Goal: Book appointment/travel/reservation: Book appointment/travel/reservation

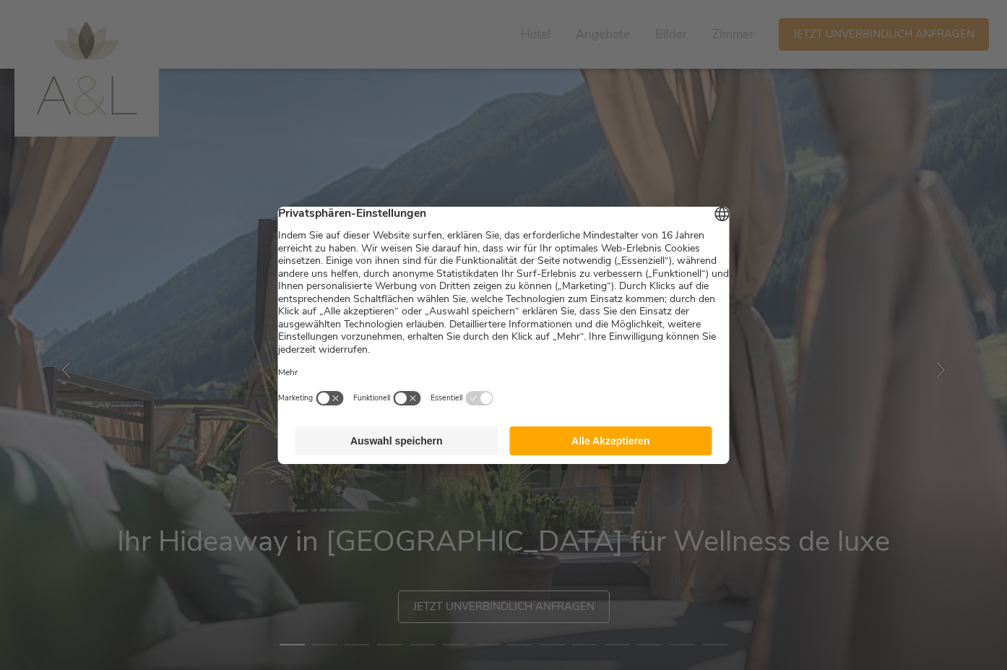
click at [589, 452] on button "Alle Akzeptieren" at bounding box center [610, 440] width 203 height 29
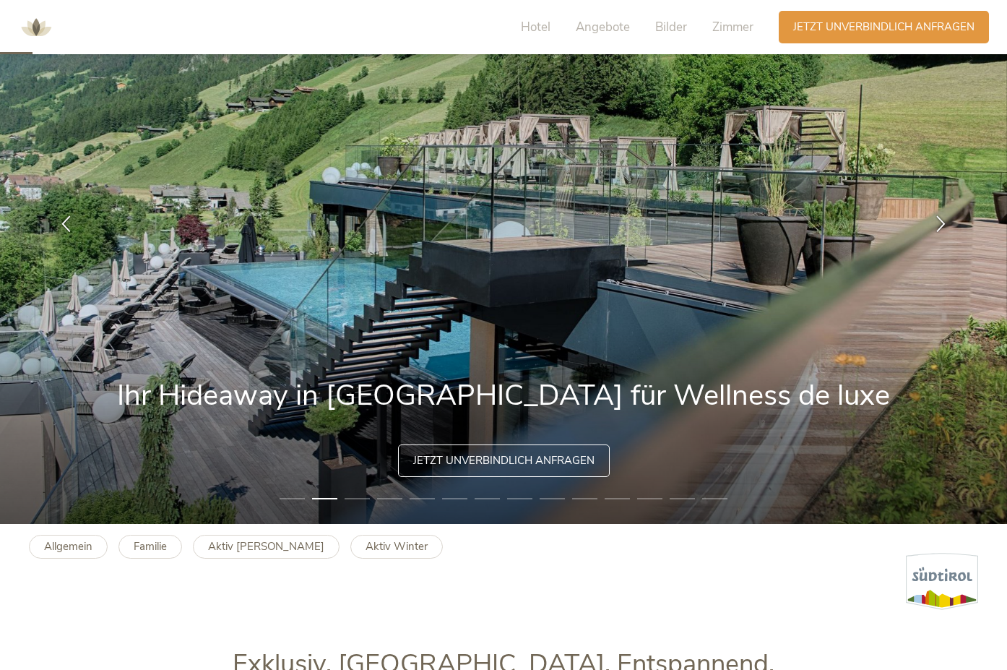
scroll to position [145, 0]
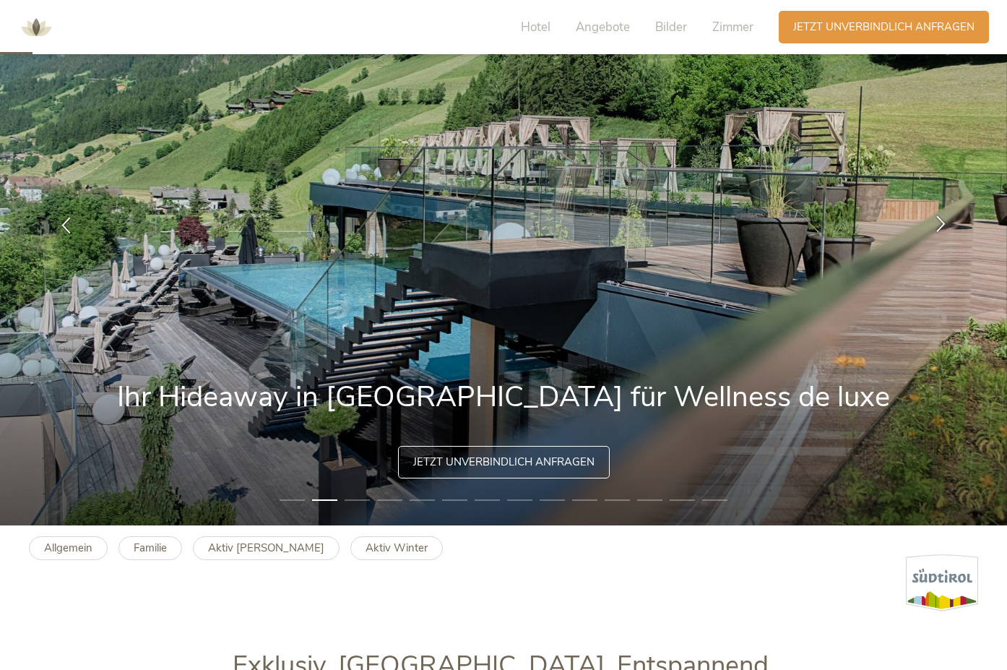
click at [937, 224] on icon at bounding box center [941, 223] width 17 height 17
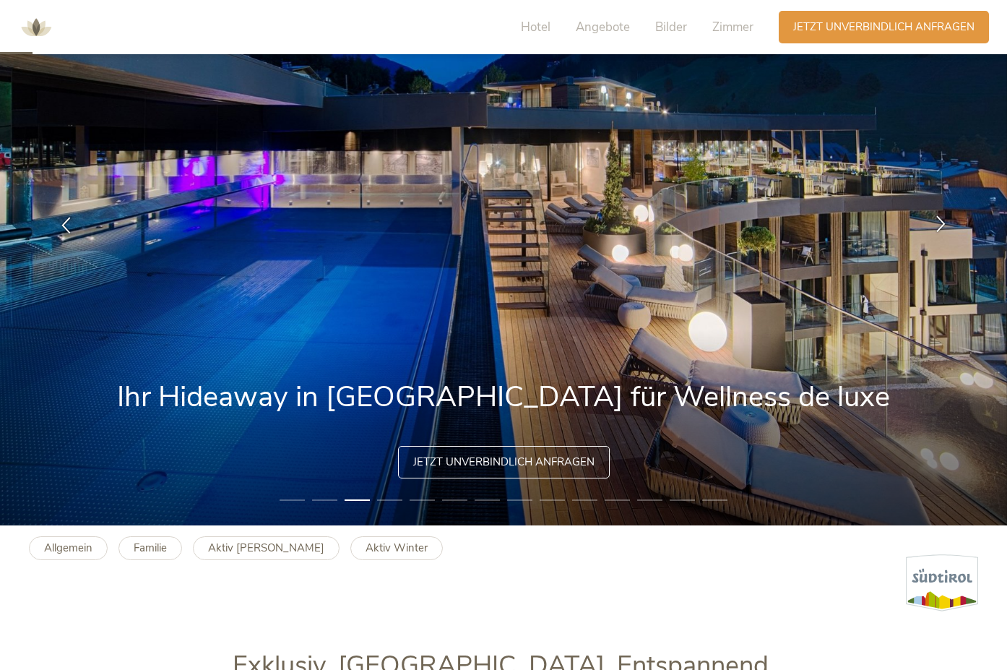
click at [937, 224] on icon at bounding box center [941, 223] width 17 height 17
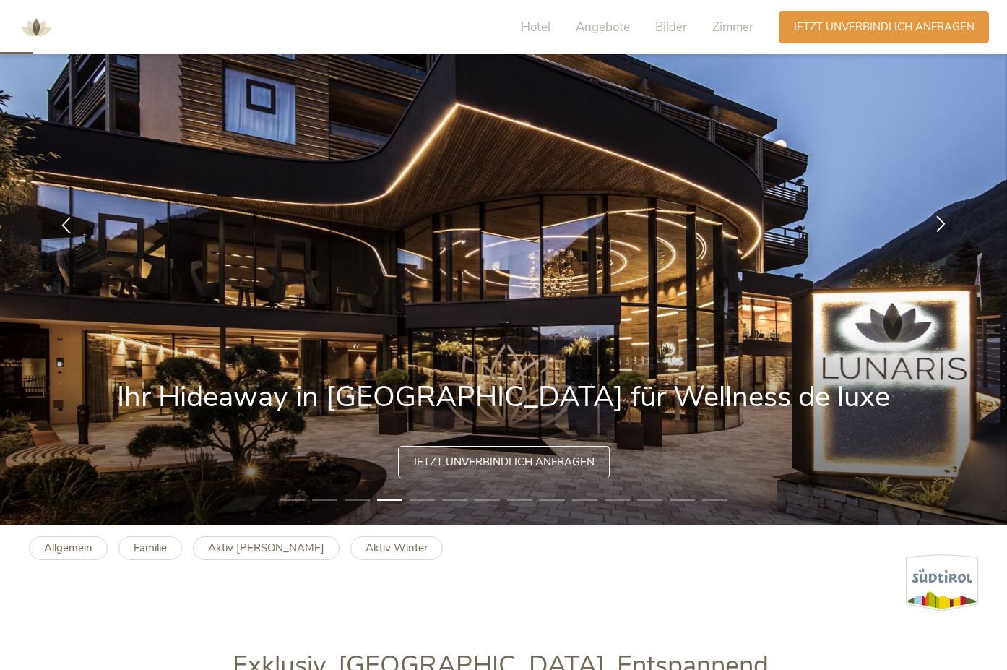
click at [937, 224] on icon at bounding box center [941, 223] width 17 height 17
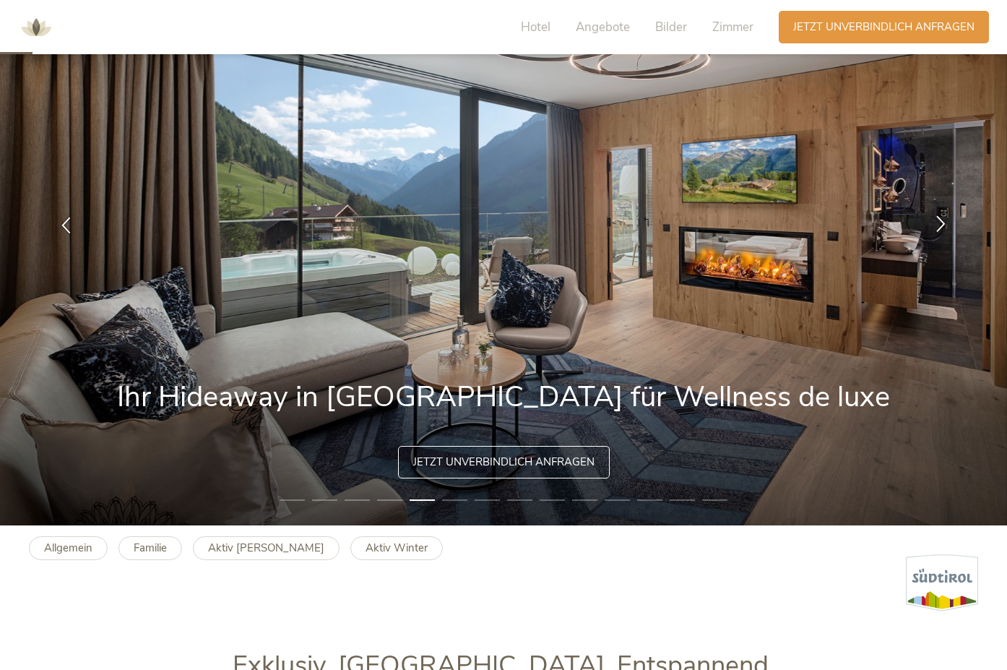
click at [938, 223] on icon at bounding box center [941, 223] width 17 height 17
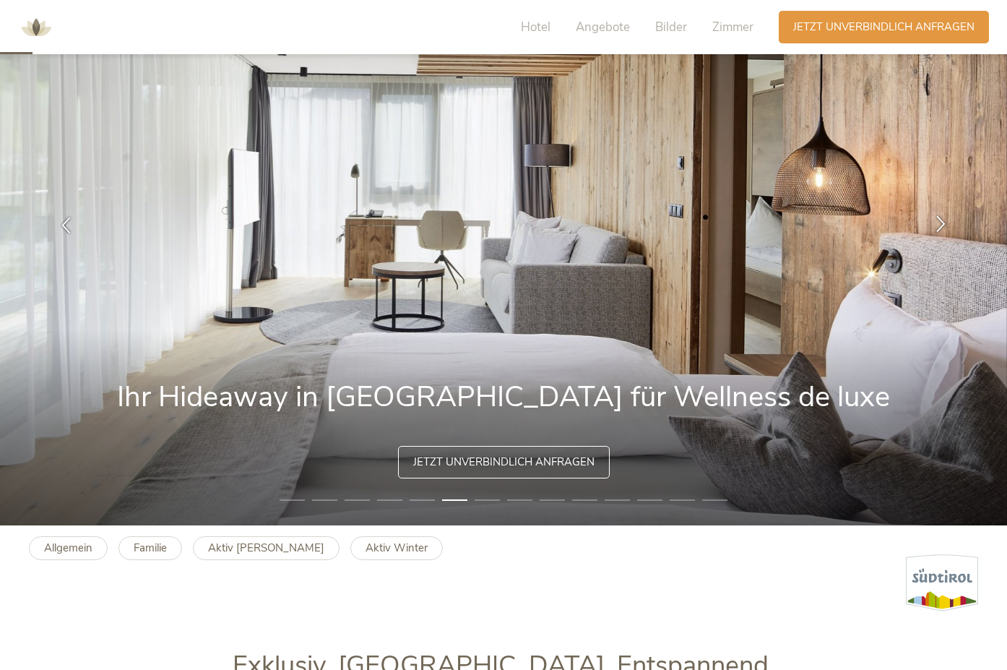
click at [938, 223] on icon at bounding box center [941, 223] width 17 height 17
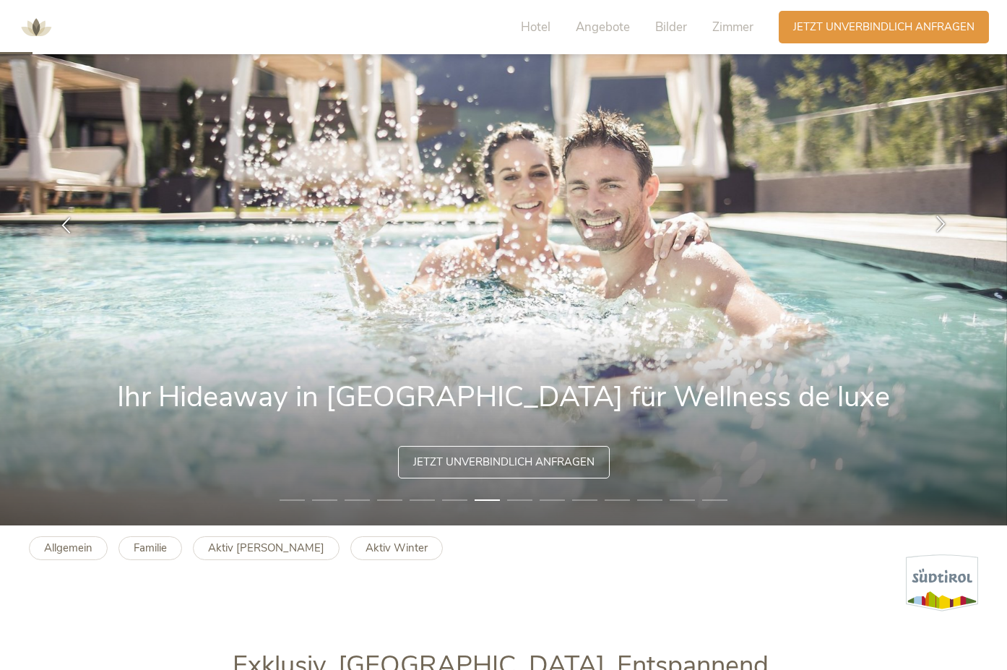
click at [938, 223] on icon at bounding box center [941, 223] width 17 height 17
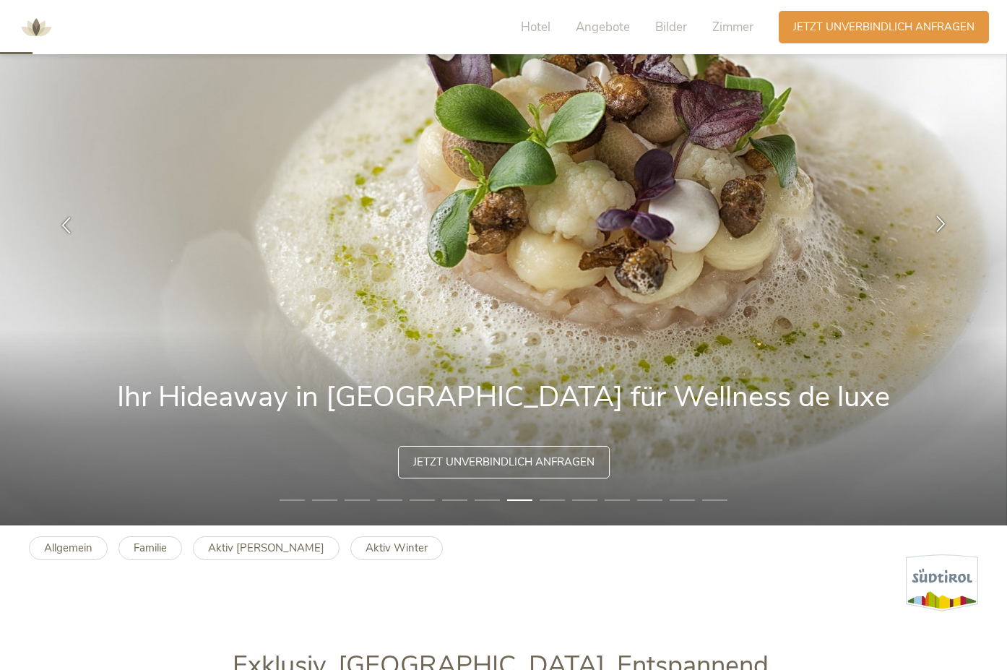
click at [938, 223] on icon at bounding box center [941, 223] width 17 height 17
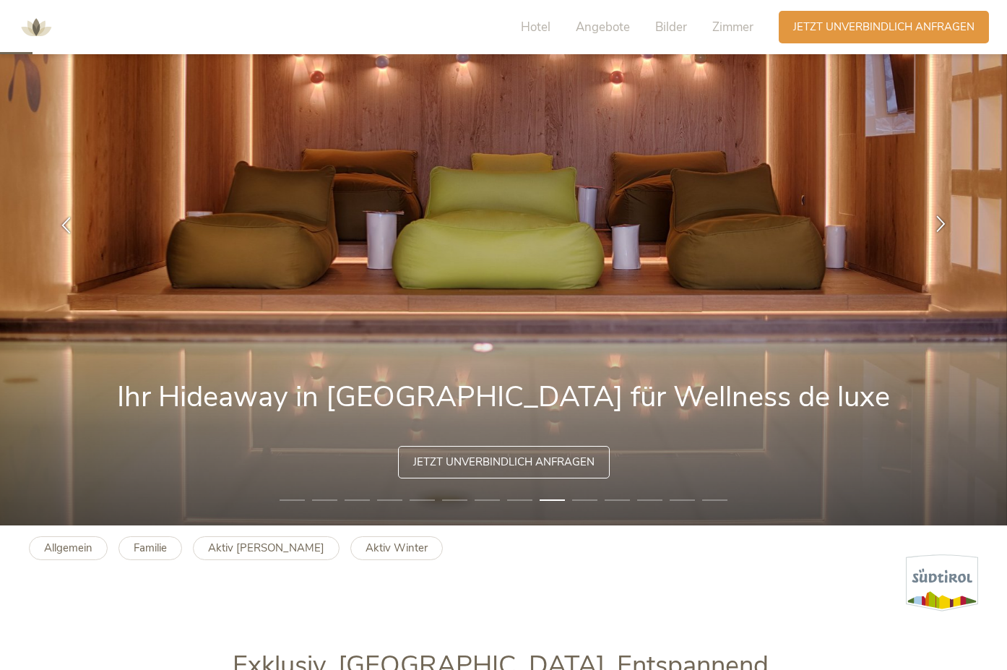
click at [941, 222] on icon at bounding box center [941, 223] width 17 height 17
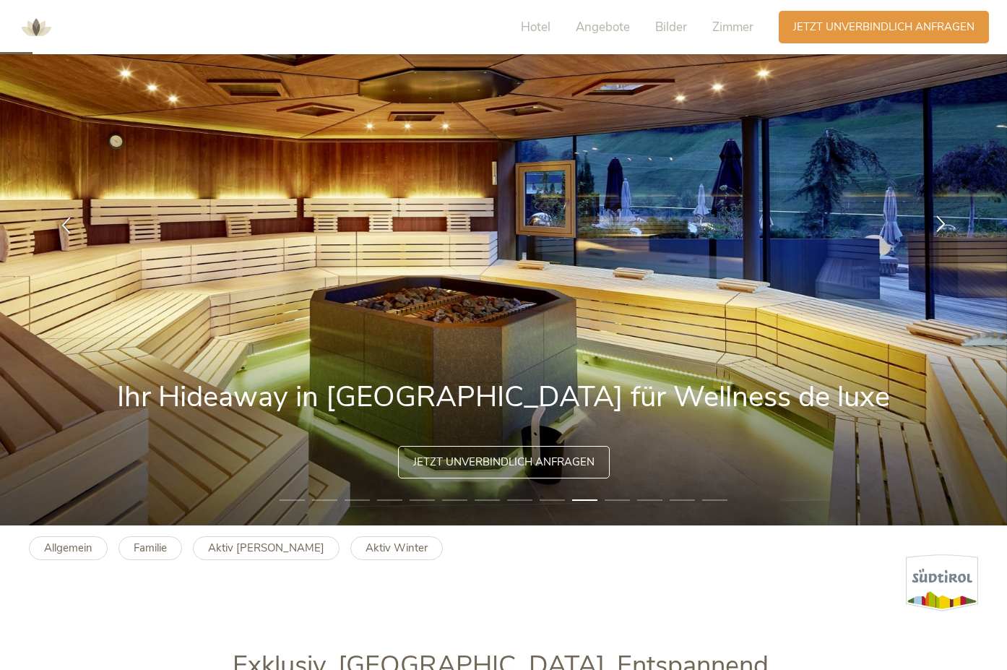
click at [941, 222] on icon at bounding box center [941, 223] width 17 height 17
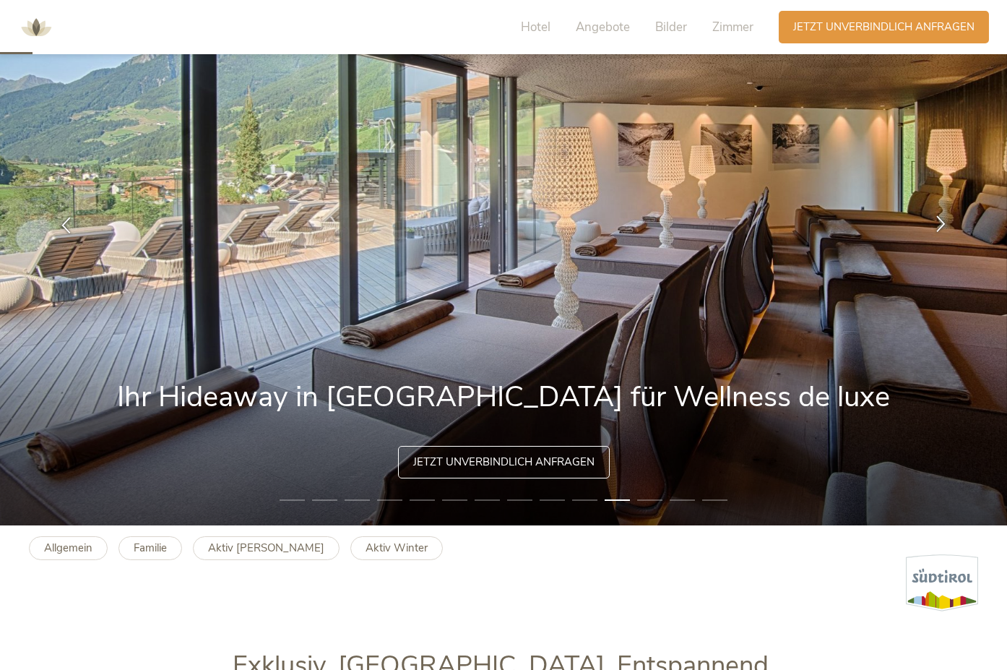
click at [941, 222] on icon at bounding box center [941, 223] width 17 height 17
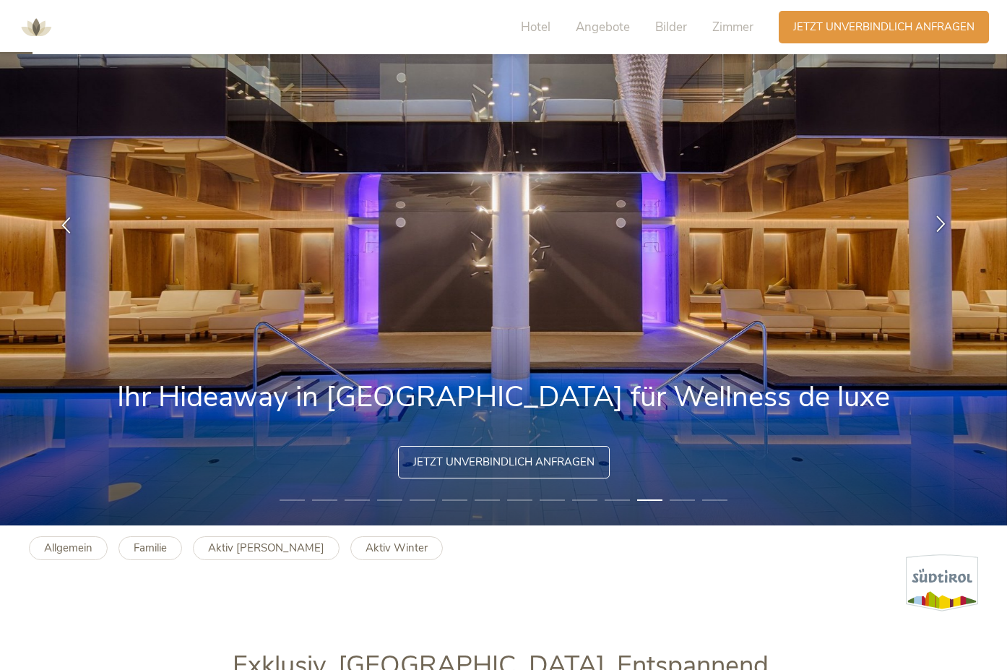
click at [941, 222] on icon at bounding box center [941, 223] width 17 height 17
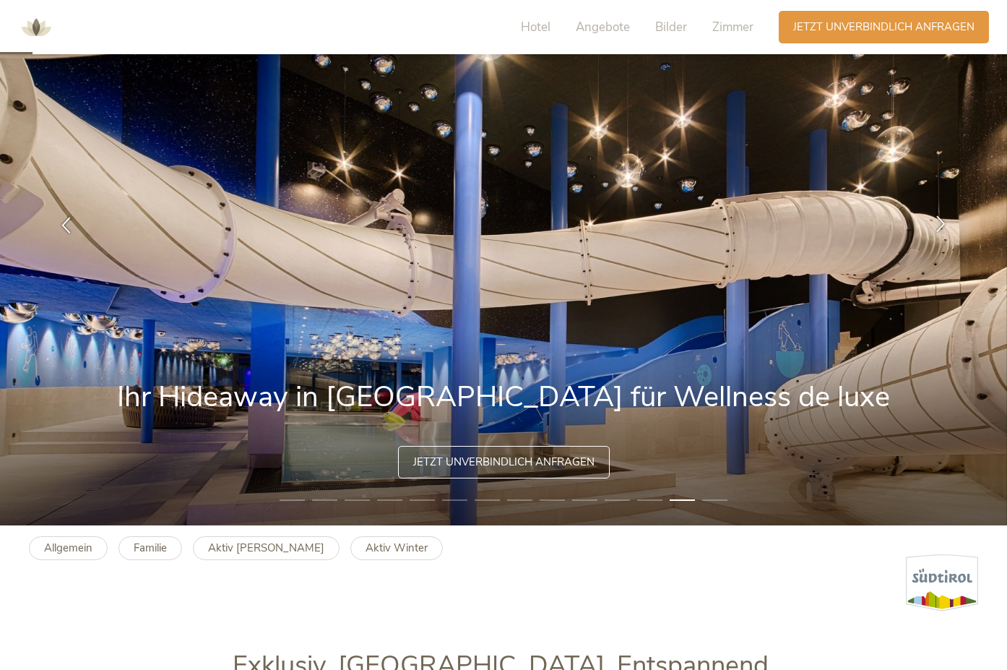
click at [941, 222] on icon at bounding box center [941, 223] width 17 height 17
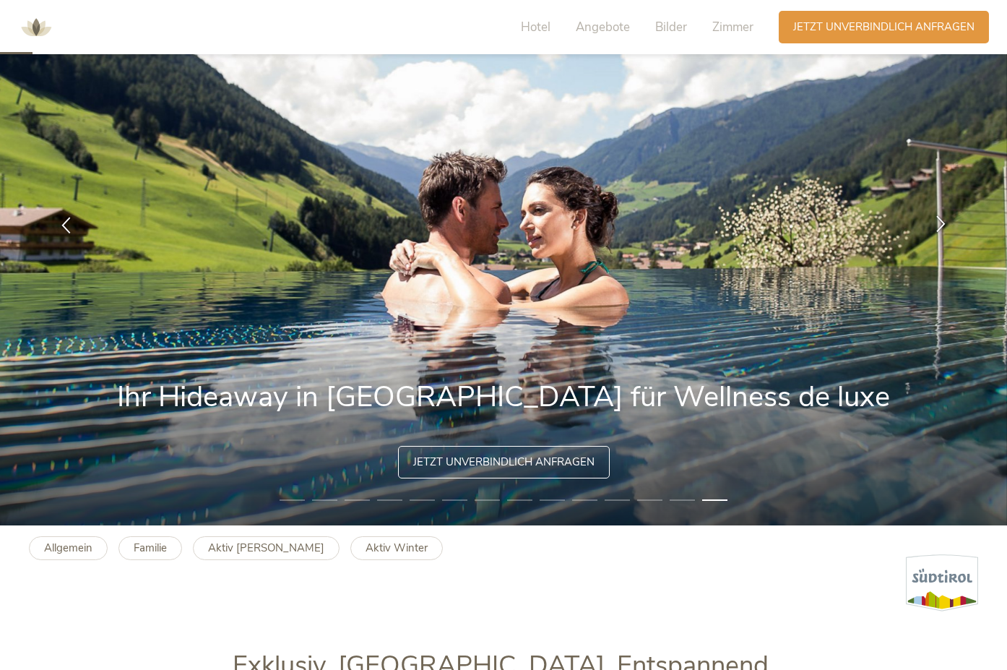
click at [941, 222] on icon at bounding box center [941, 223] width 17 height 17
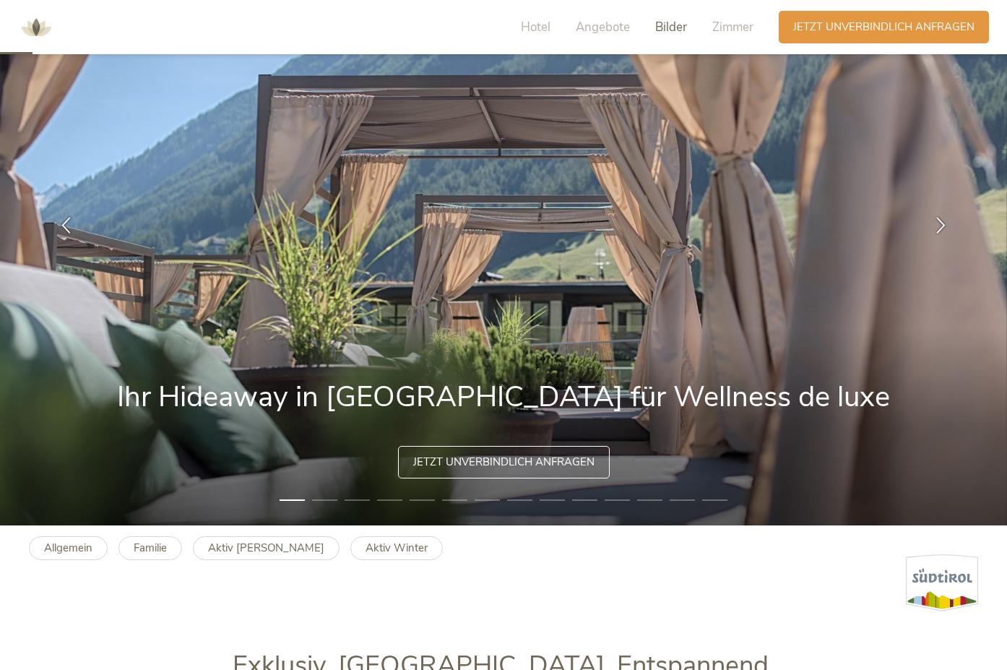
click at [663, 23] on span "Bilder" at bounding box center [671, 27] width 32 height 17
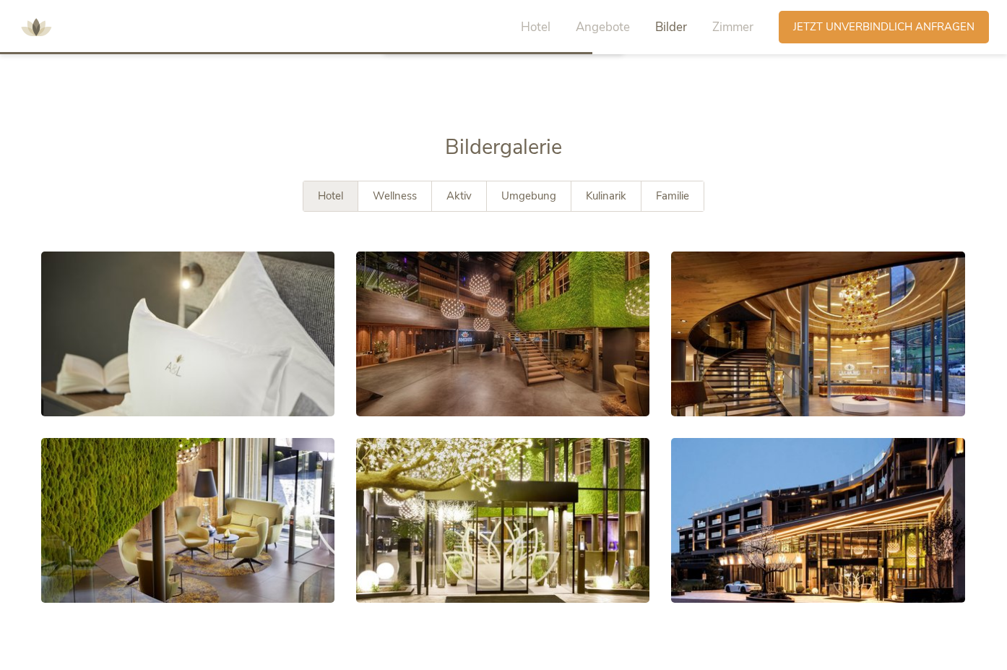
scroll to position [2734, 0]
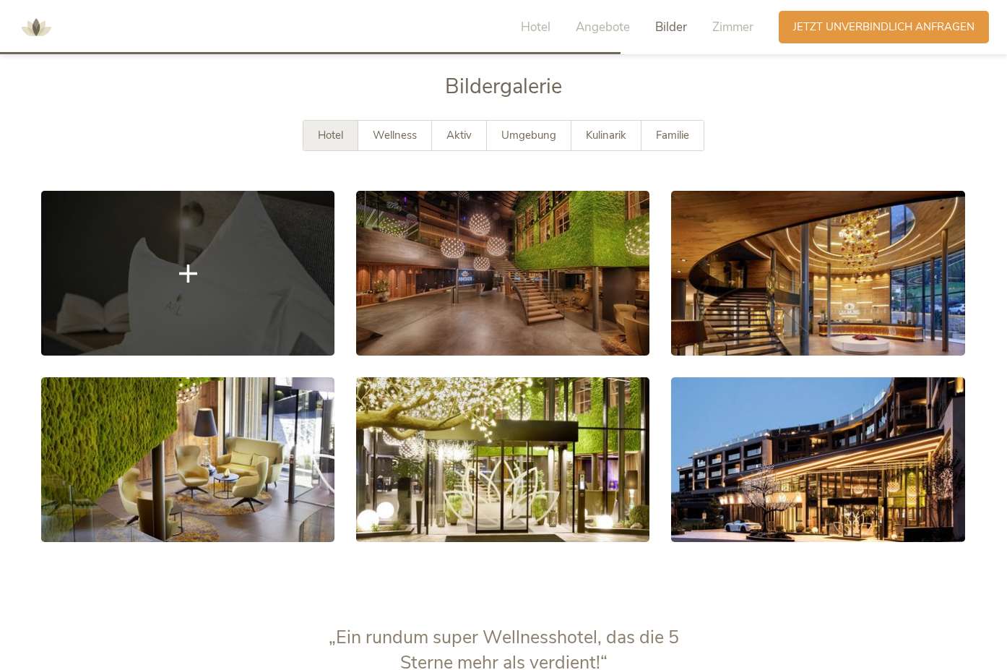
click at [185, 291] on link at bounding box center [187, 273] width 293 height 165
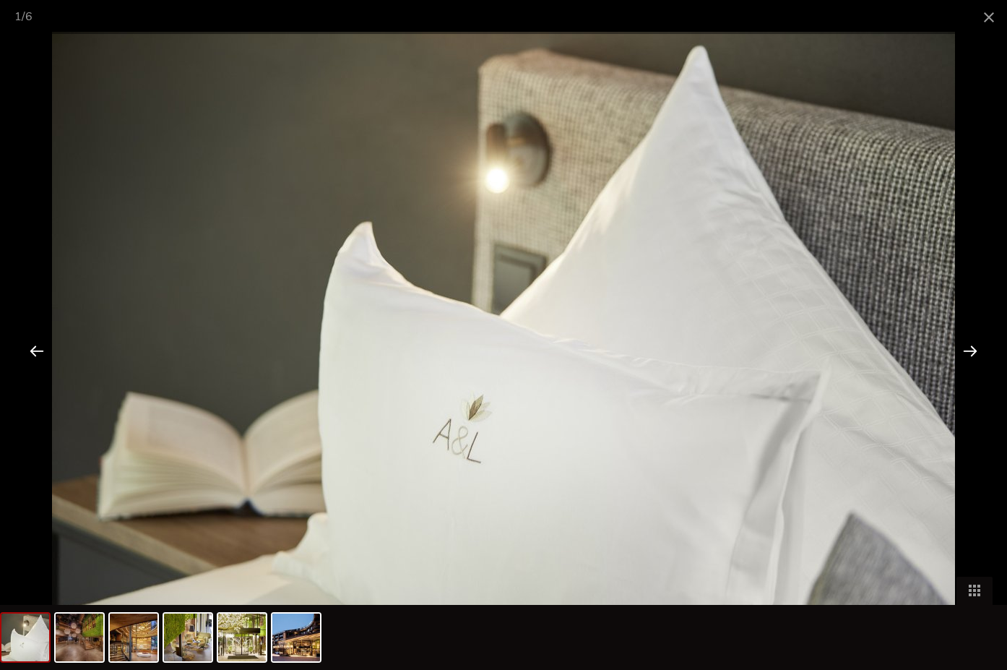
click at [975, 353] on div at bounding box center [970, 350] width 45 height 45
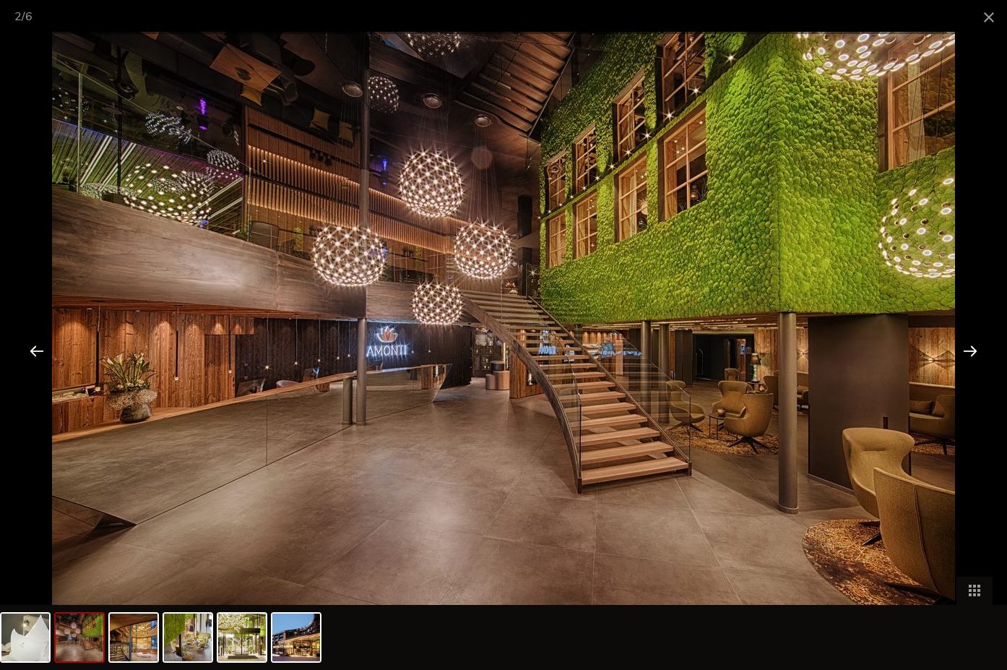
click at [975, 353] on div at bounding box center [970, 350] width 45 height 45
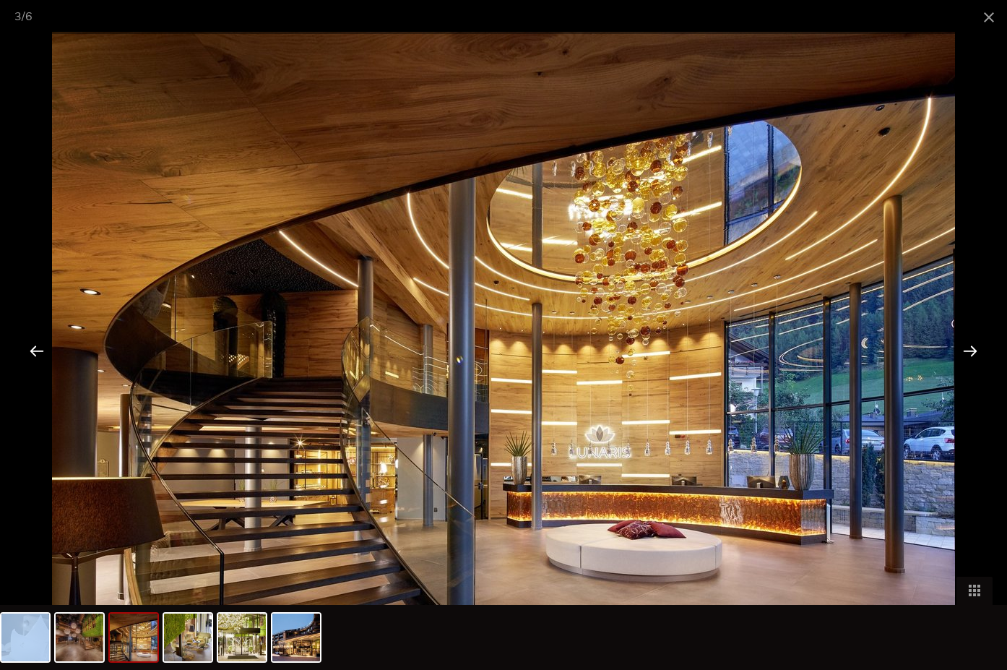
click at [975, 353] on div at bounding box center [970, 350] width 45 height 45
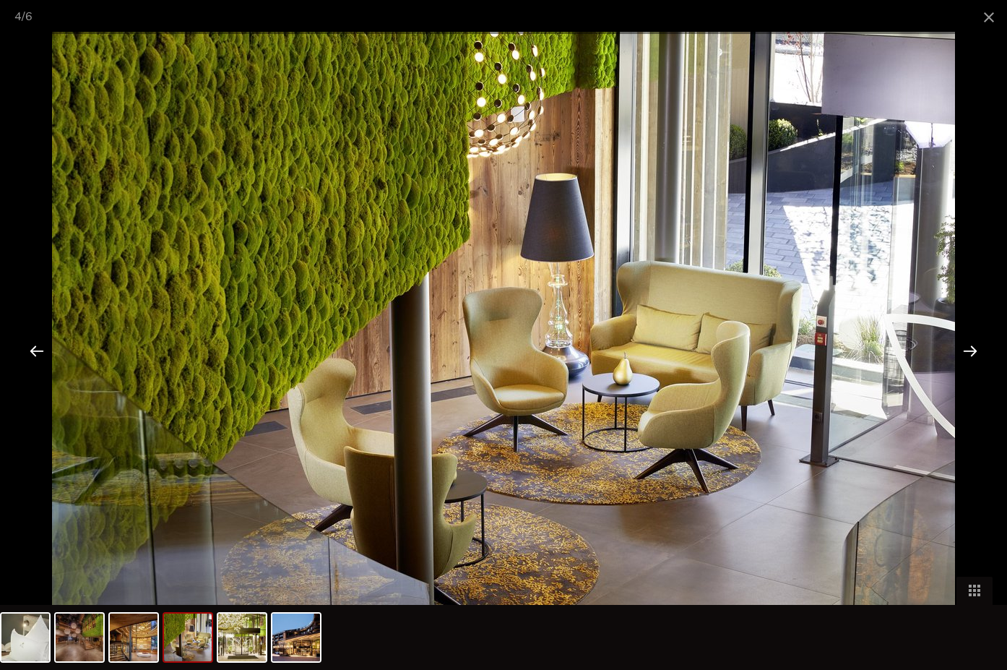
click at [975, 353] on div at bounding box center [970, 350] width 45 height 45
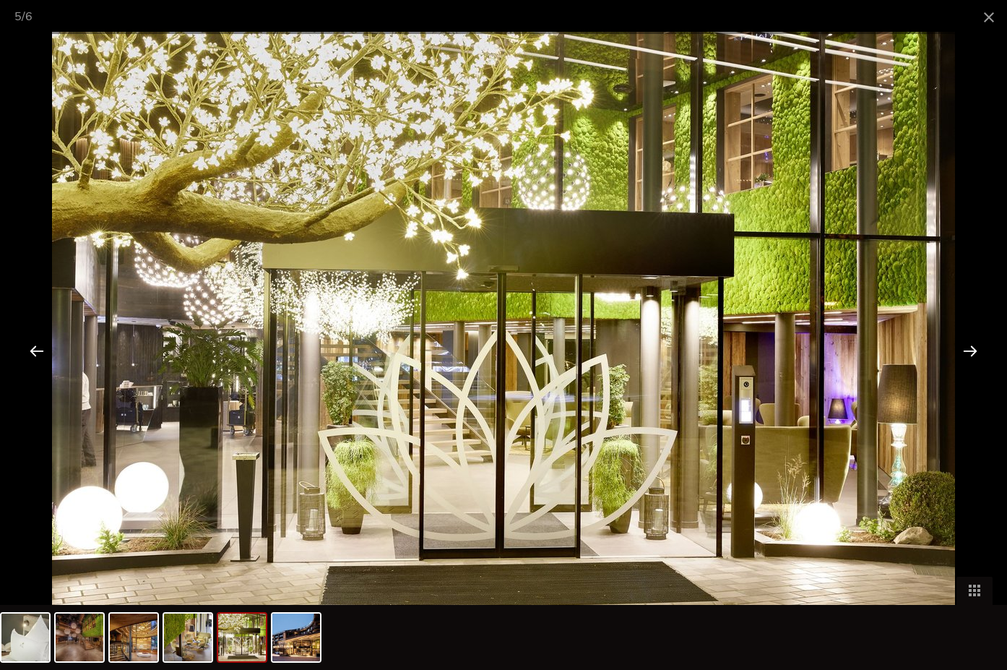
click at [975, 353] on div at bounding box center [970, 350] width 45 height 45
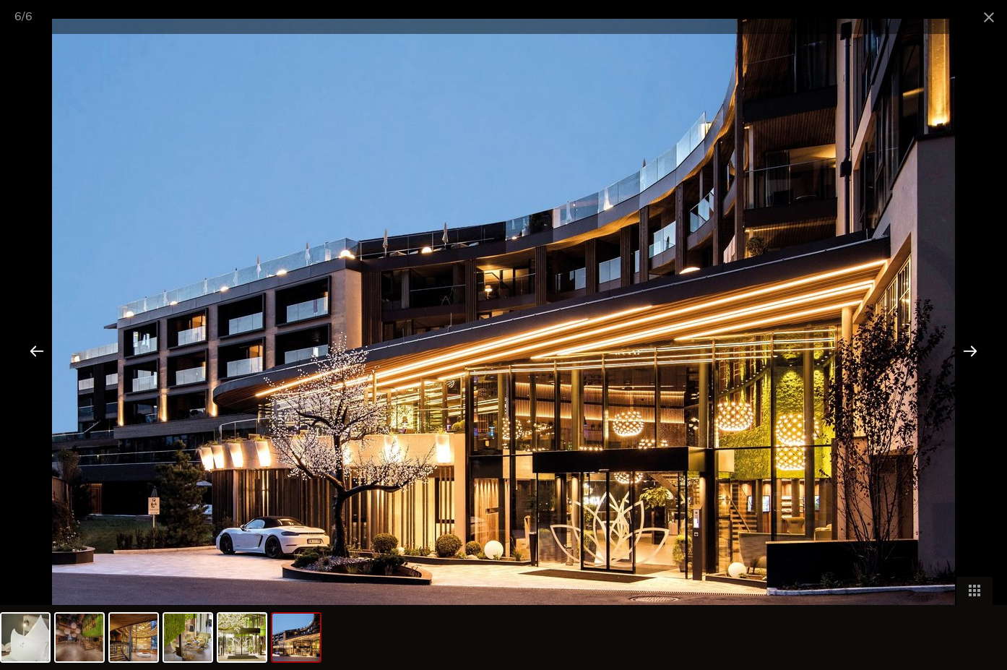
click at [975, 353] on div at bounding box center [970, 350] width 45 height 45
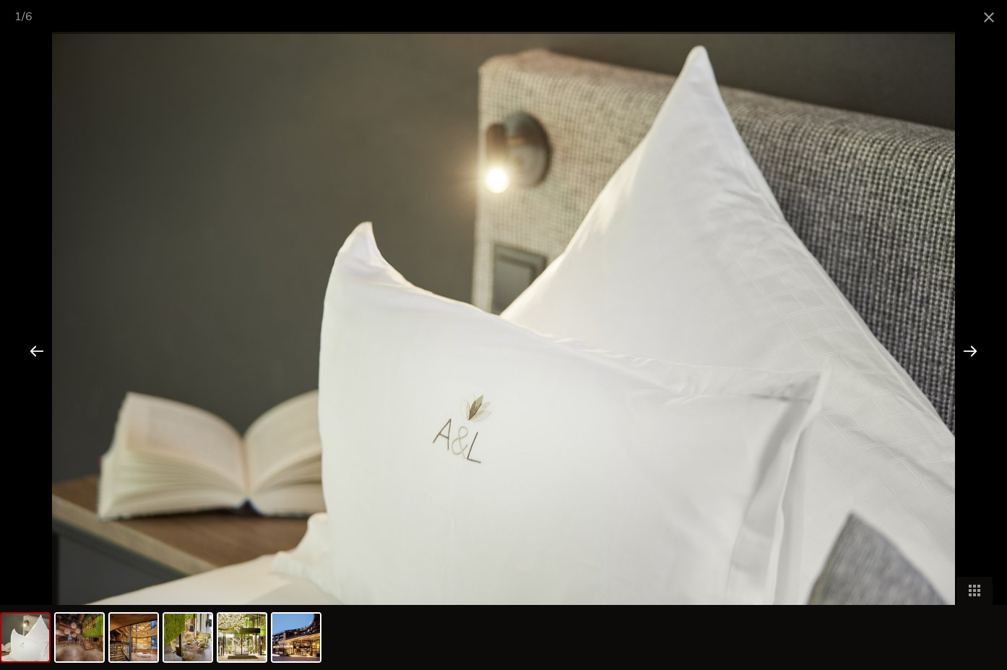
click at [975, 353] on div at bounding box center [970, 350] width 45 height 45
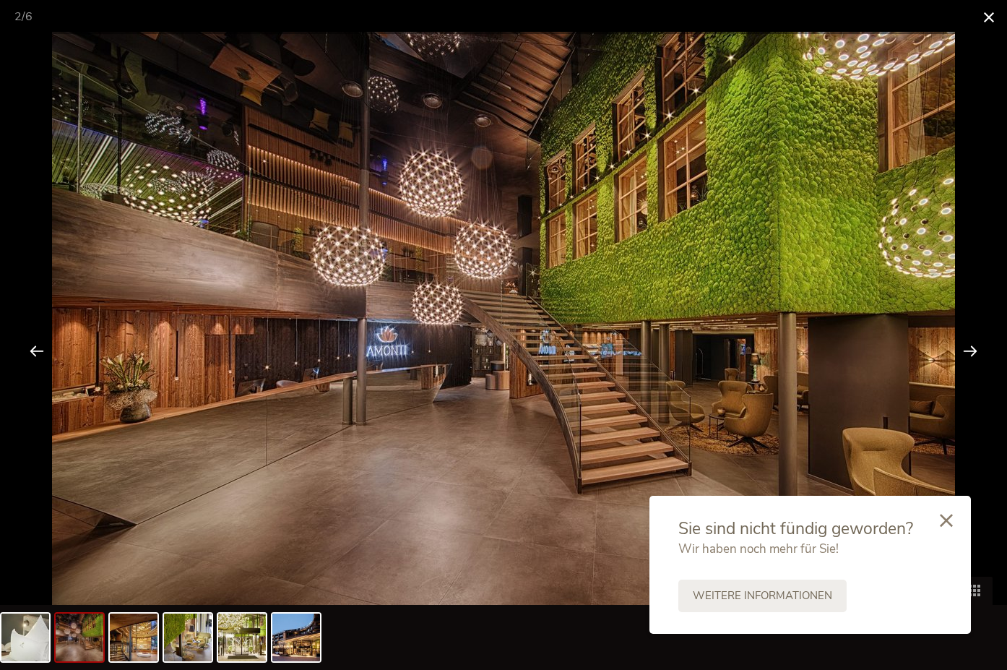
click at [989, 14] on span at bounding box center [989, 17] width 36 height 34
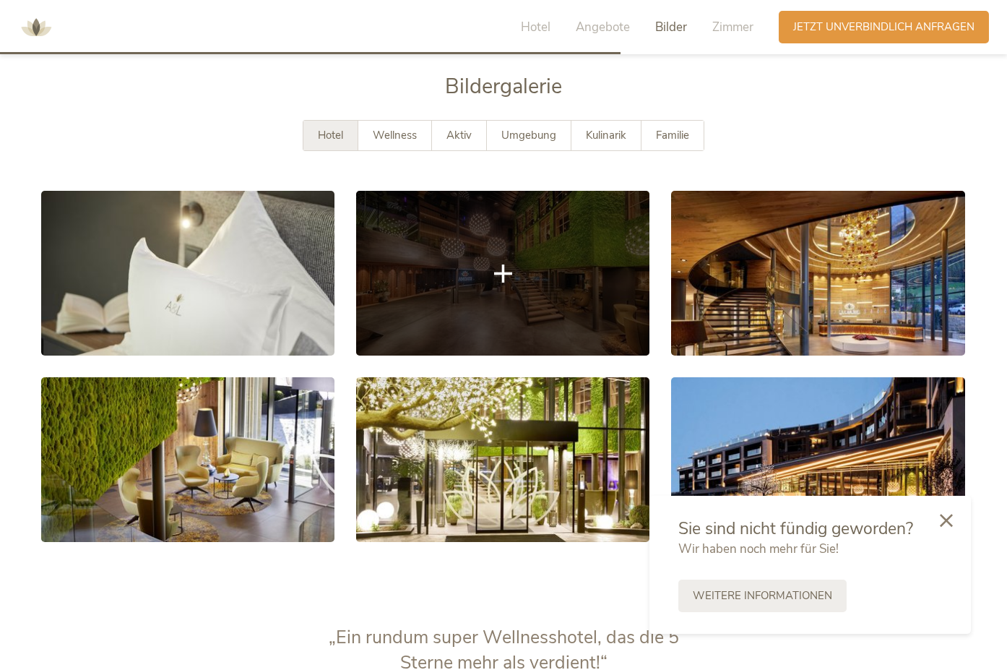
click at [534, 264] on link at bounding box center [502, 273] width 293 height 165
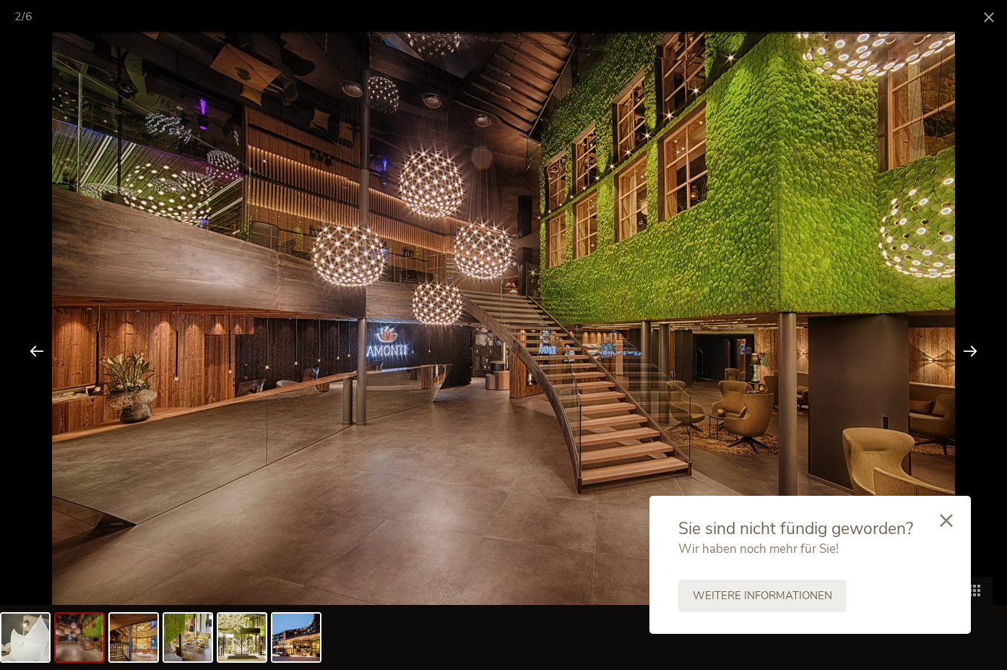
click at [965, 349] on div at bounding box center [970, 350] width 45 height 45
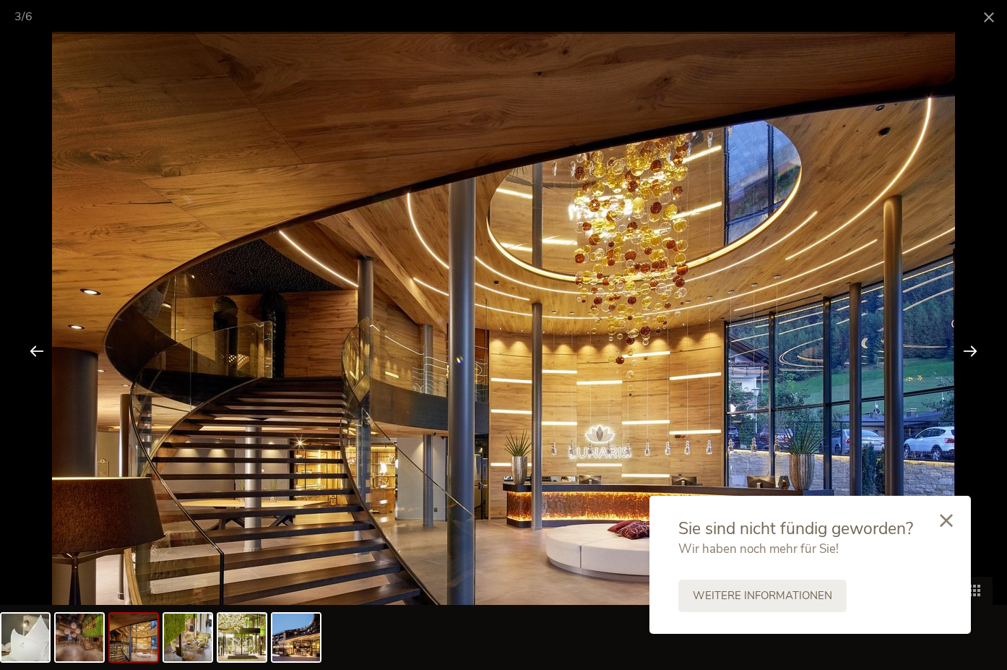
click at [965, 349] on div at bounding box center [970, 350] width 45 height 45
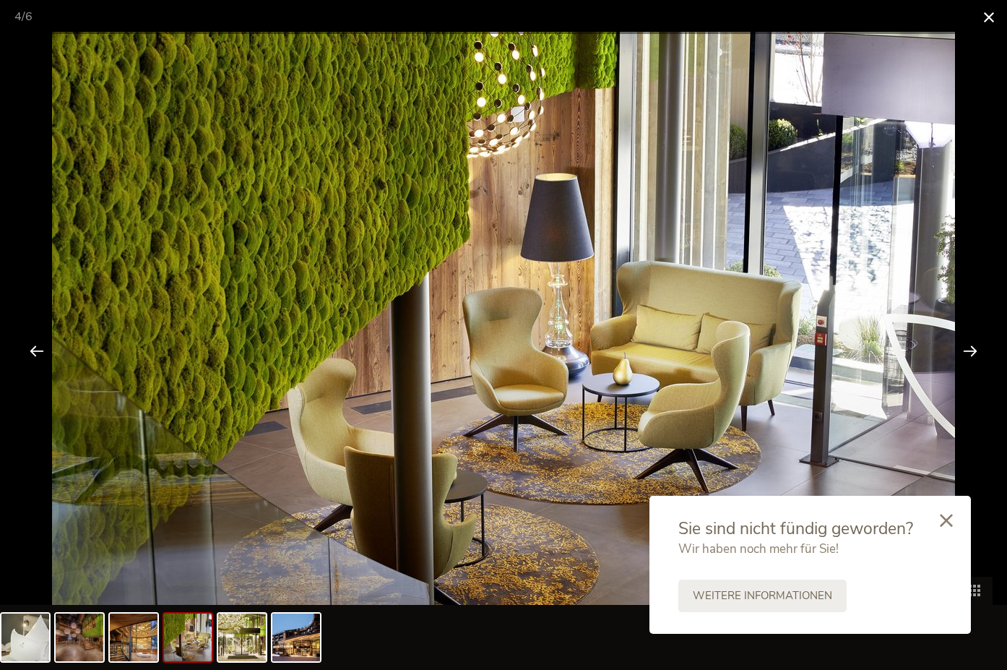
click at [995, 18] on span at bounding box center [989, 17] width 36 height 34
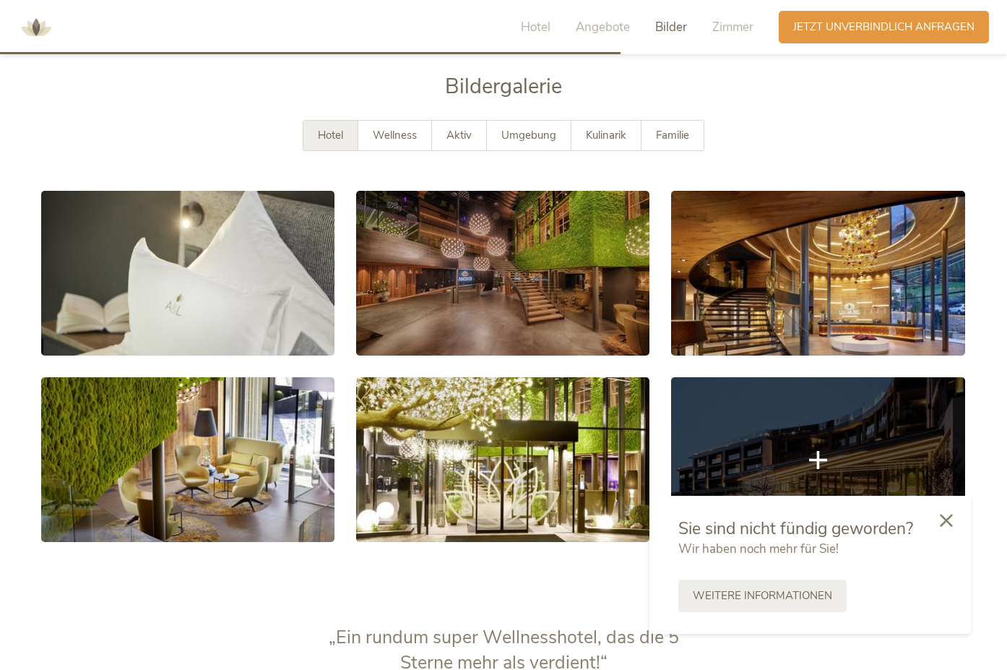
click at [758, 456] on link at bounding box center [817, 459] width 293 height 165
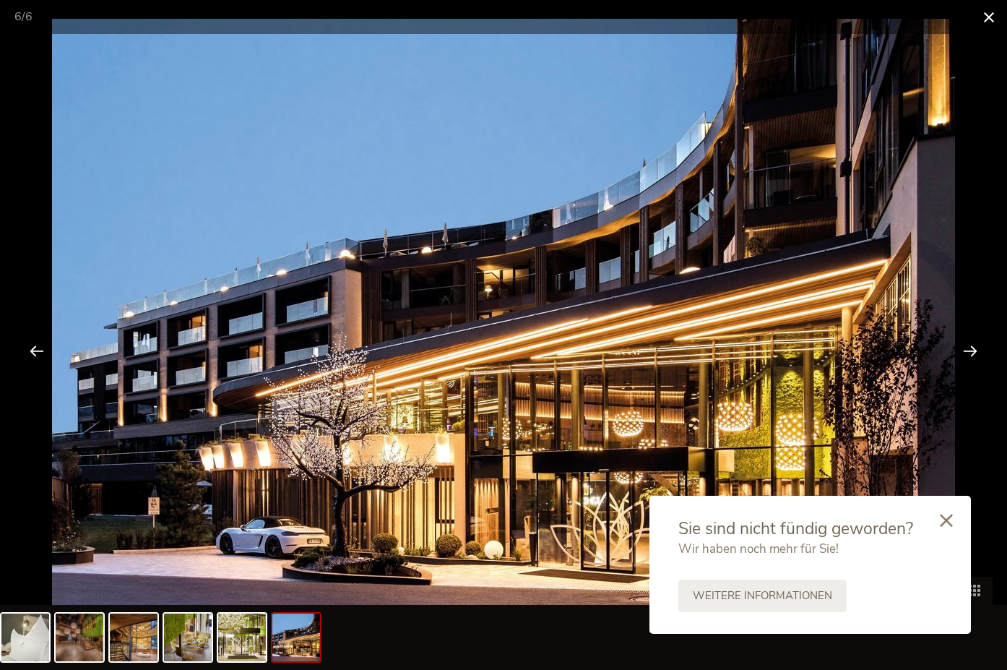
click at [986, 14] on span at bounding box center [989, 17] width 36 height 34
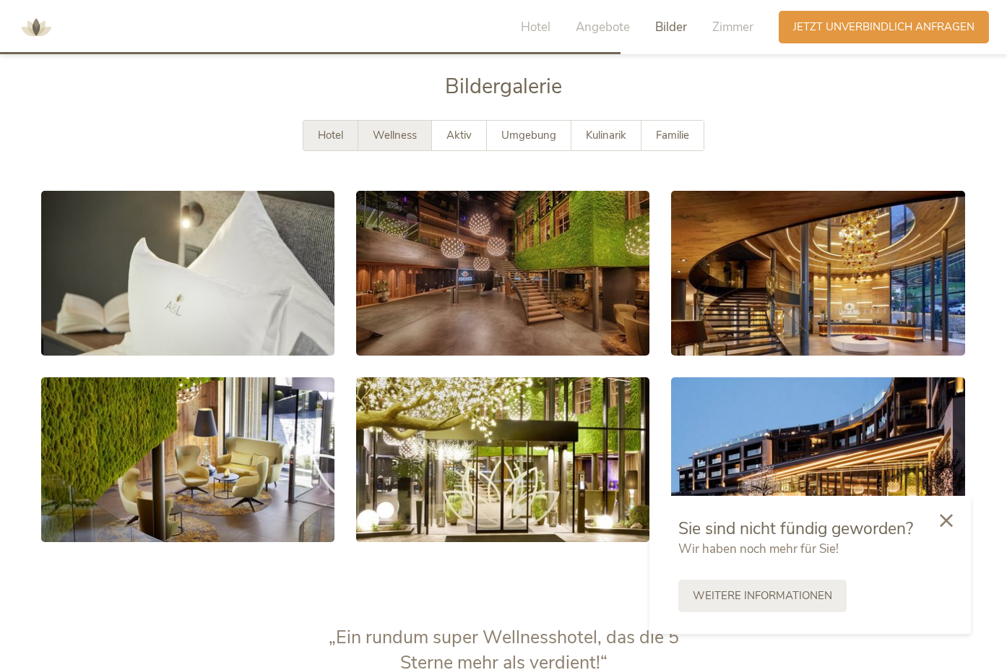
click at [394, 139] on span "Wellness" at bounding box center [395, 135] width 44 height 14
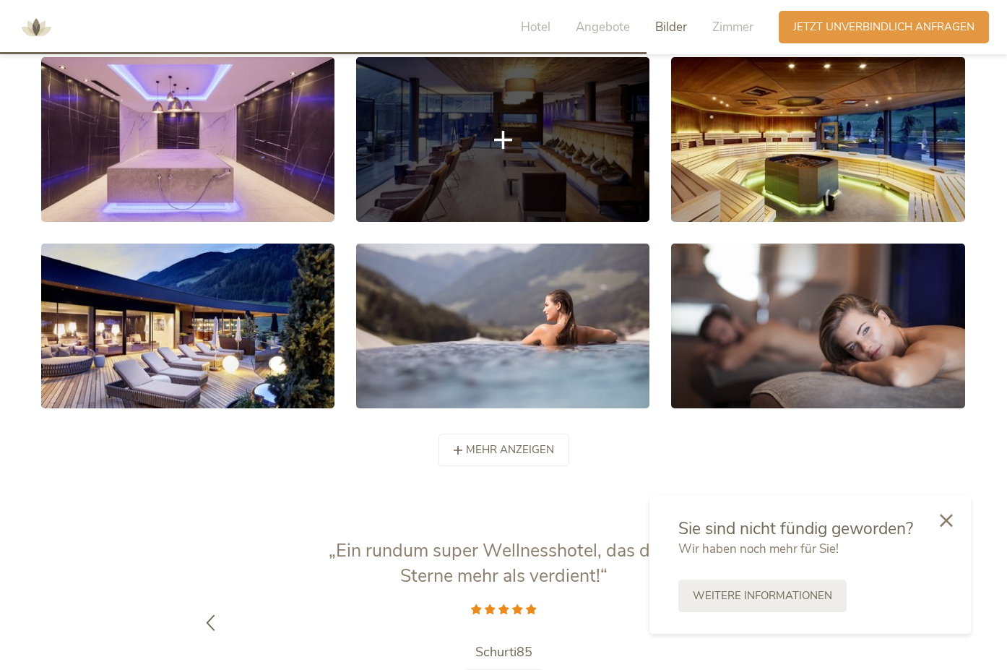
scroll to position [2878, 0]
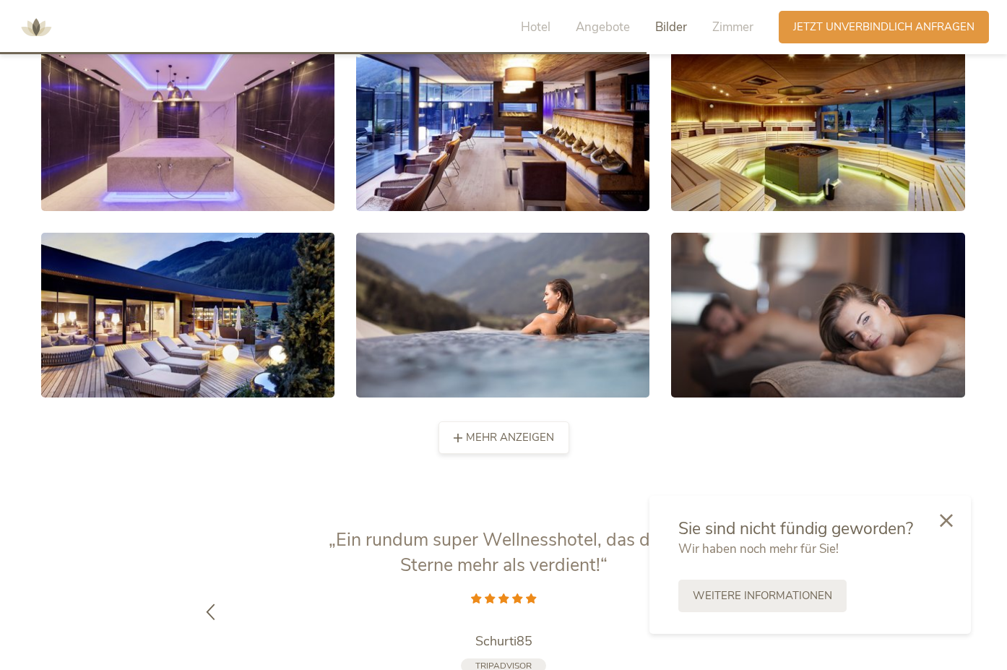
click at [514, 428] on div "mehr anzeigen weniger anzeigen" at bounding box center [504, 437] width 131 height 33
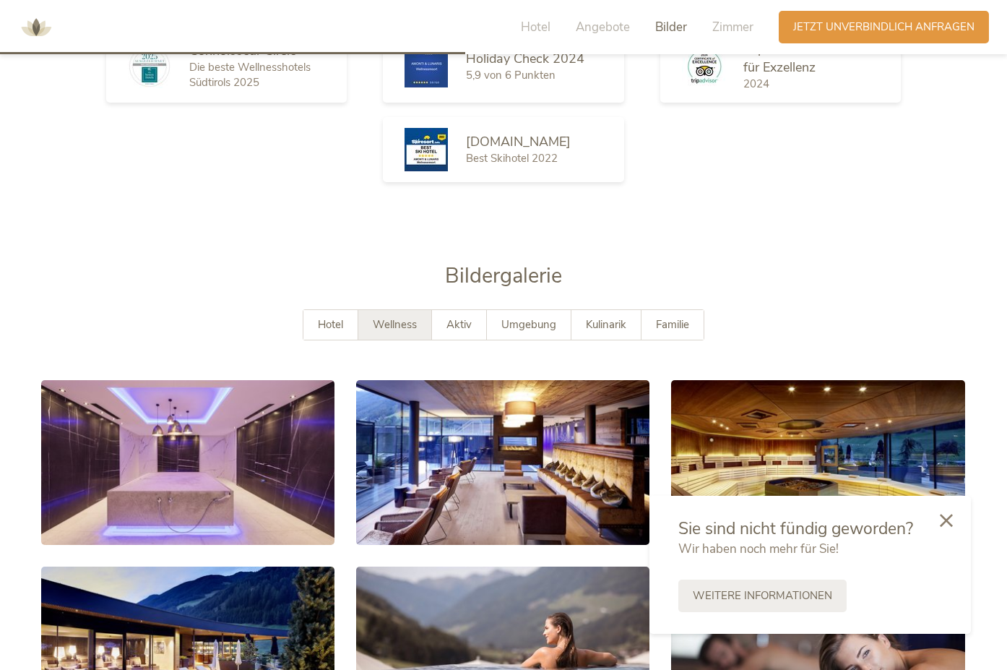
scroll to position [2517, 0]
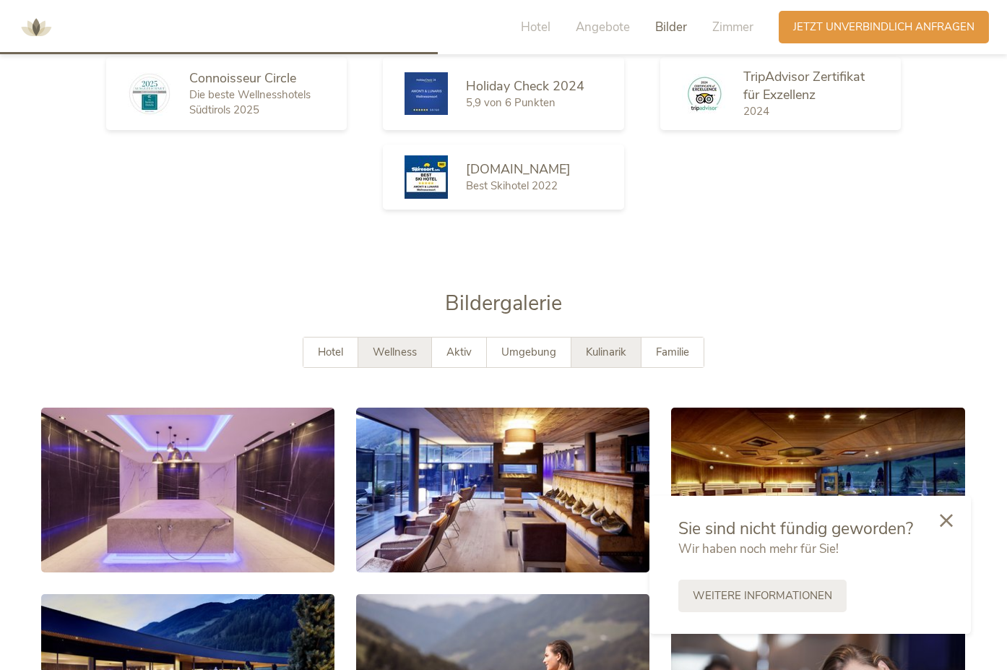
click at [597, 348] on span "Kulinarik" at bounding box center [606, 352] width 40 height 14
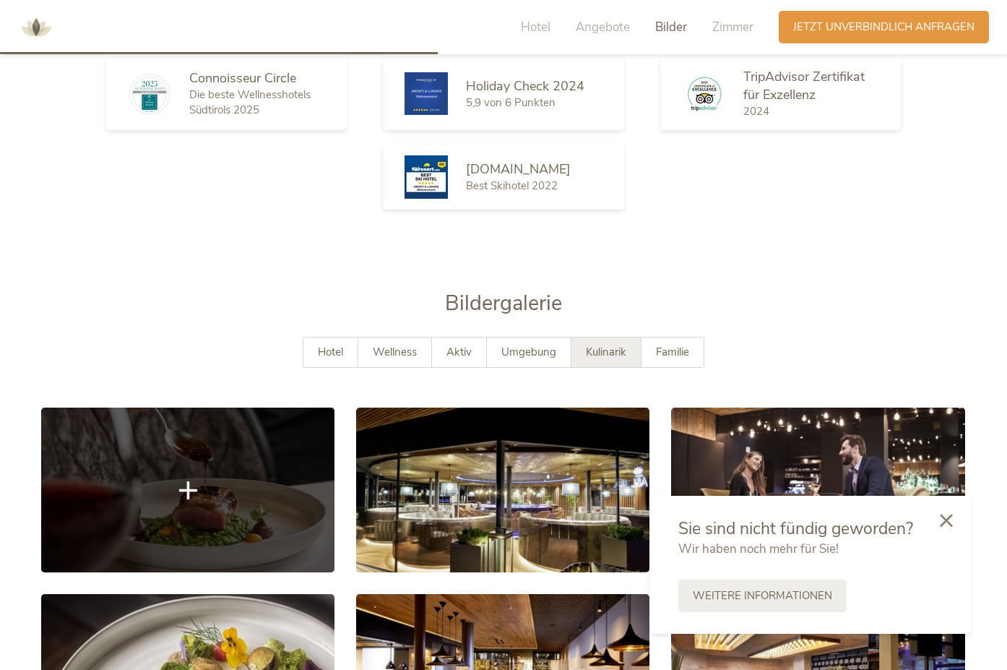
click at [282, 475] on link at bounding box center [187, 490] width 293 height 165
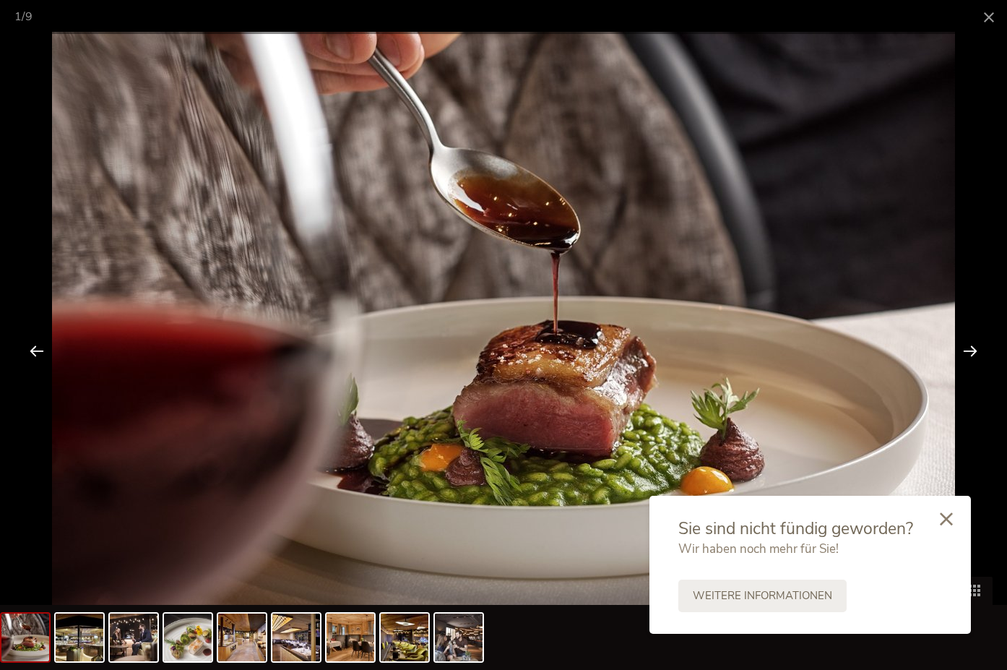
click at [947, 515] on icon at bounding box center [946, 518] width 13 height 13
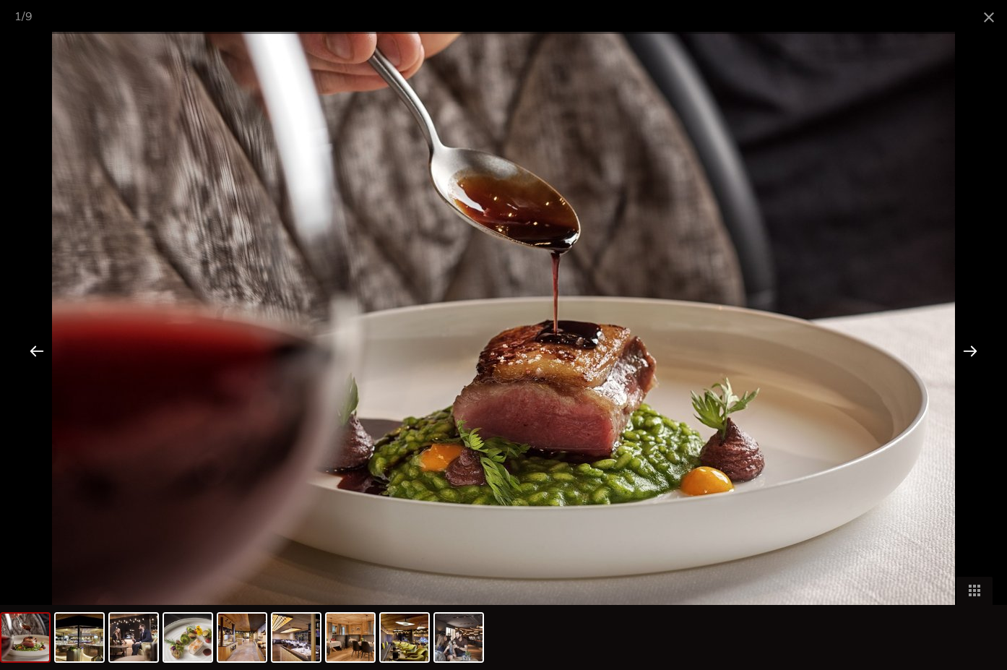
click at [977, 348] on div at bounding box center [970, 350] width 45 height 45
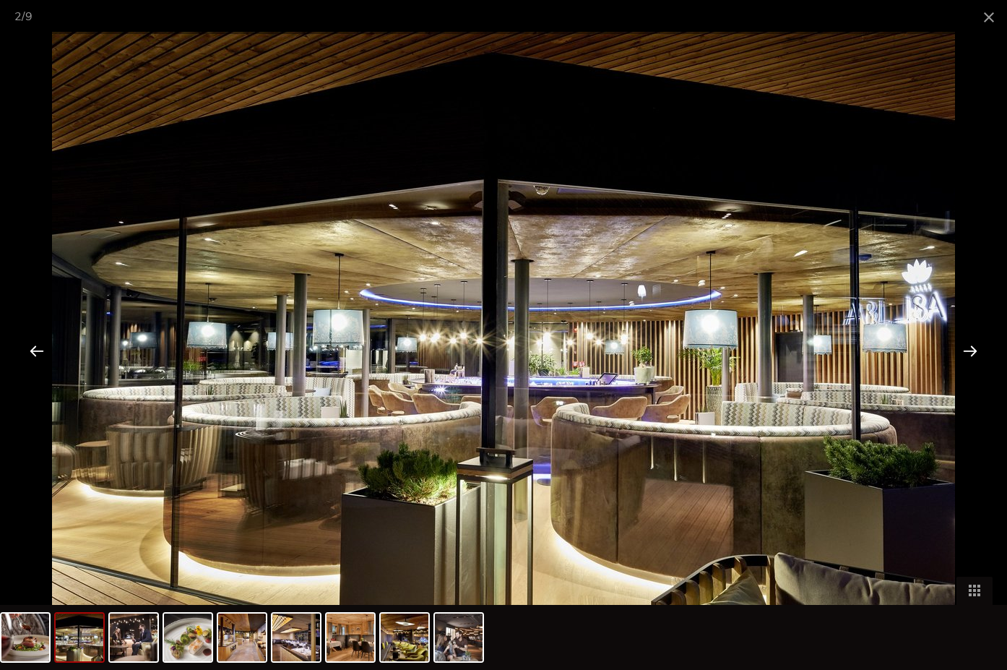
click at [977, 348] on div at bounding box center [970, 350] width 45 height 45
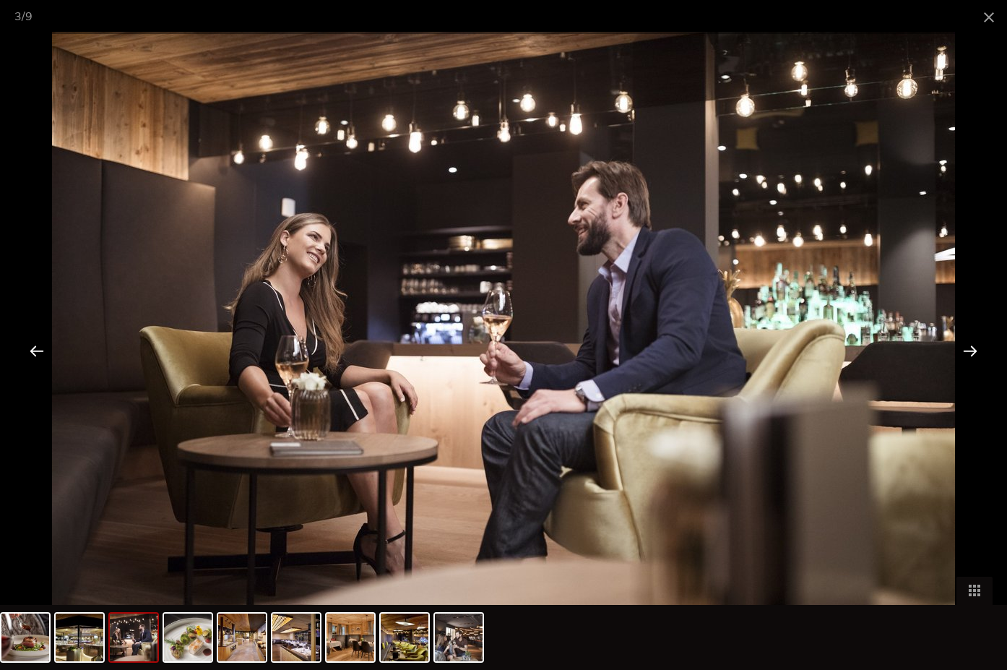
click at [963, 343] on div at bounding box center [970, 350] width 45 height 45
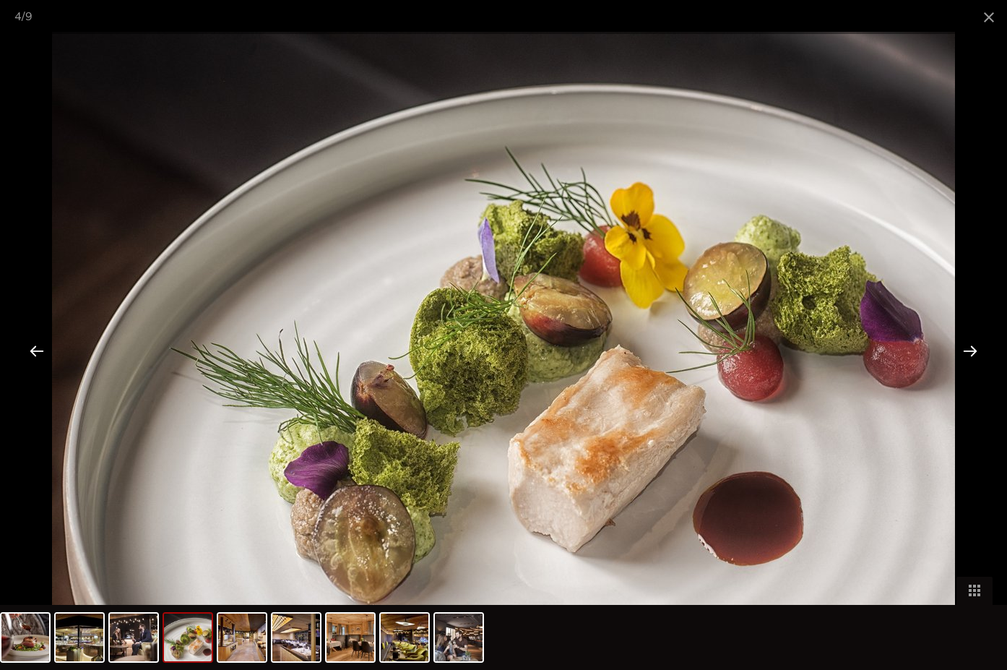
click at [968, 343] on div at bounding box center [970, 350] width 45 height 45
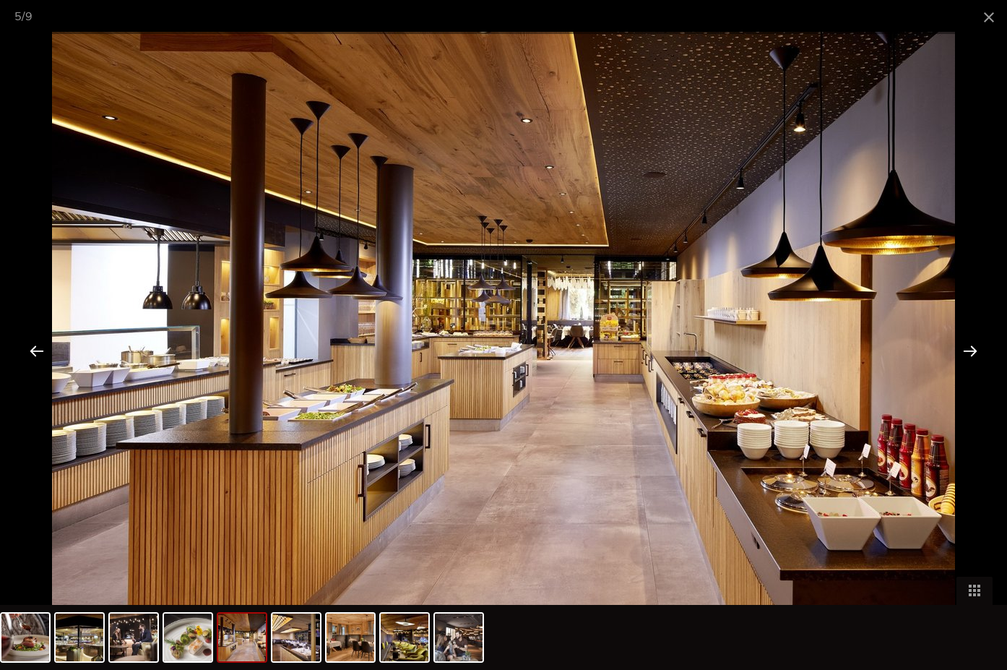
click at [973, 350] on div at bounding box center [970, 350] width 45 height 45
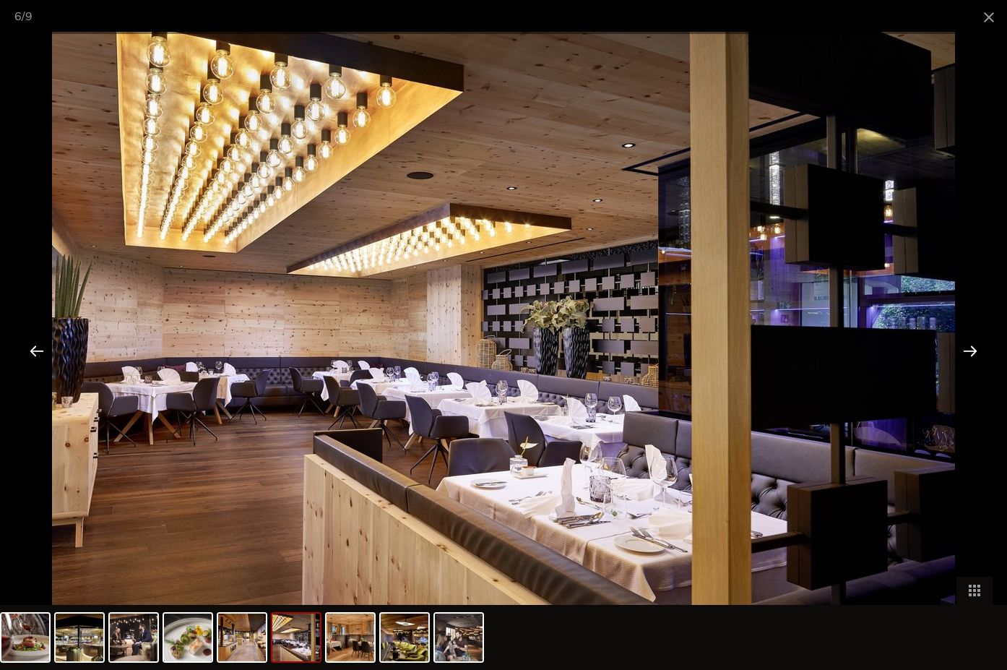
click at [973, 350] on div at bounding box center [970, 350] width 45 height 45
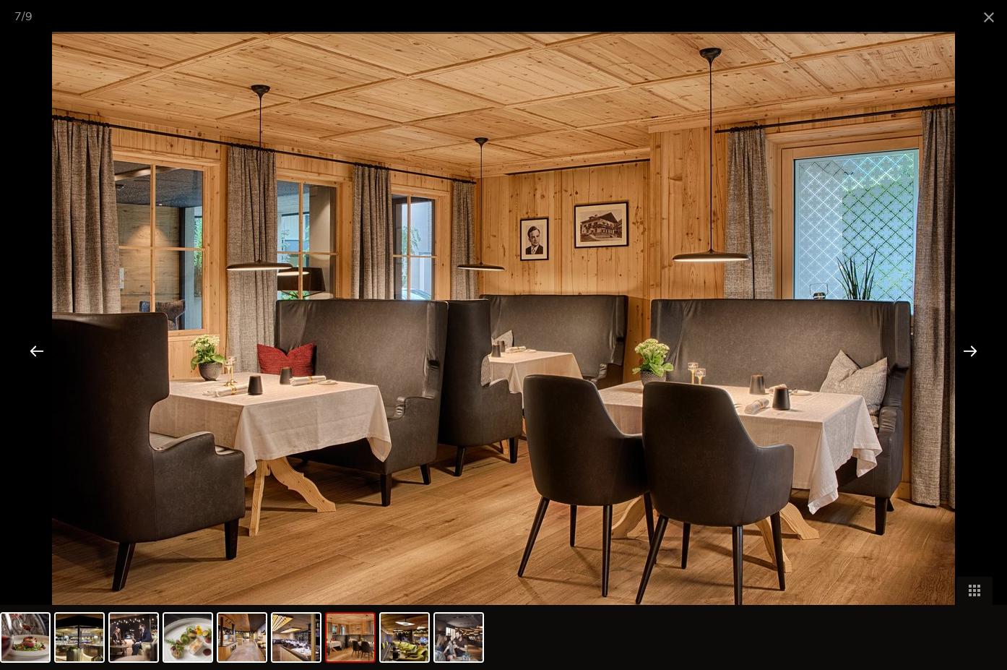
click at [973, 350] on div at bounding box center [970, 350] width 45 height 45
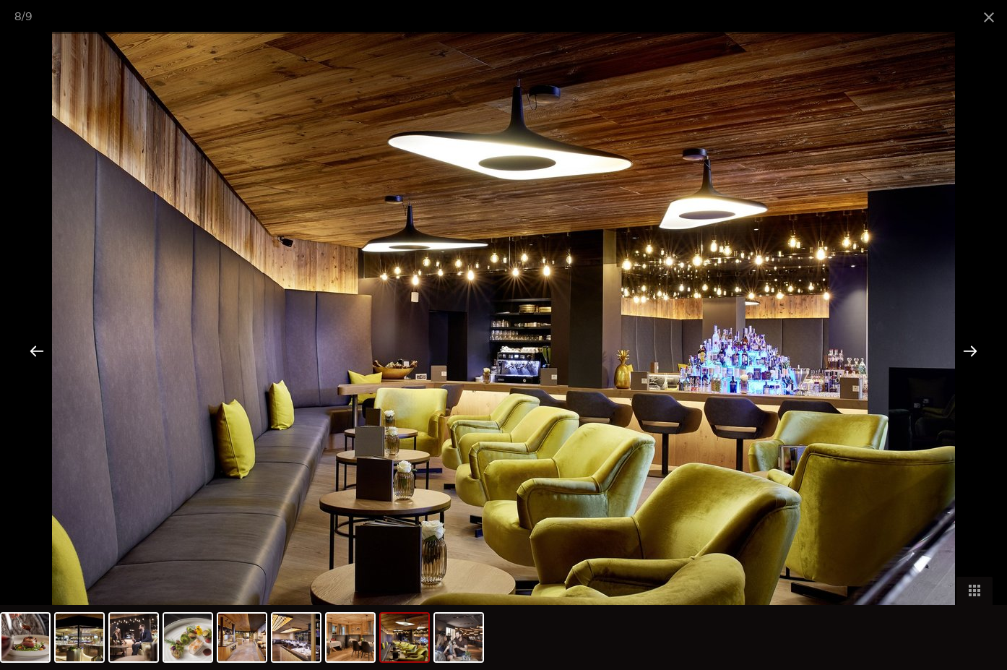
click at [973, 350] on div at bounding box center [970, 350] width 45 height 45
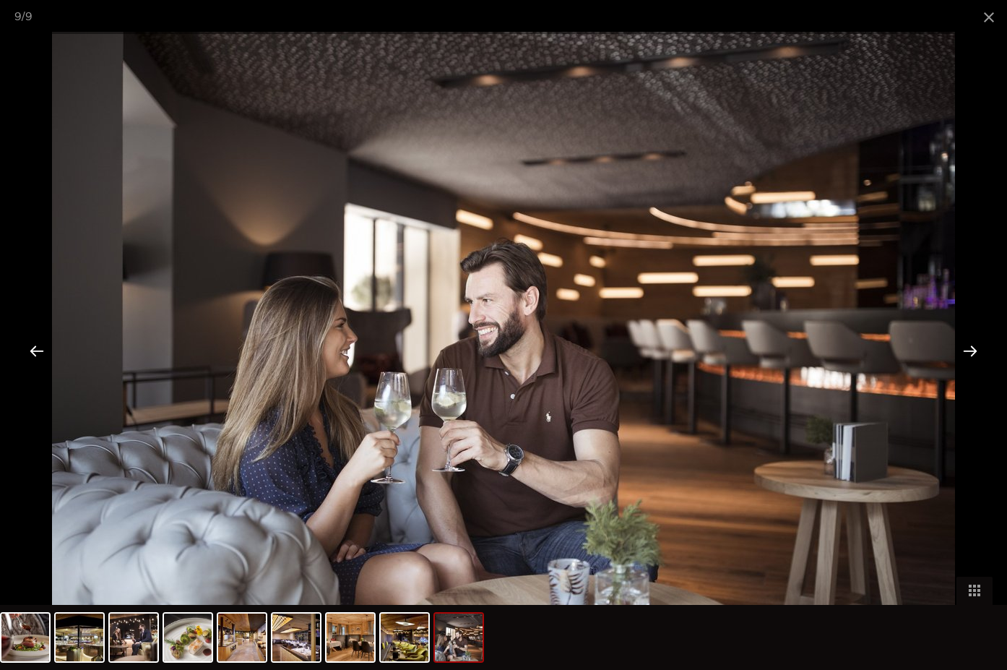
click at [973, 350] on div at bounding box center [970, 350] width 45 height 45
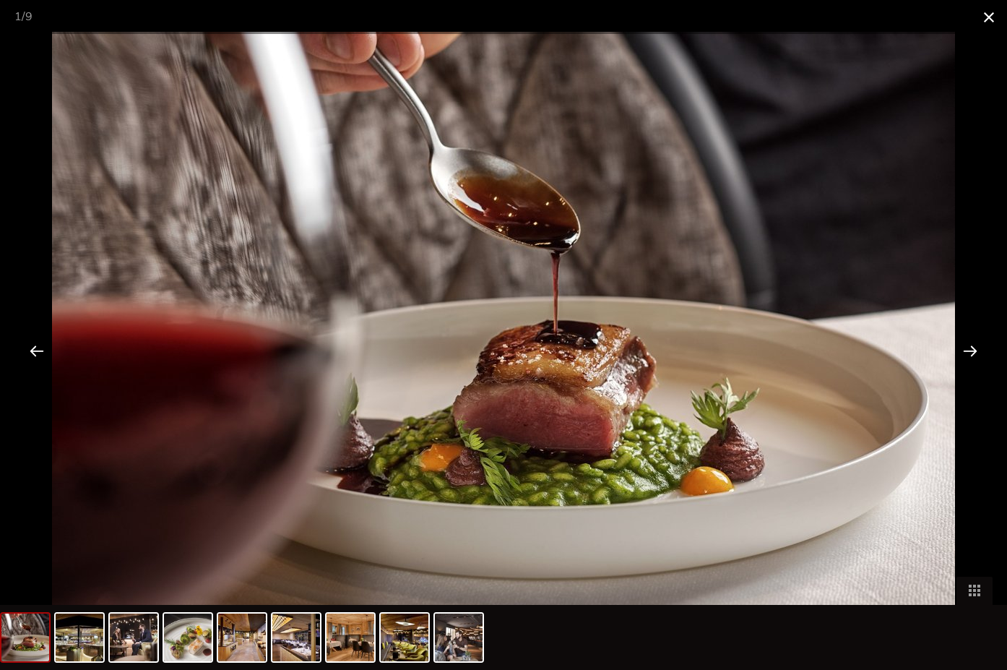
click at [987, 14] on span at bounding box center [989, 17] width 36 height 34
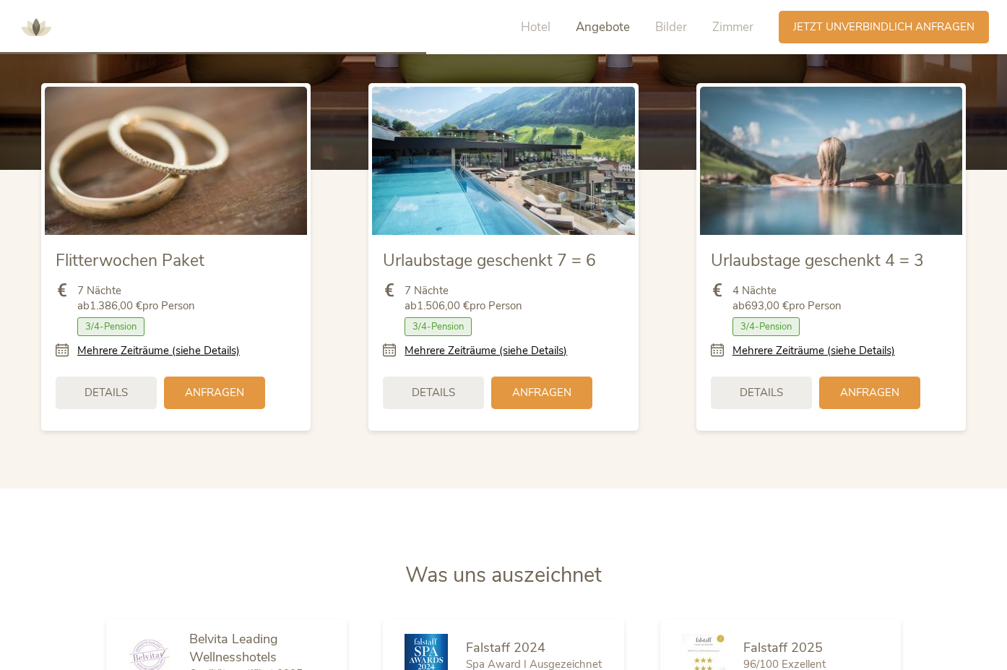
scroll to position [1867, 0]
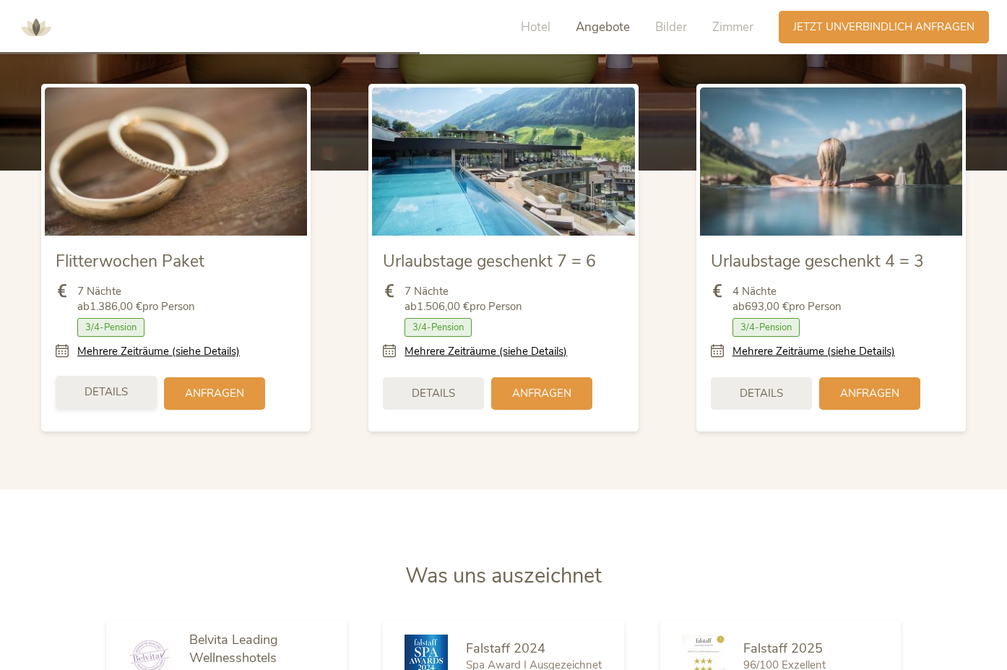
click at [138, 395] on div "Details" at bounding box center [106, 392] width 101 height 33
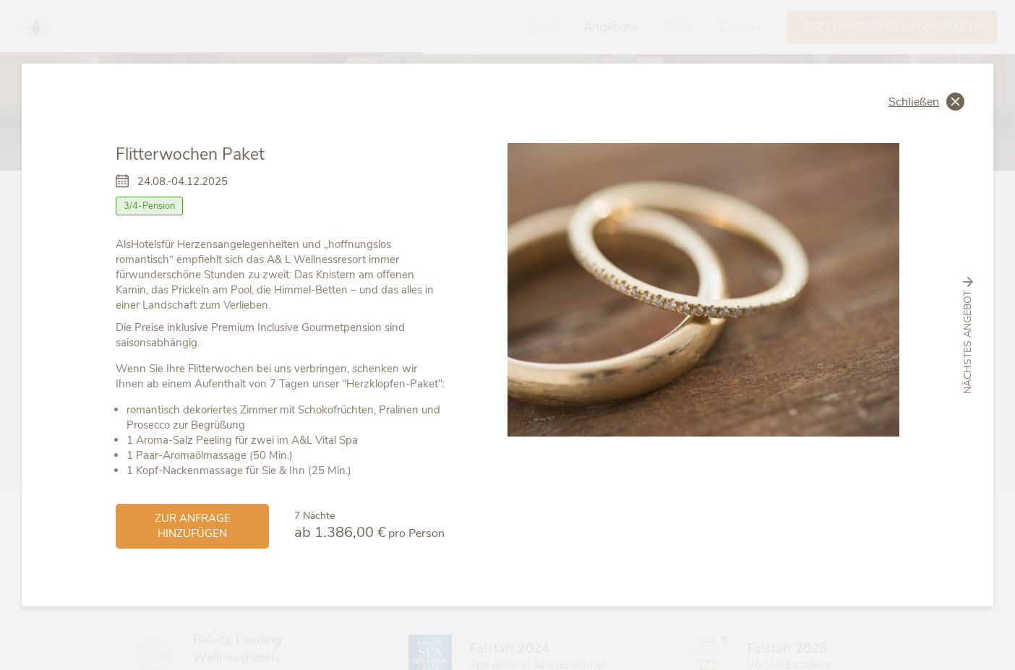
click at [963, 100] on icon at bounding box center [955, 101] width 18 height 18
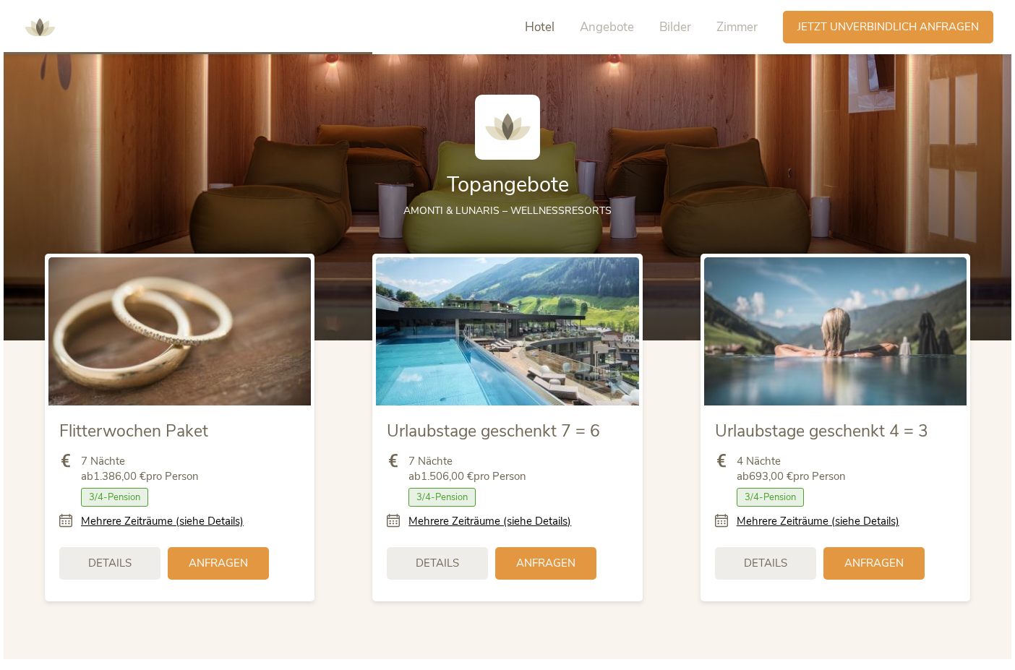
scroll to position [1722, 0]
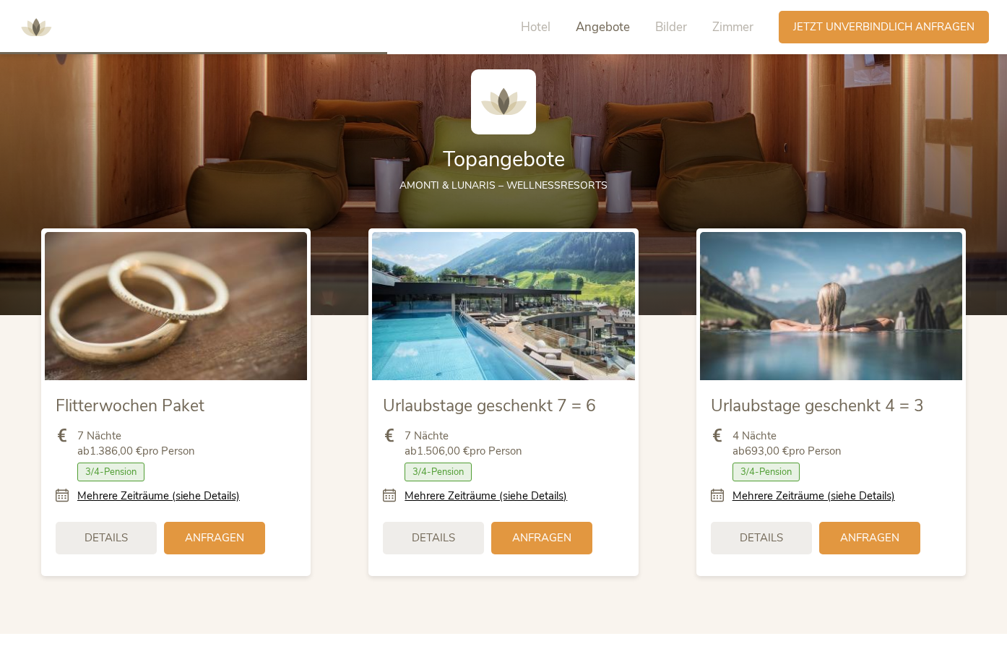
click at [837, 319] on img at bounding box center [831, 305] width 262 height 147
click at [757, 537] on span "Details" at bounding box center [761, 536] width 43 height 15
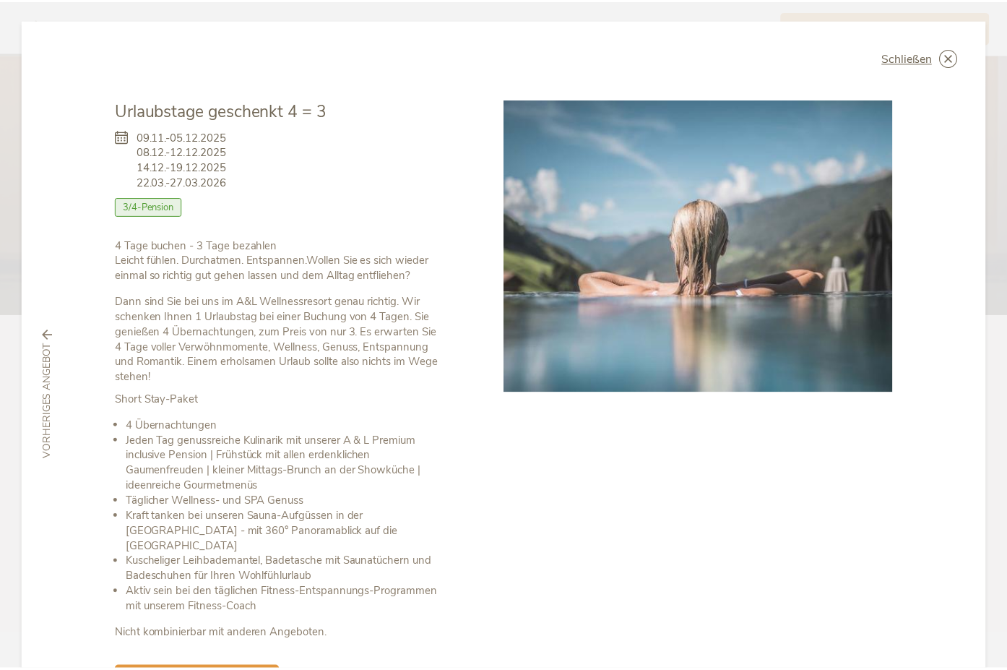
scroll to position [0, 0]
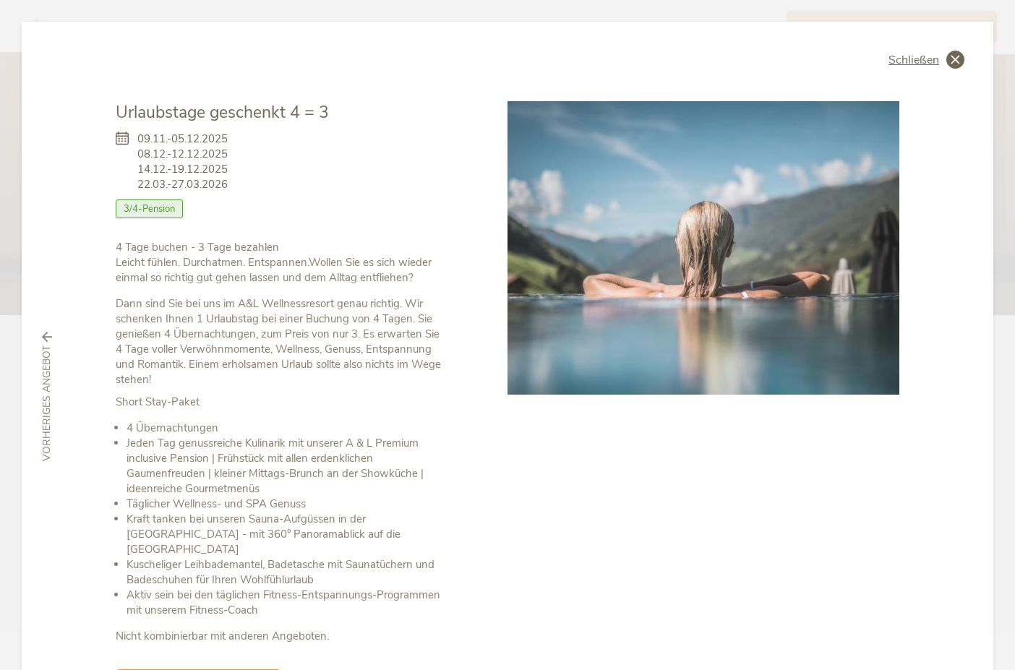
click at [947, 58] on icon at bounding box center [955, 60] width 18 height 18
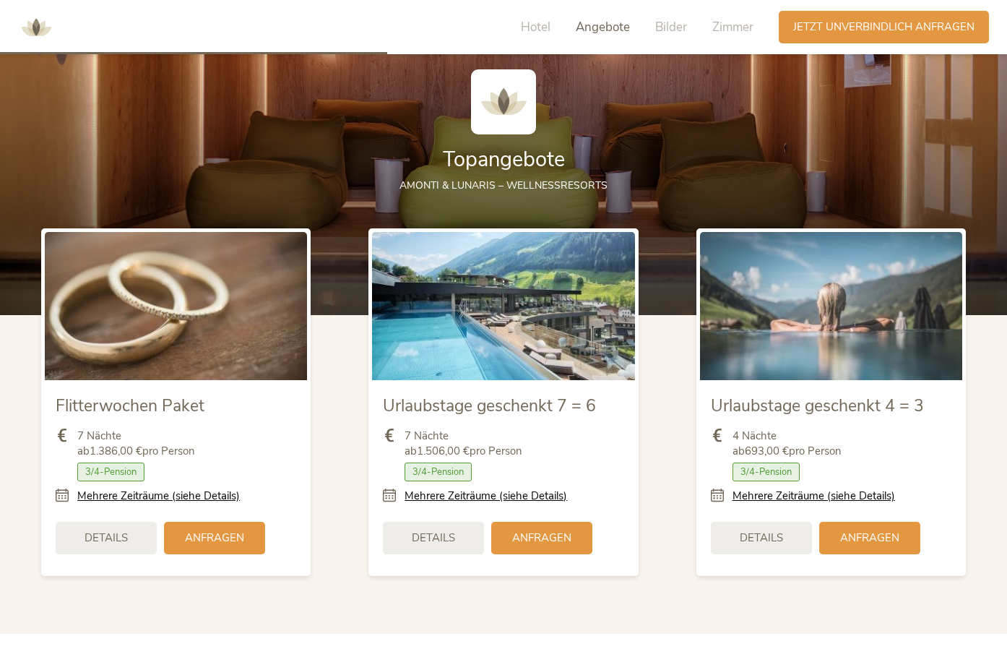
click at [486, 330] on img at bounding box center [503, 305] width 262 height 147
click at [417, 525] on div "Details" at bounding box center [433, 536] width 101 height 33
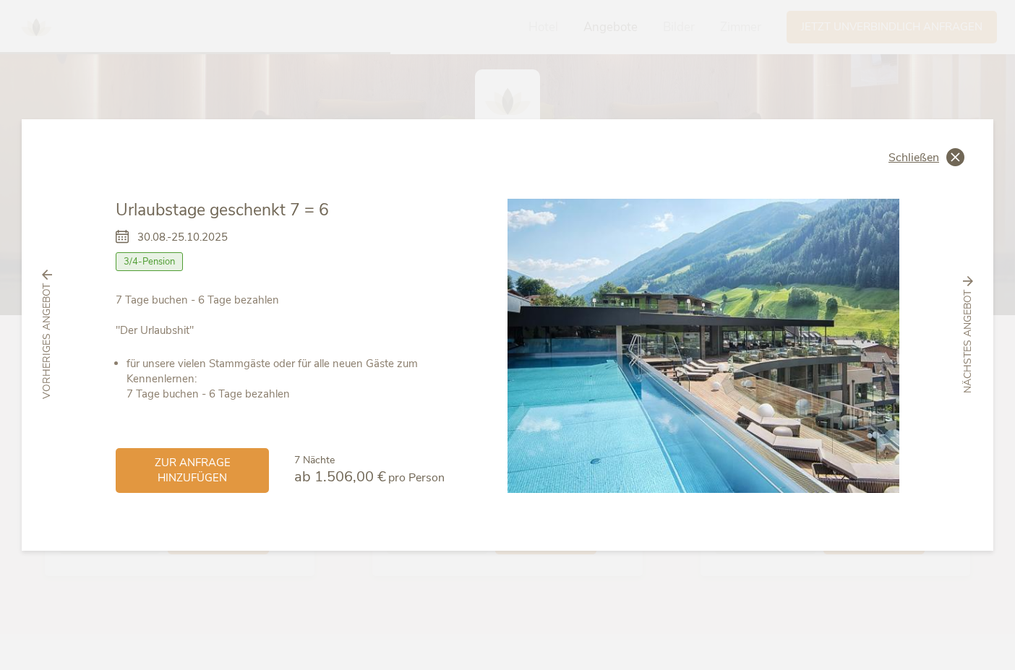
click at [955, 153] on icon at bounding box center [955, 157] width 18 height 18
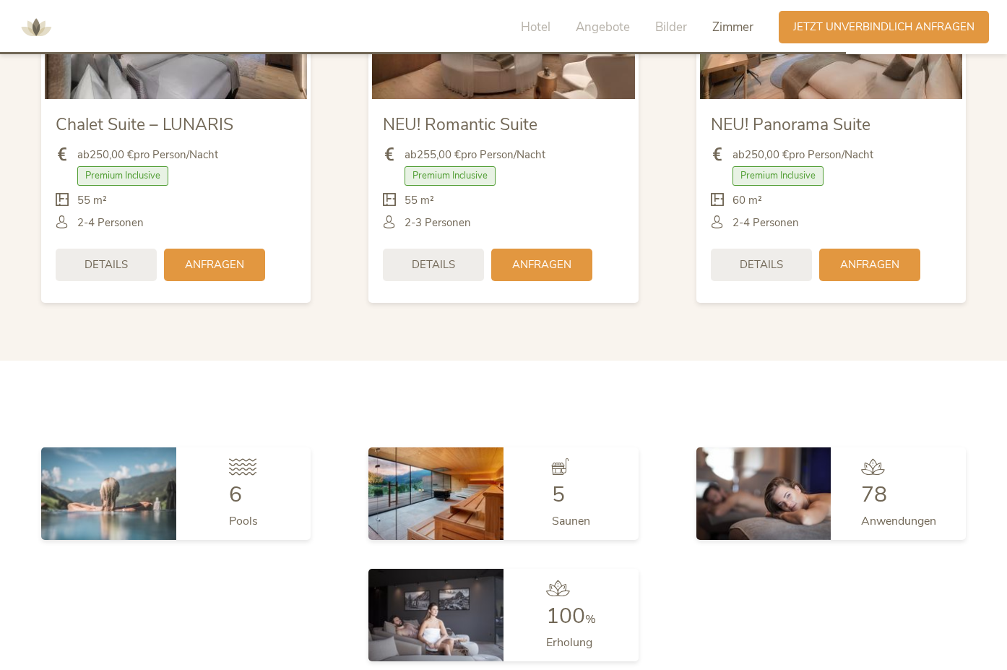
scroll to position [3890, 0]
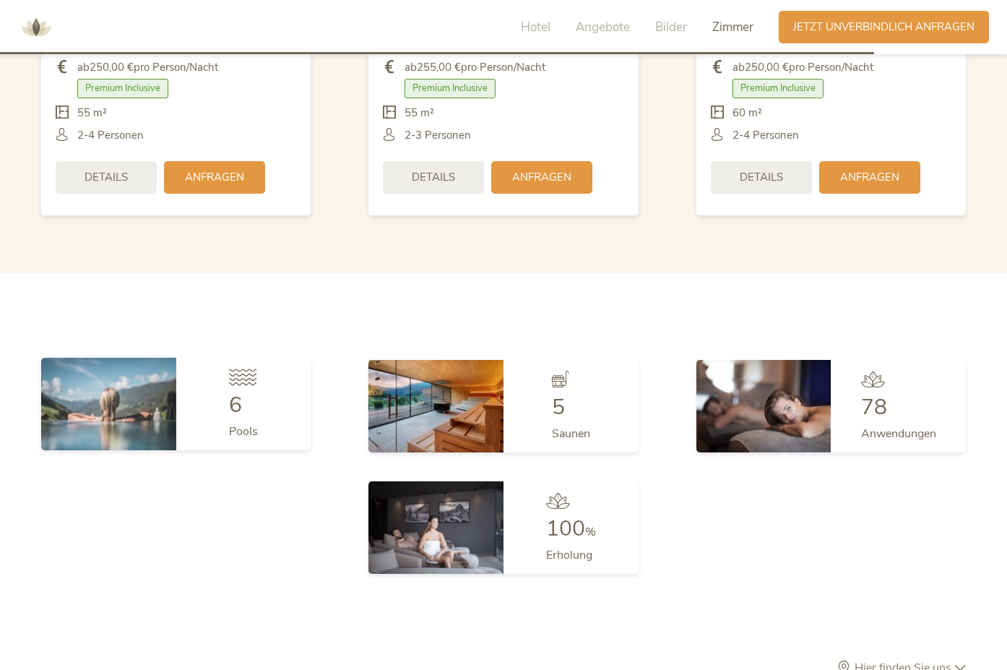
click at [139, 417] on img at bounding box center [108, 404] width 135 height 92
click at [236, 403] on span "6" at bounding box center [235, 405] width 13 height 30
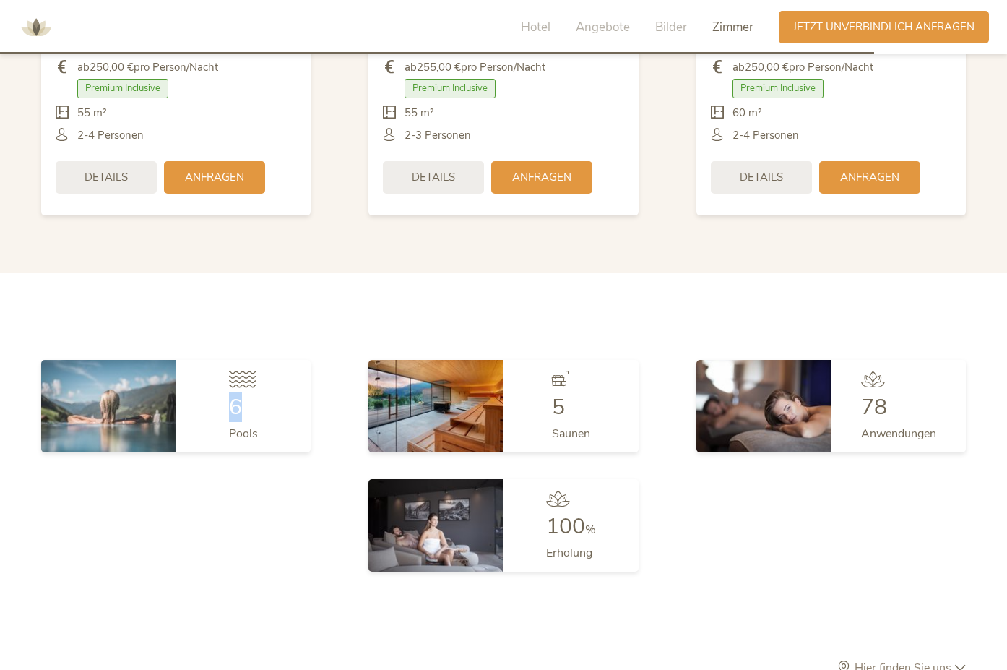
click at [469, 529] on img at bounding box center [436, 525] width 135 height 92
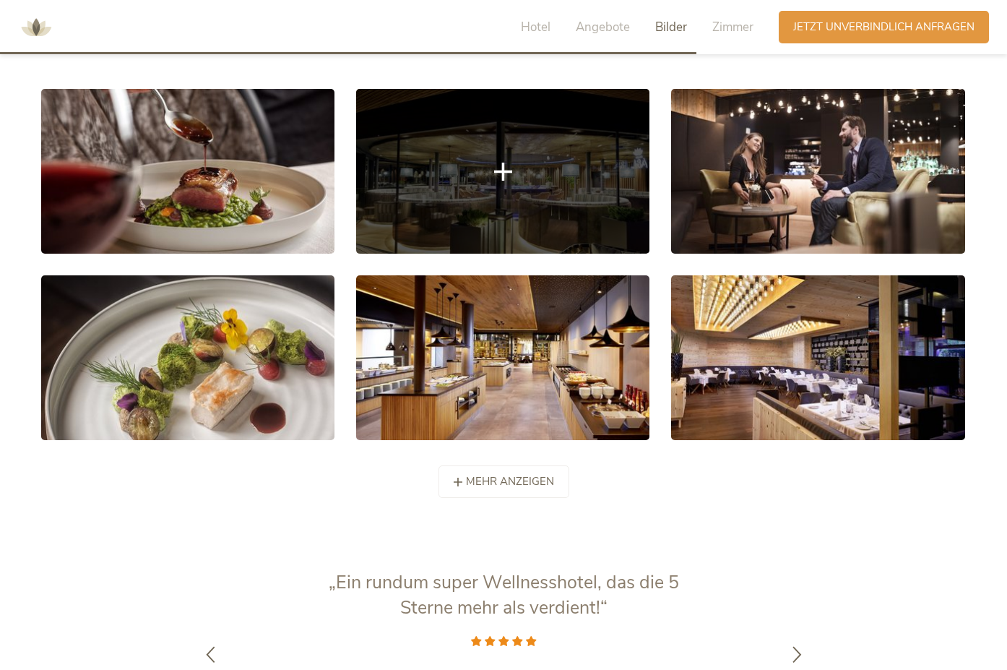
scroll to position [2819, 0]
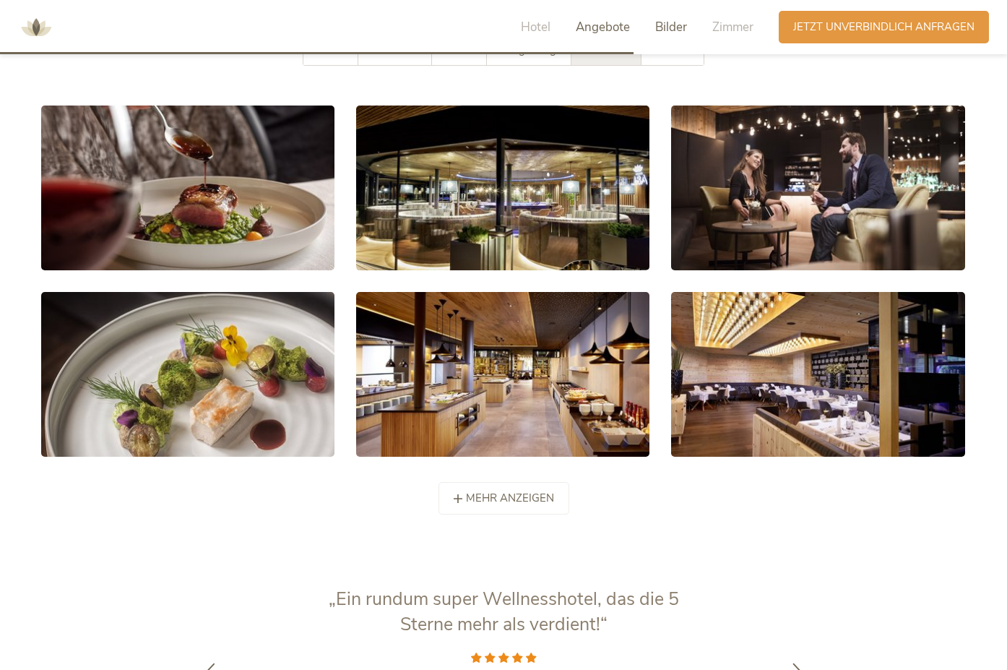
click at [587, 33] on span "Angebote" at bounding box center [603, 27] width 54 height 17
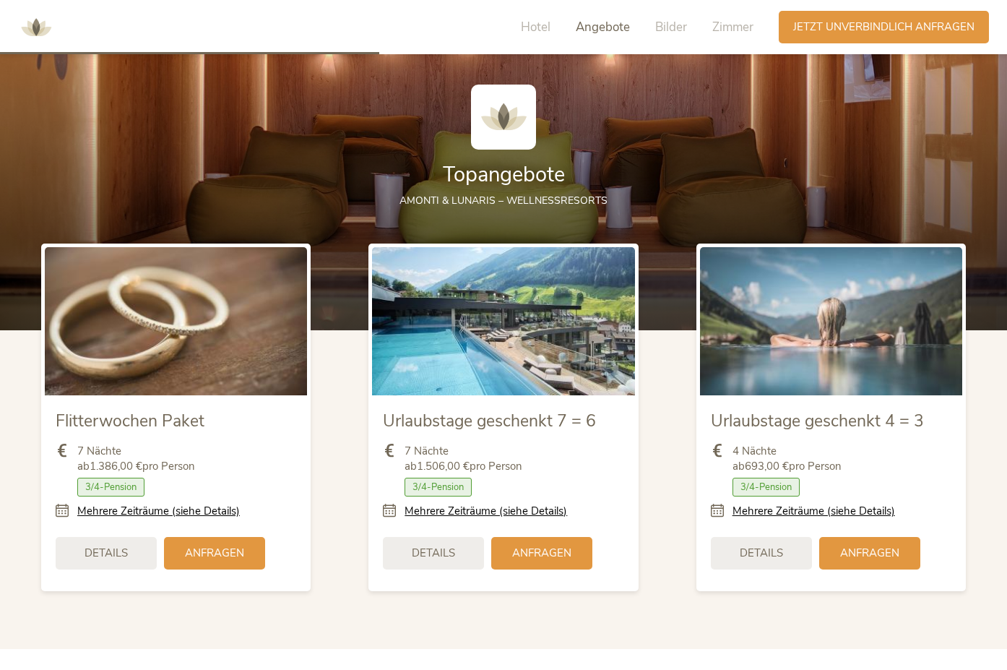
scroll to position [1676, 0]
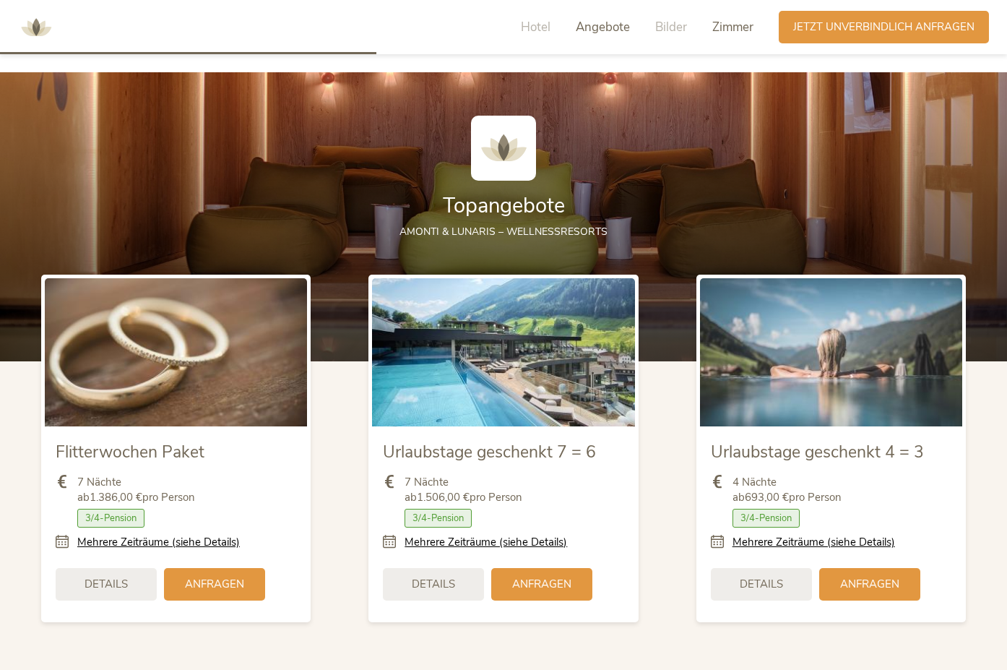
click at [718, 33] on span "Zimmer" at bounding box center [733, 27] width 41 height 17
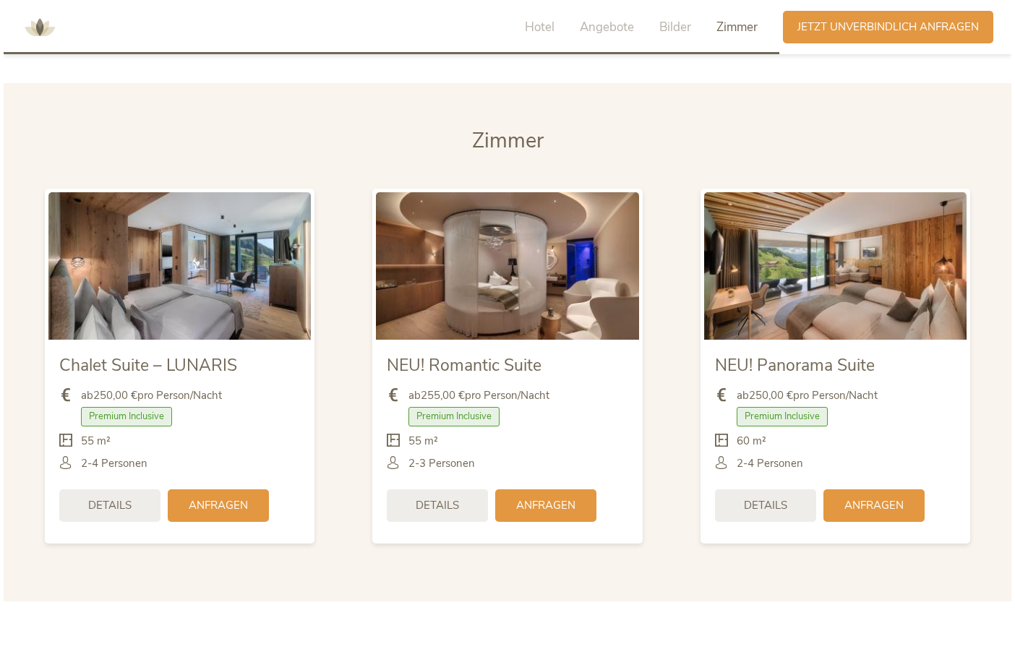
scroll to position [3573, 0]
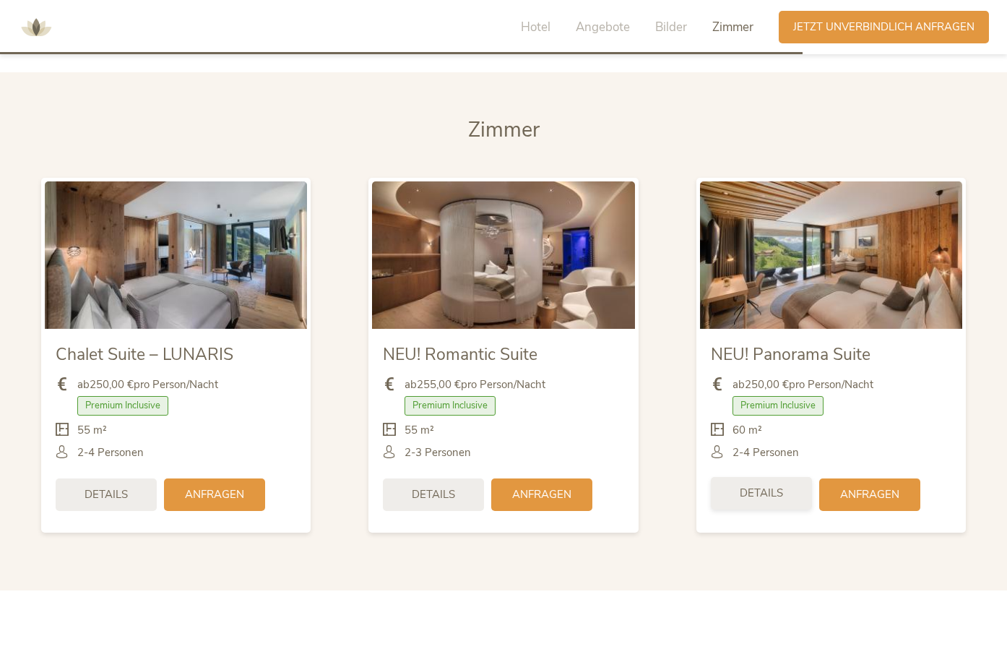
click at [773, 493] on span "Details" at bounding box center [761, 493] width 43 height 15
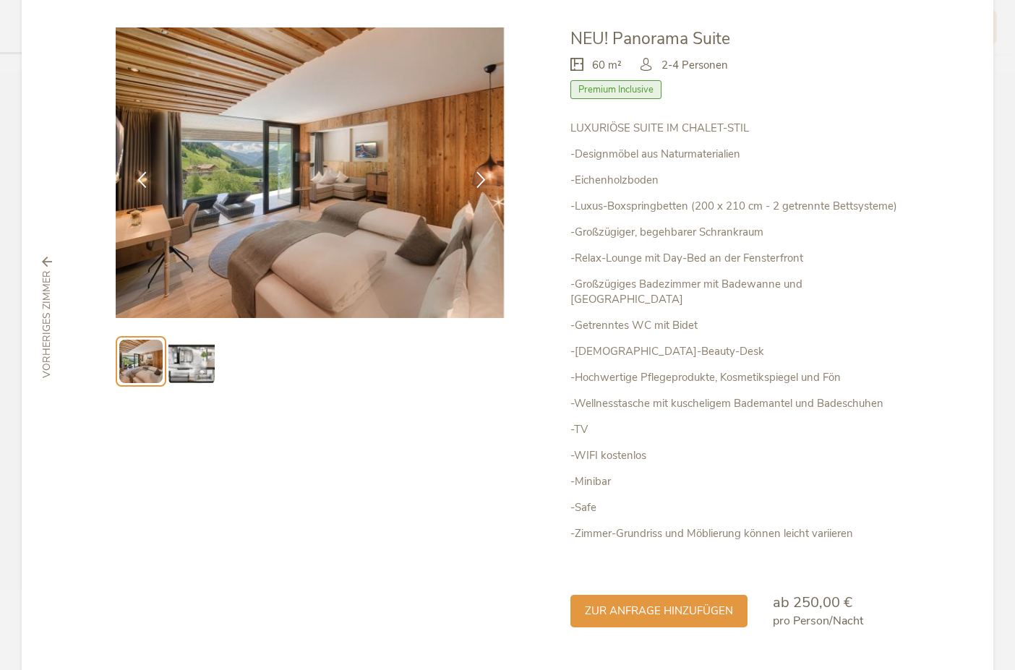
scroll to position [98, 0]
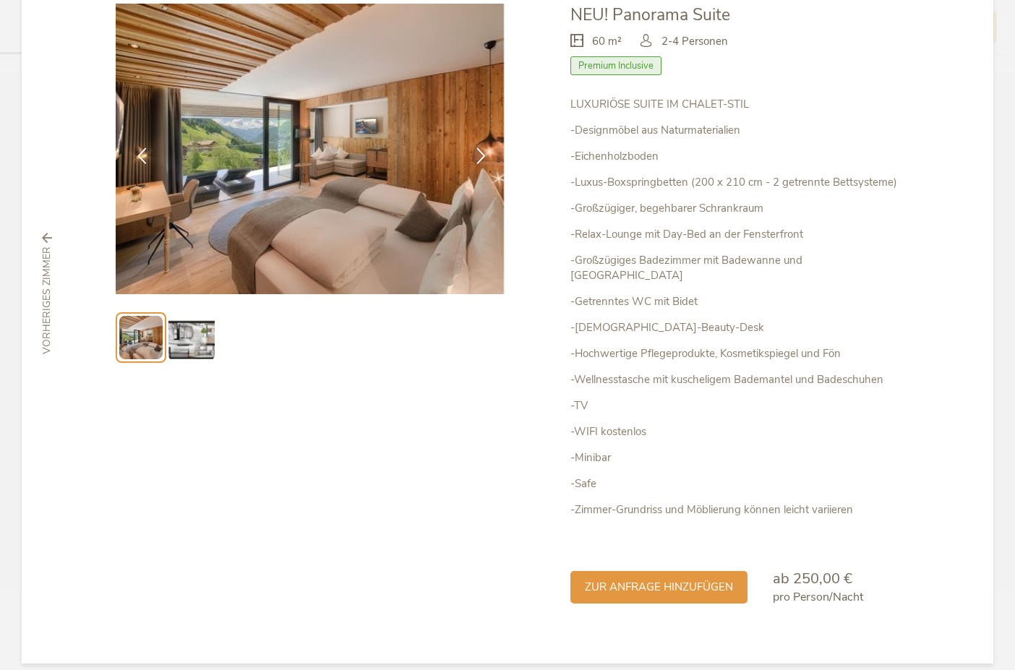
click at [186, 335] on img at bounding box center [191, 337] width 46 height 46
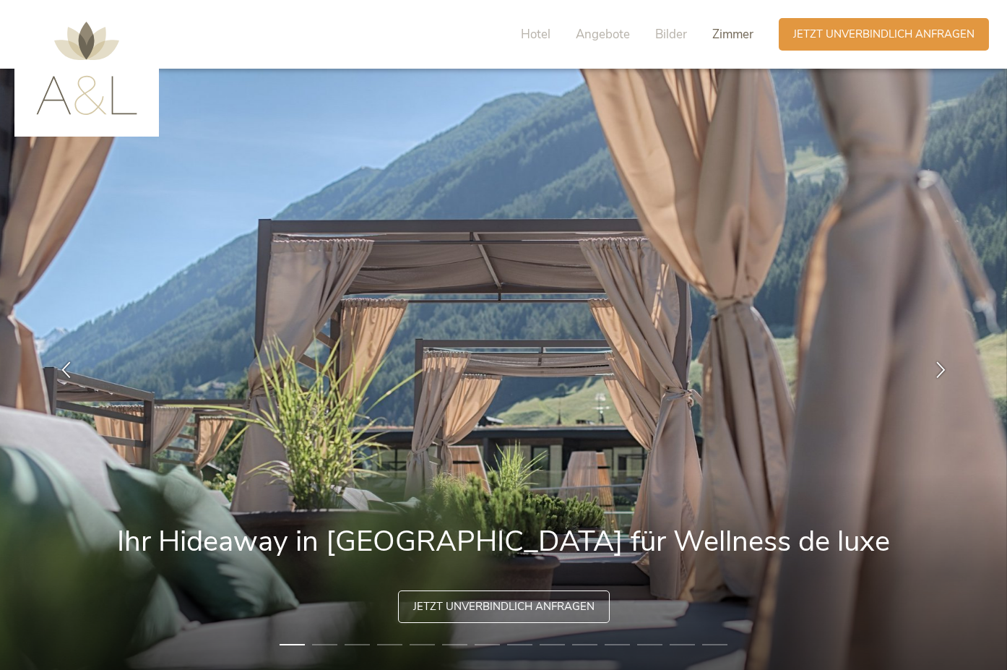
click at [721, 36] on span "Zimmer" at bounding box center [733, 34] width 41 height 17
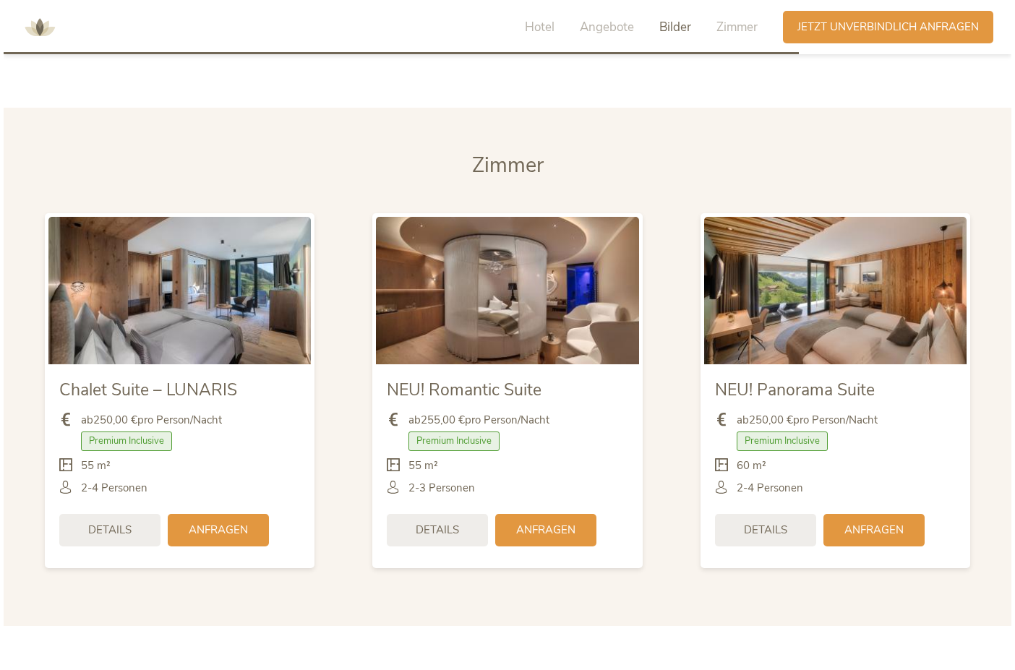
scroll to position [3526, 0]
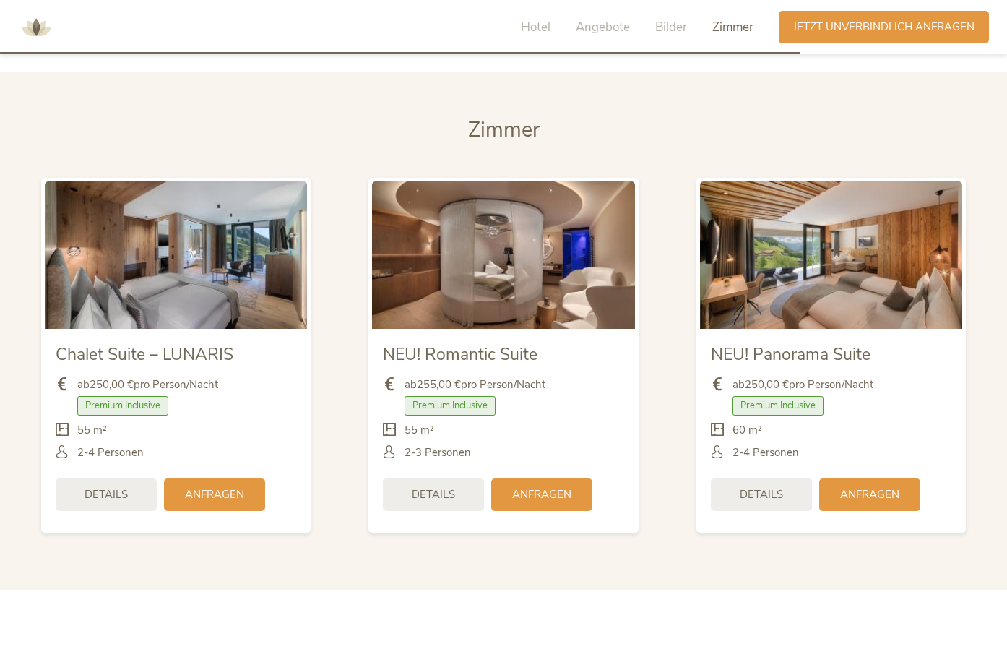
click at [169, 272] on img at bounding box center [176, 254] width 262 height 147
click at [197, 489] on span "Anfragen" at bounding box center [214, 493] width 59 height 15
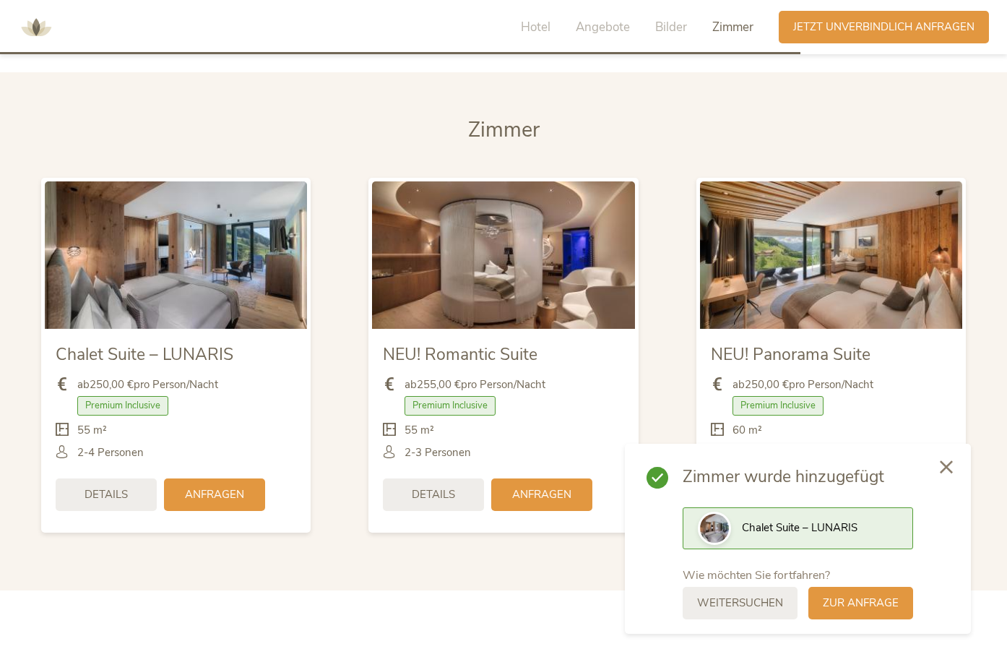
click at [942, 467] on icon at bounding box center [946, 466] width 13 height 13
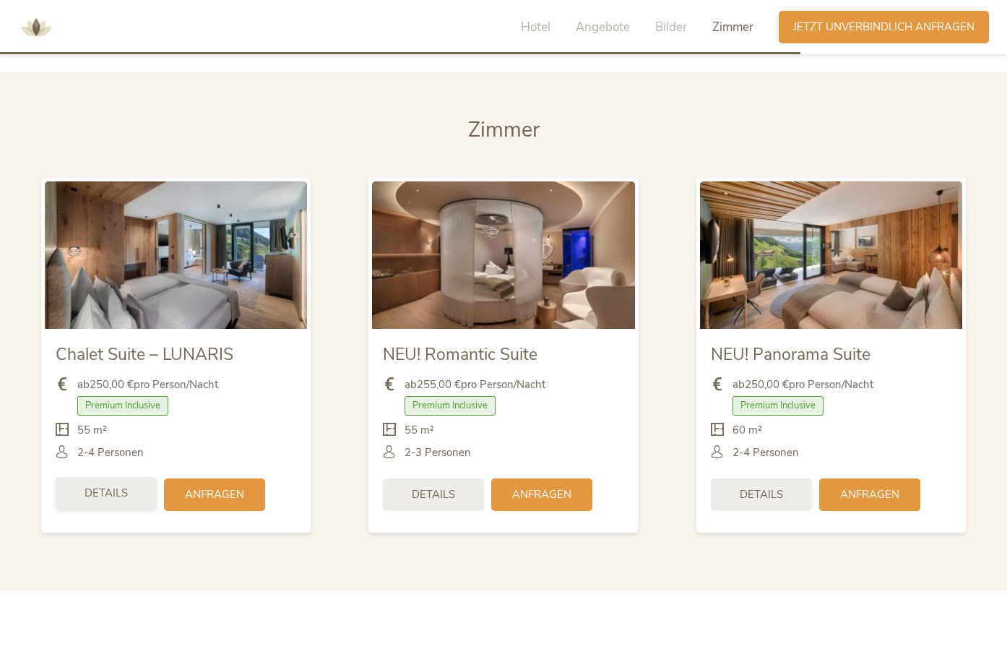
click at [98, 490] on span "Details" at bounding box center [106, 493] width 43 height 15
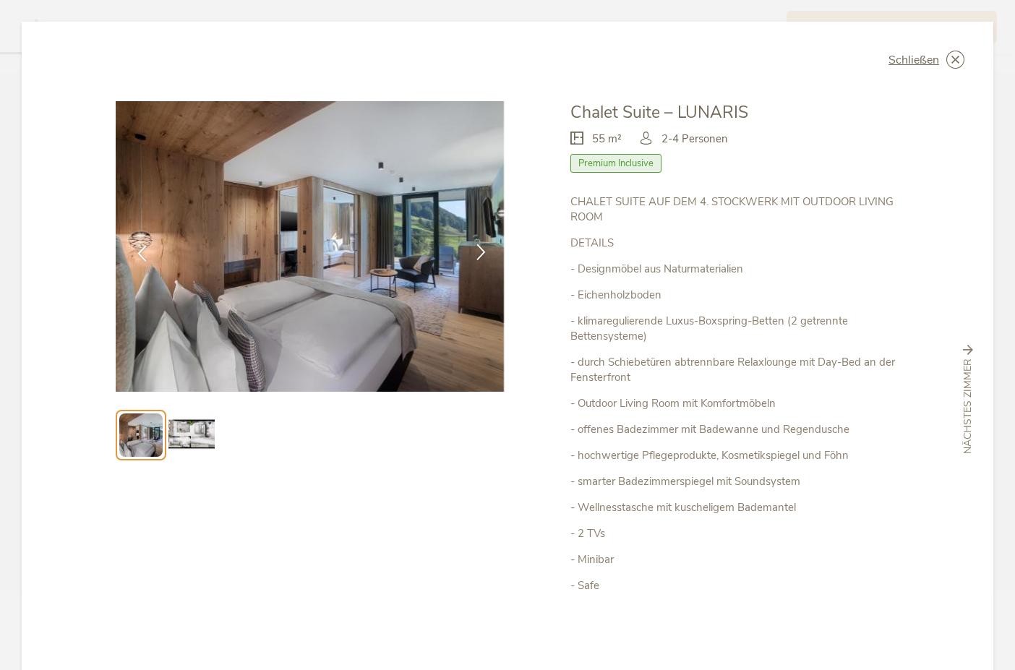
click at [482, 250] on icon at bounding box center [481, 252] width 17 height 17
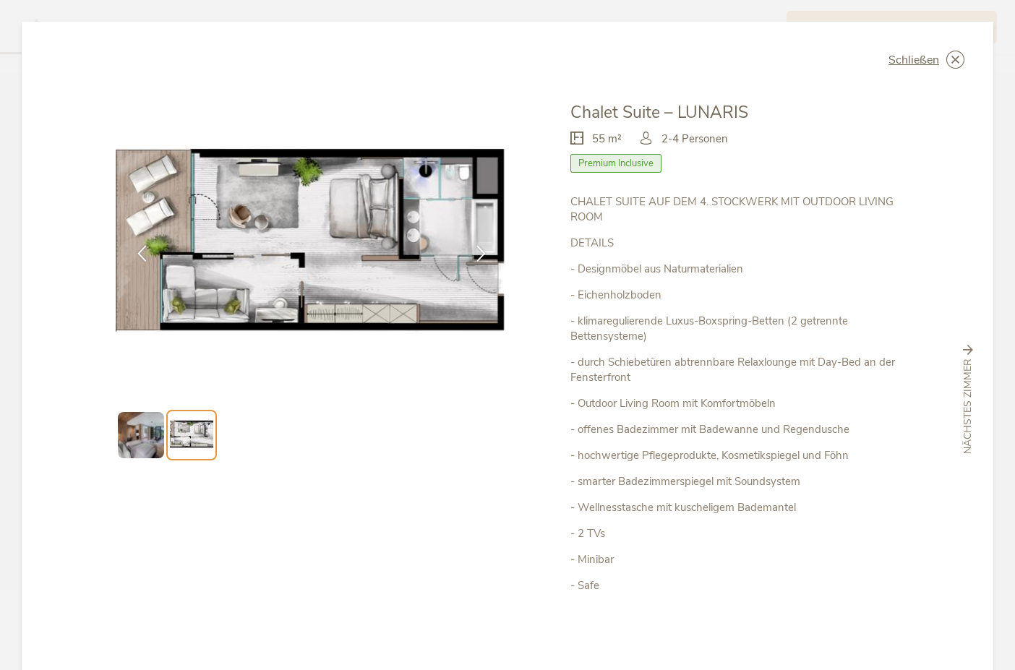
click at [958, 345] on div "Schließen Chalet Suite – LUNARIS 55 m² Premium Inclusive" at bounding box center [507, 400] width 971 height 757
click at [968, 348] on div "nächstes Zimmer" at bounding box center [967, 399] width 35 height 109
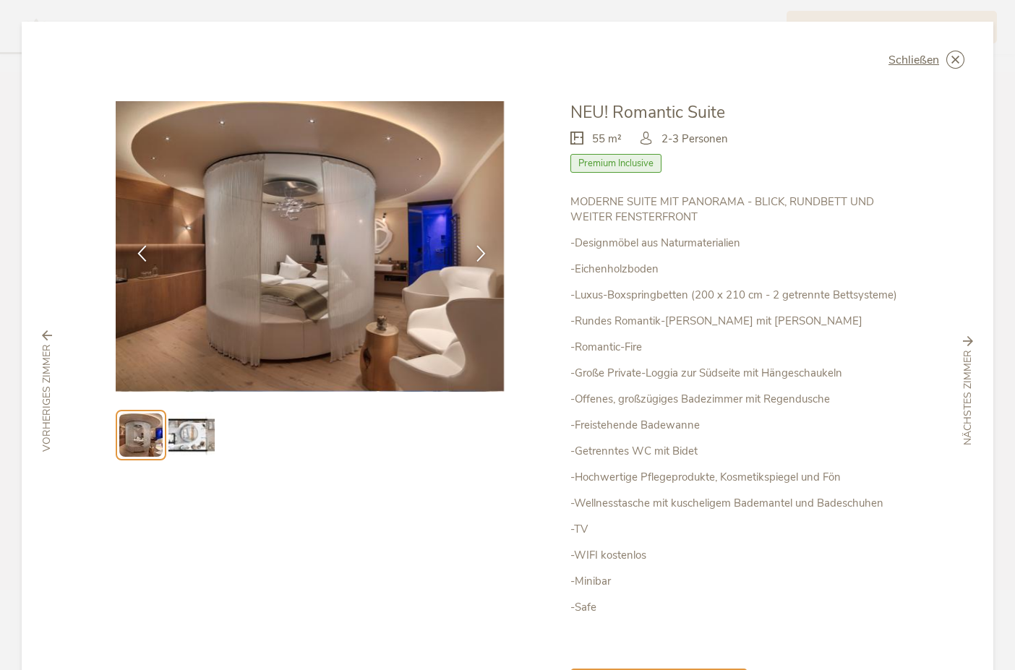
click at [202, 432] on img at bounding box center [191, 435] width 46 height 46
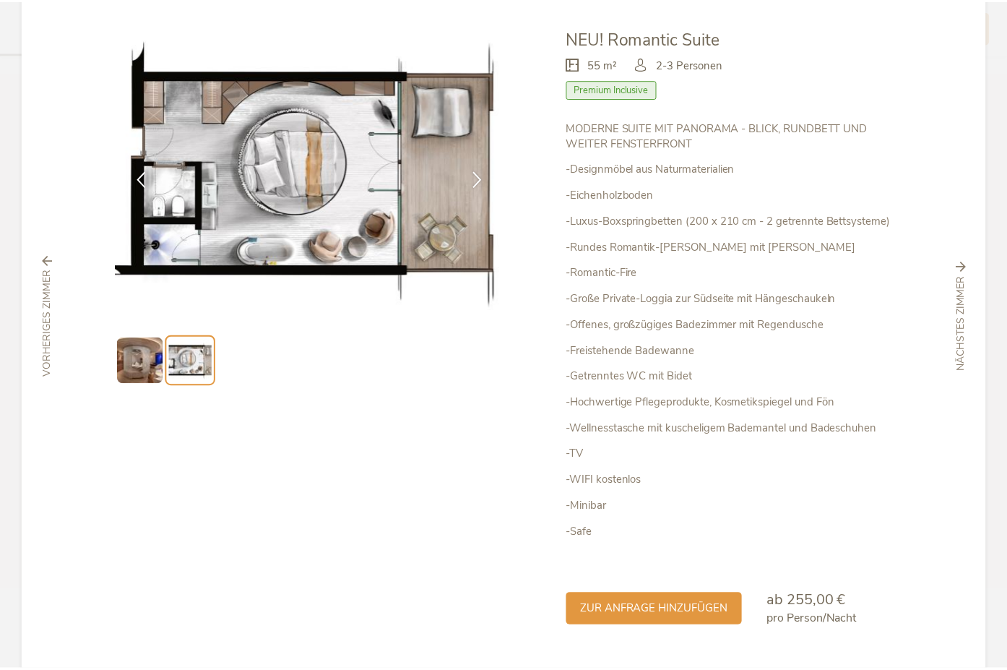
scroll to position [0, 0]
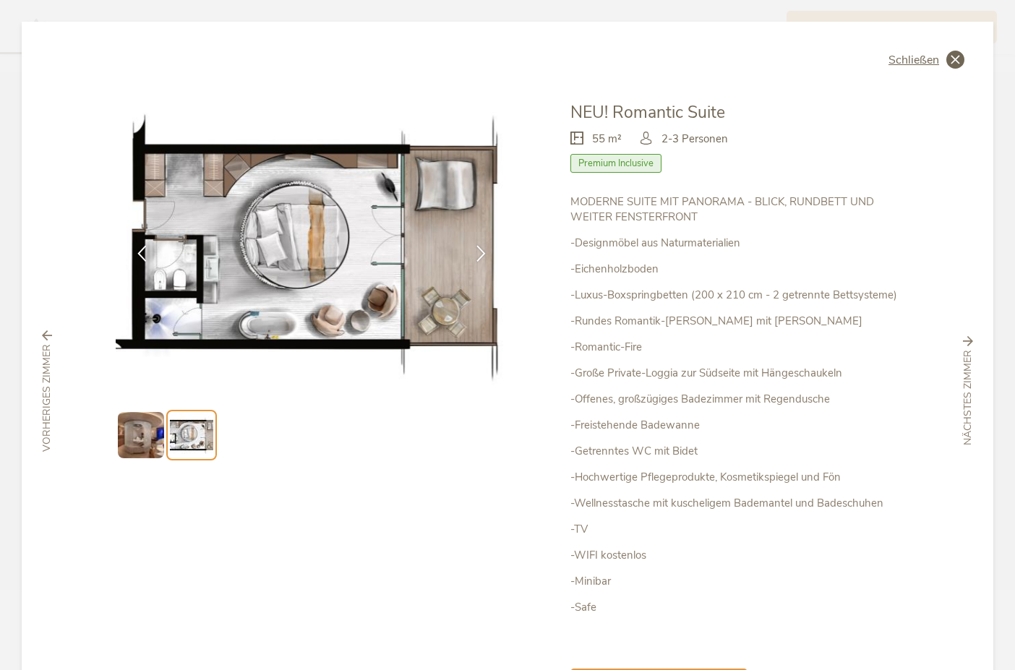
click at [950, 57] on icon at bounding box center [955, 60] width 18 height 18
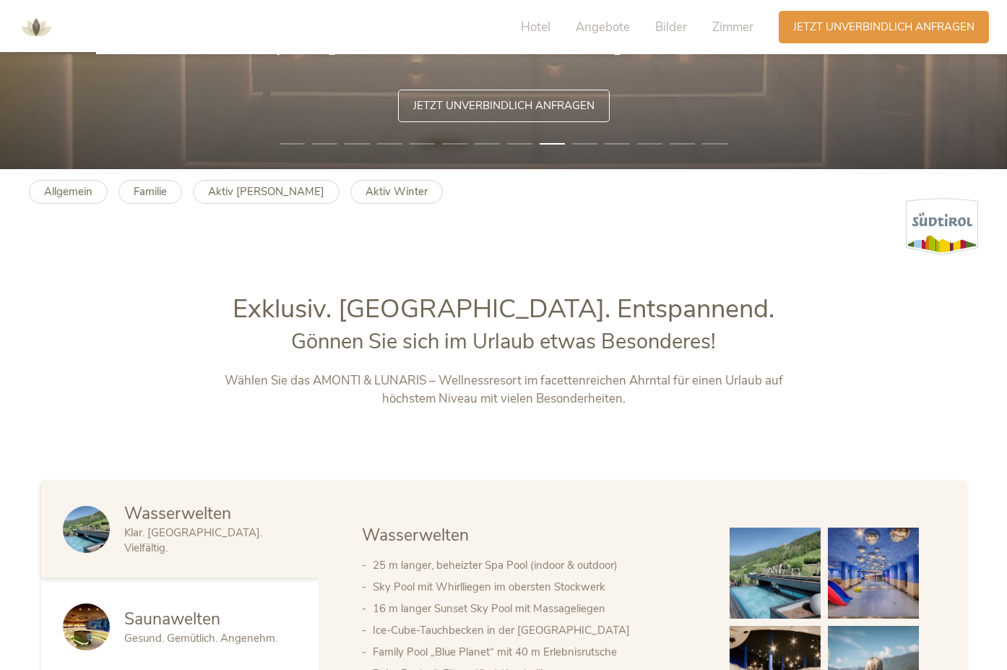
scroll to position [418, 0]
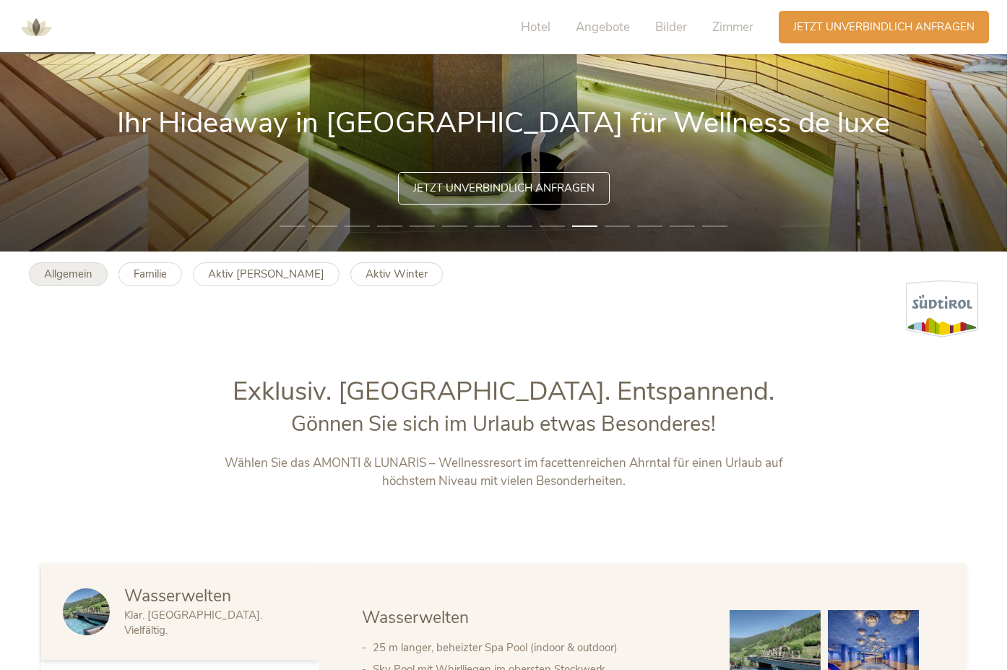
click at [77, 280] on b "Allgemein" at bounding box center [68, 274] width 48 height 14
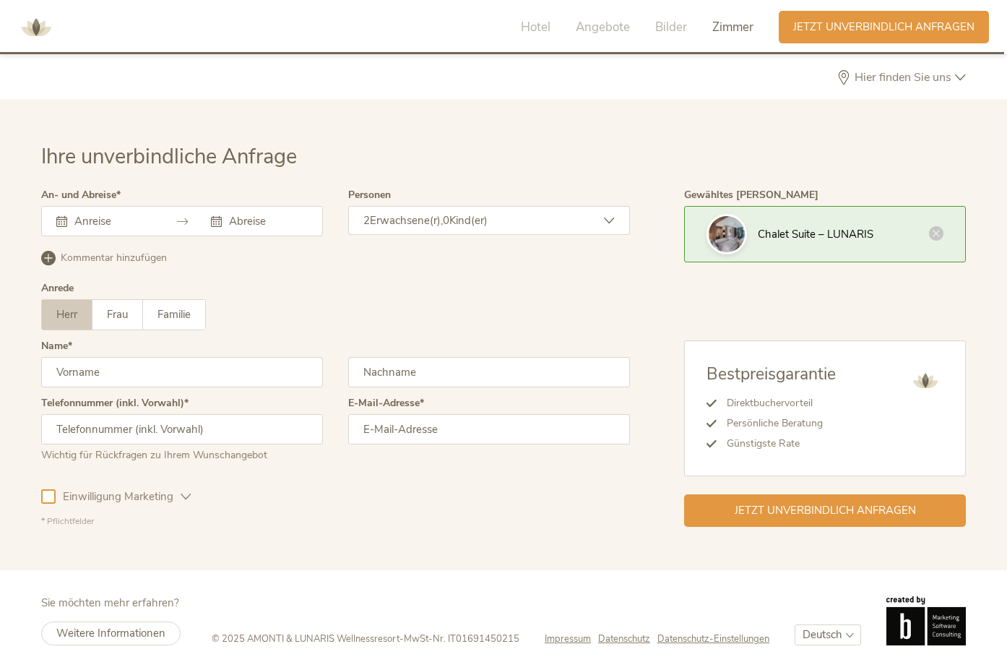
scroll to position [4434, 0]
click at [939, 232] on icon at bounding box center [936, 231] width 14 height 14
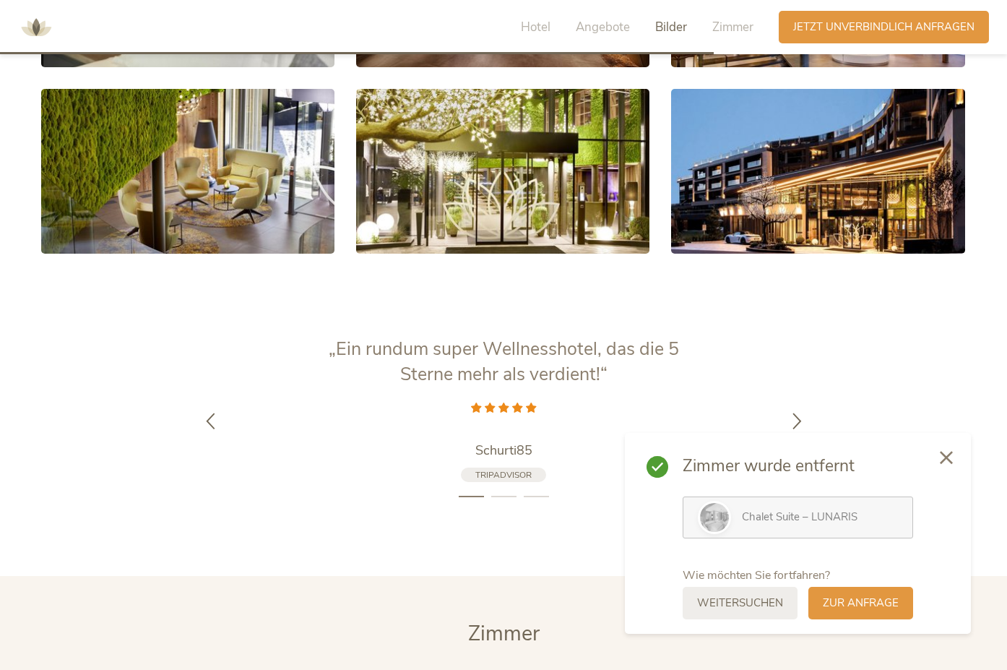
scroll to position [2989, 0]
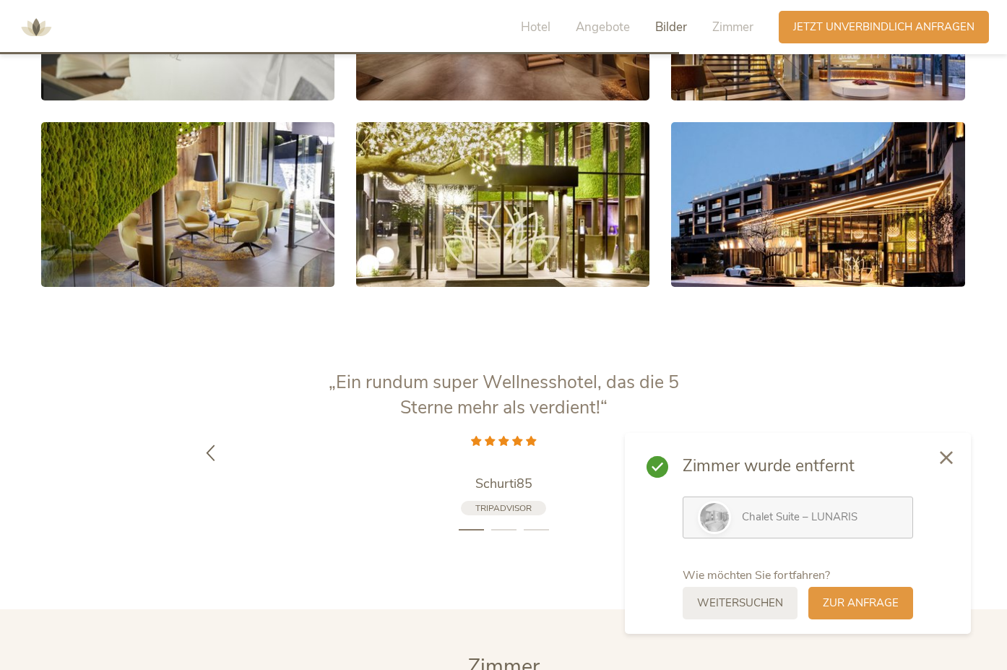
click at [210, 457] on icon at bounding box center [210, 452] width 17 height 17
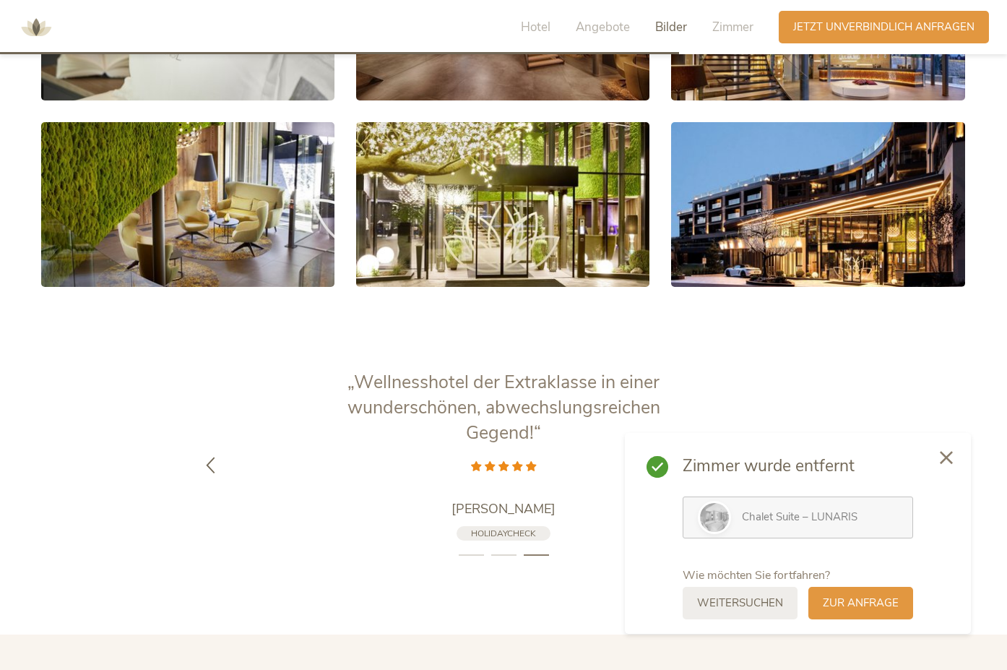
click at [210, 457] on icon at bounding box center [210, 465] width 17 height 17
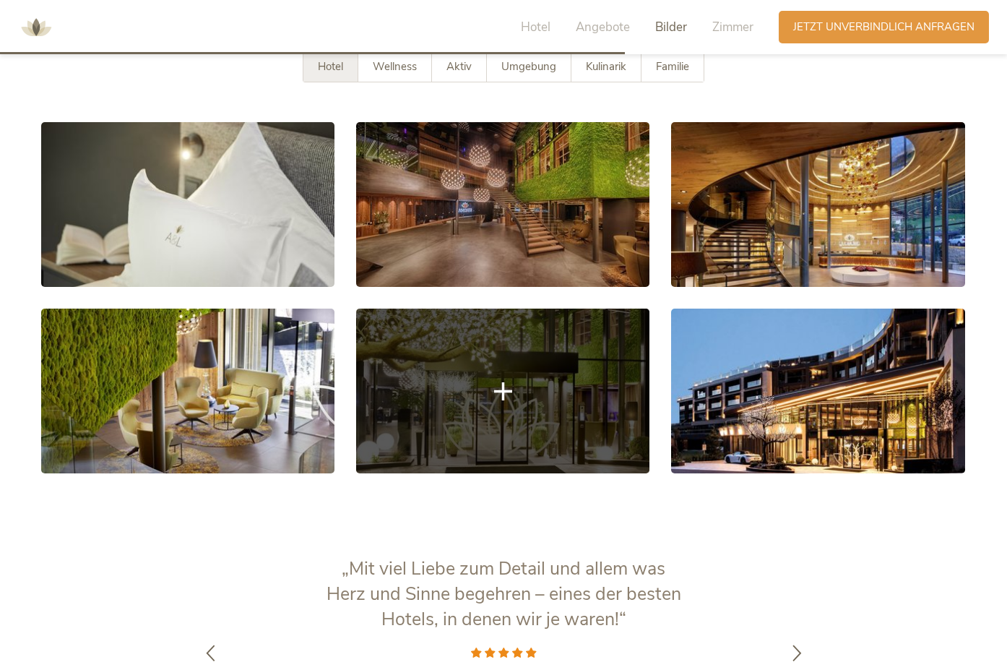
scroll to position [3035, 0]
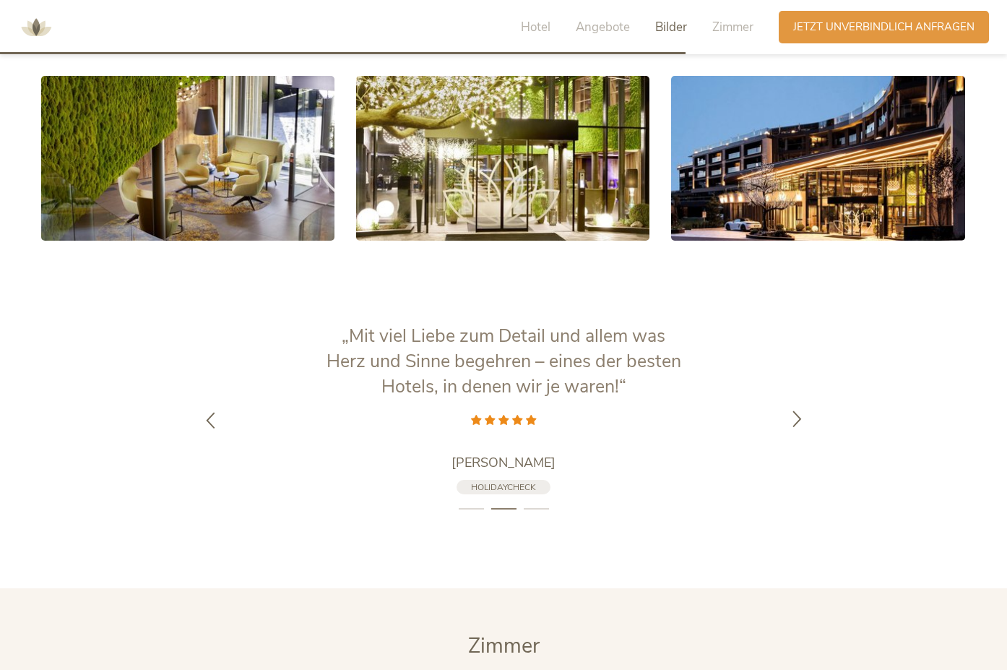
click at [803, 419] on icon at bounding box center [797, 418] width 17 height 17
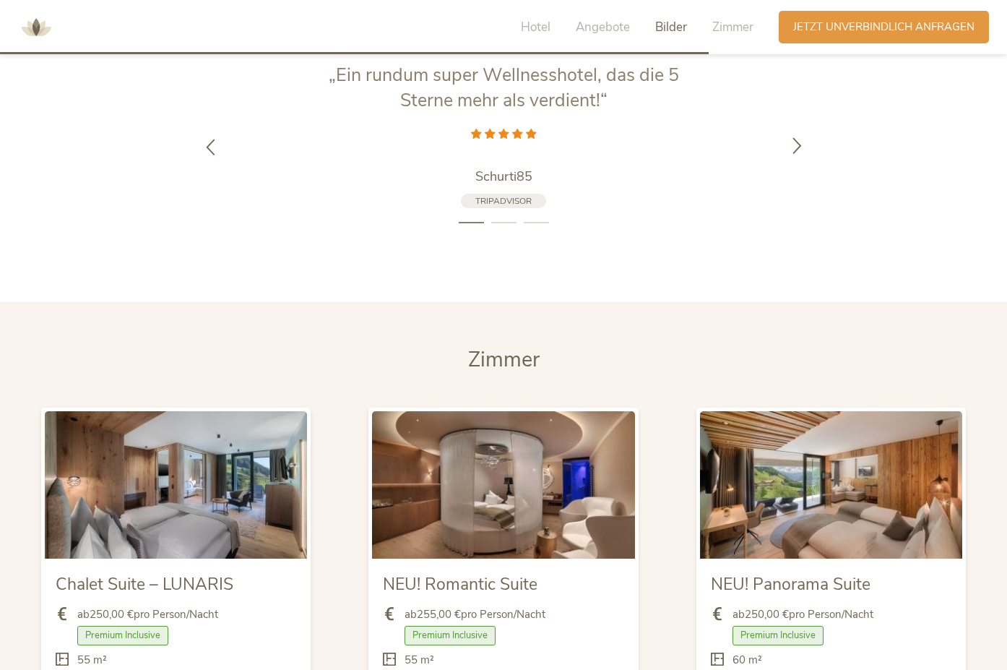
scroll to position [3396, 0]
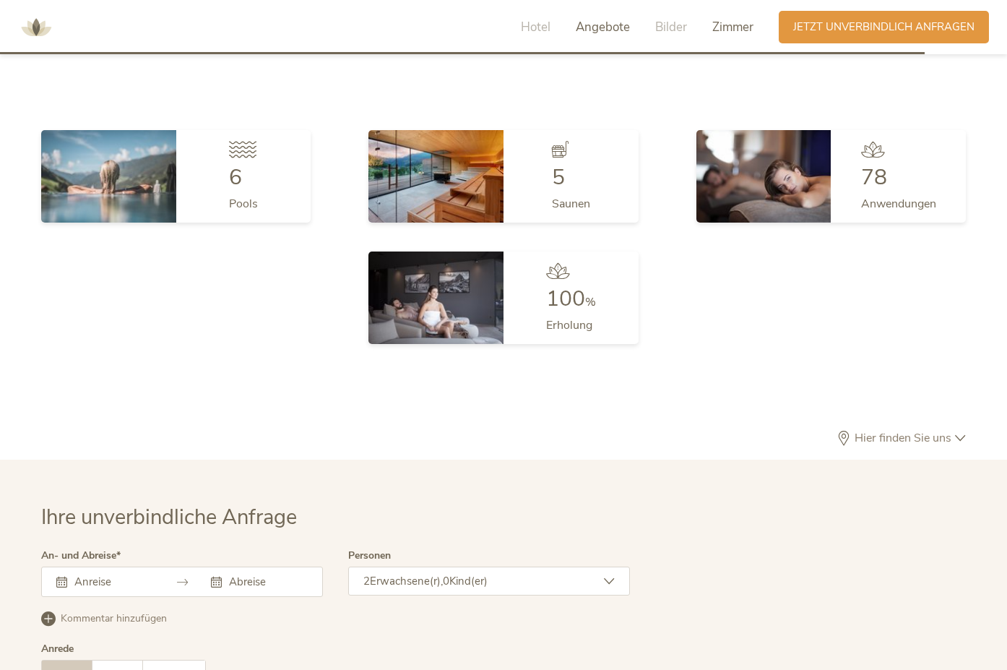
click at [602, 26] on span "Angebote" at bounding box center [603, 27] width 54 height 17
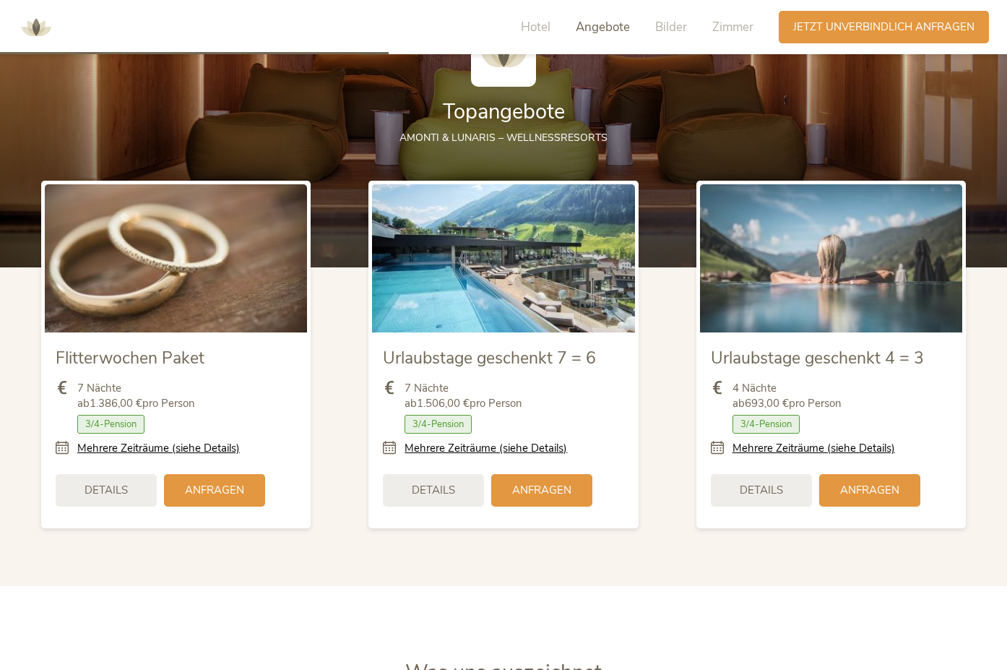
scroll to position [1676, 0]
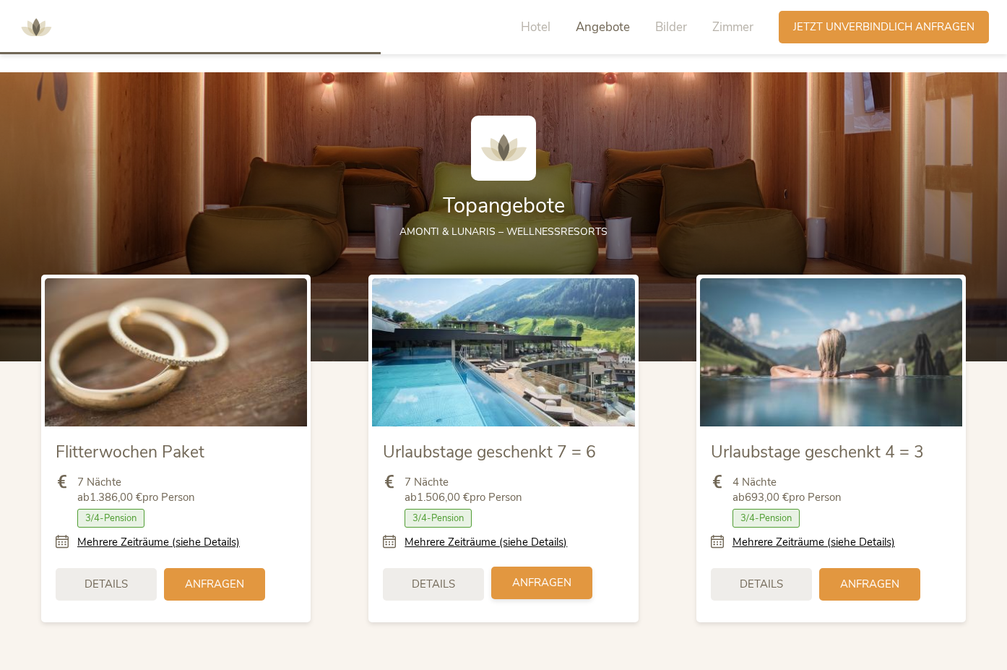
click at [520, 587] on span "Anfragen" at bounding box center [541, 582] width 59 height 15
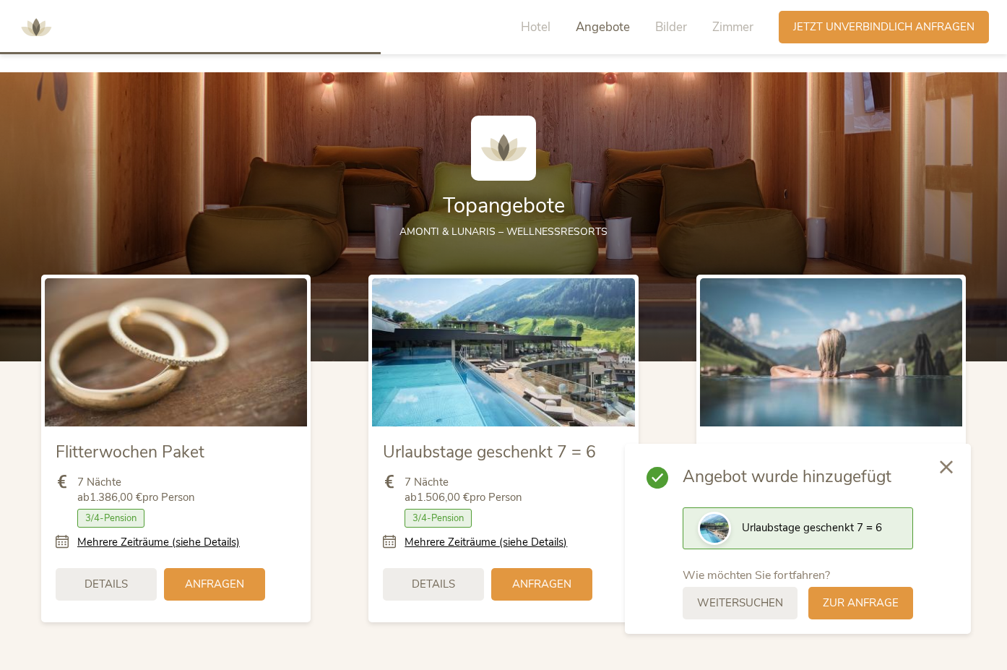
click at [951, 465] on icon at bounding box center [946, 466] width 13 height 13
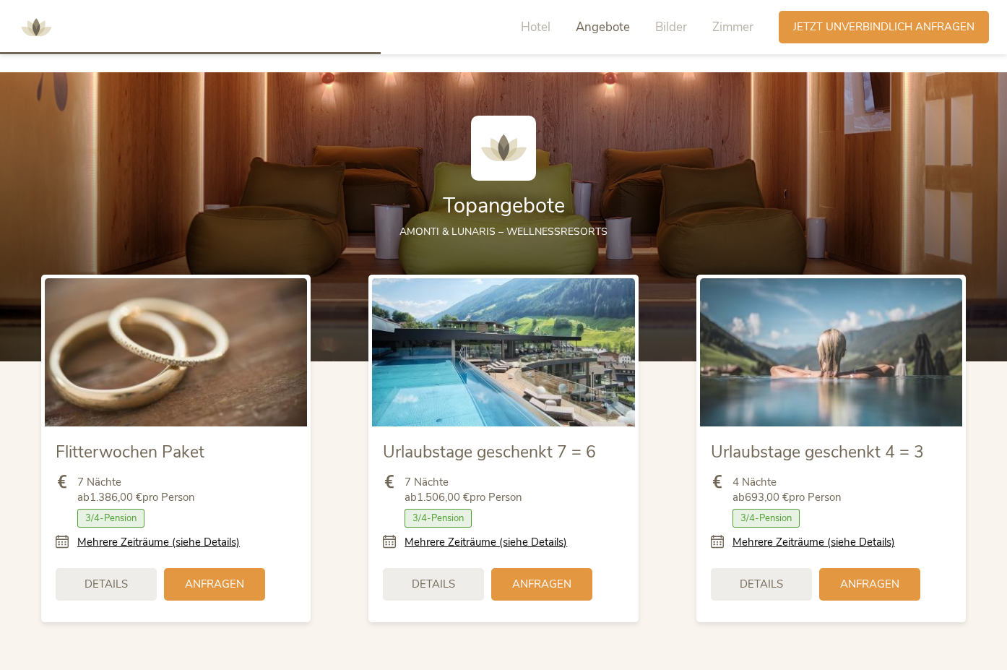
click at [427, 586] on span "Details" at bounding box center [433, 584] width 43 height 15
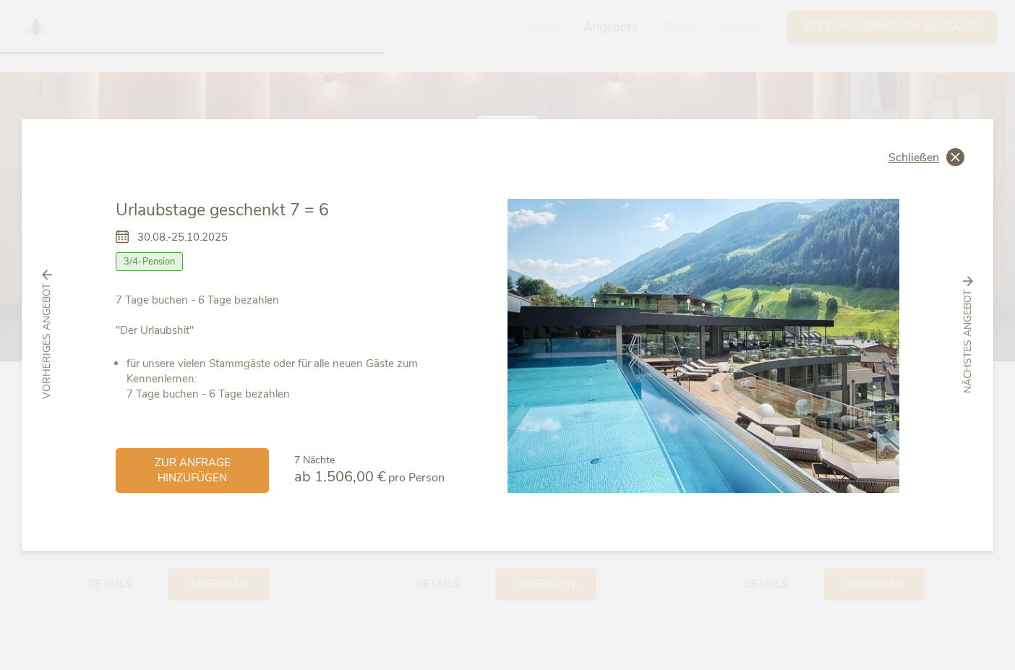
click at [962, 156] on icon at bounding box center [955, 157] width 18 height 18
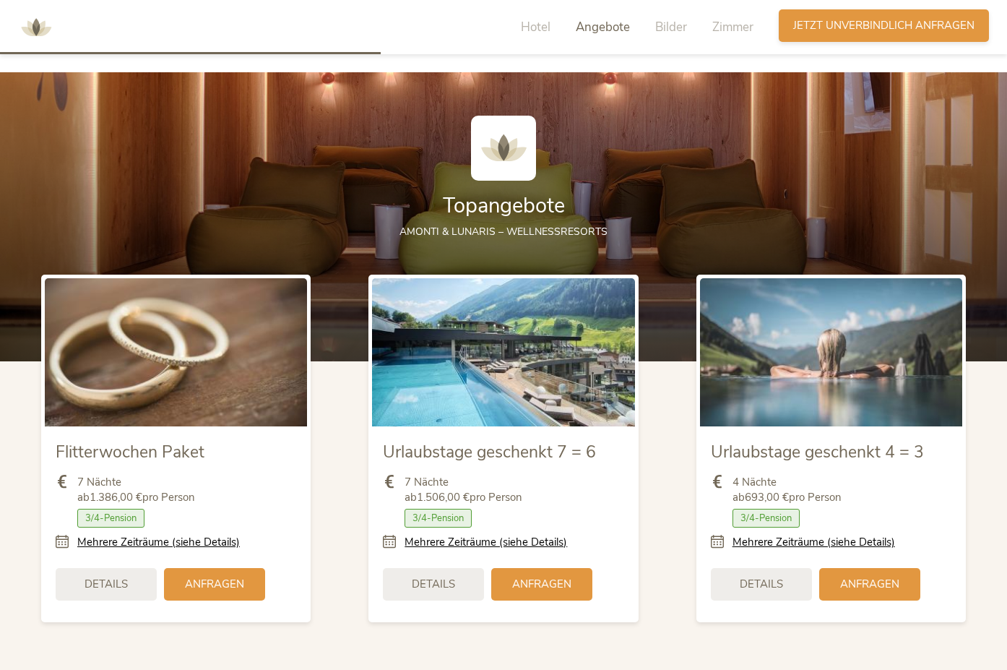
click at [817, 27] on span "Jetzt unverbindlich anfragen" at bounding box center [883, 25] width 181 height 15
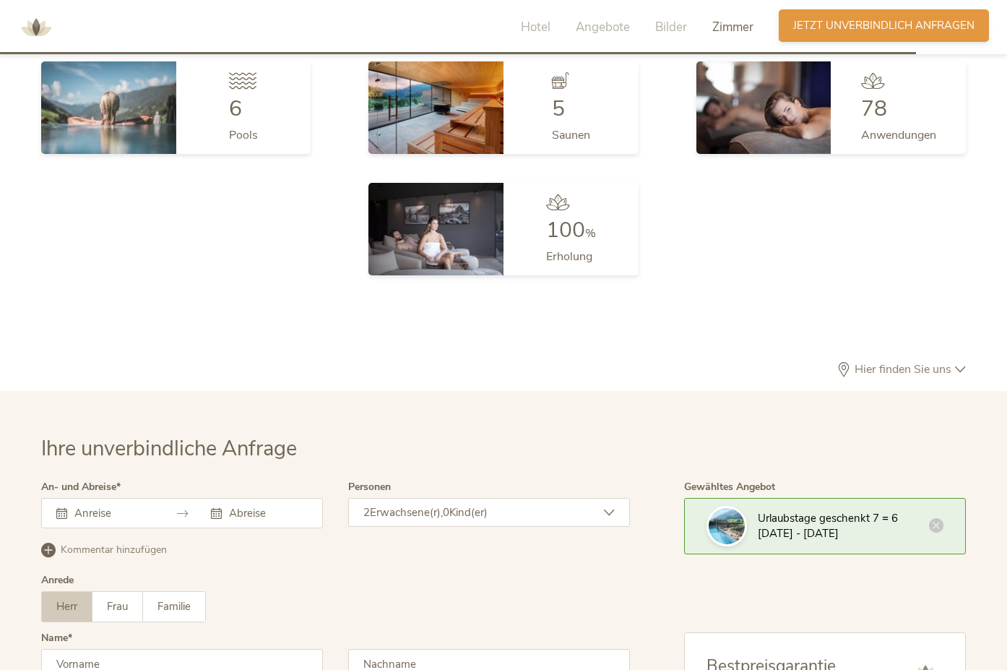
scroll to position [4434, 0]
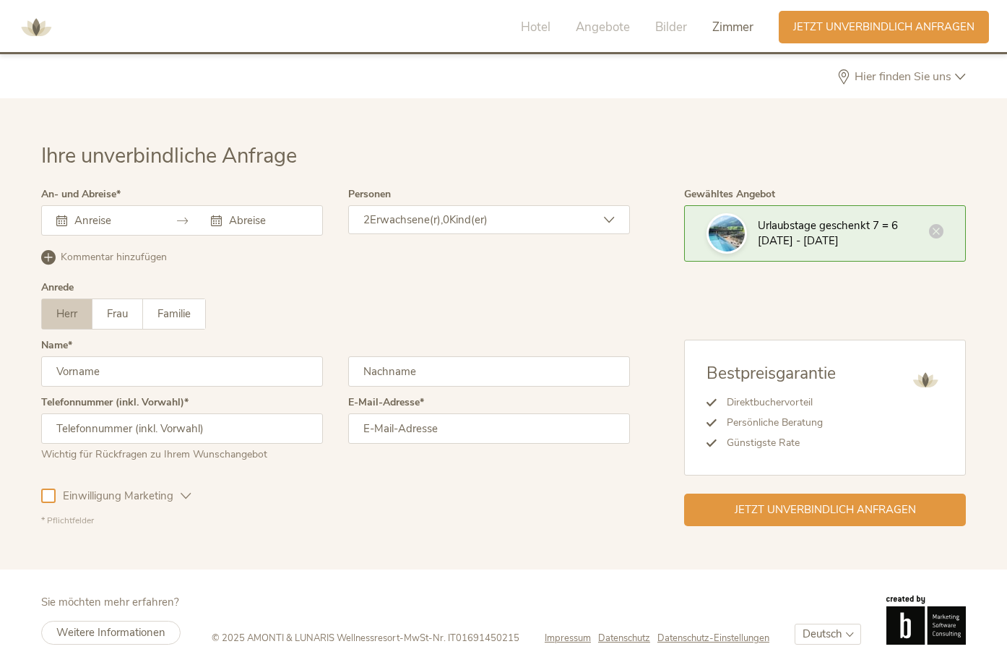
click at [939, 231] on icon at bounding box center [936, 231] width 14 height 14
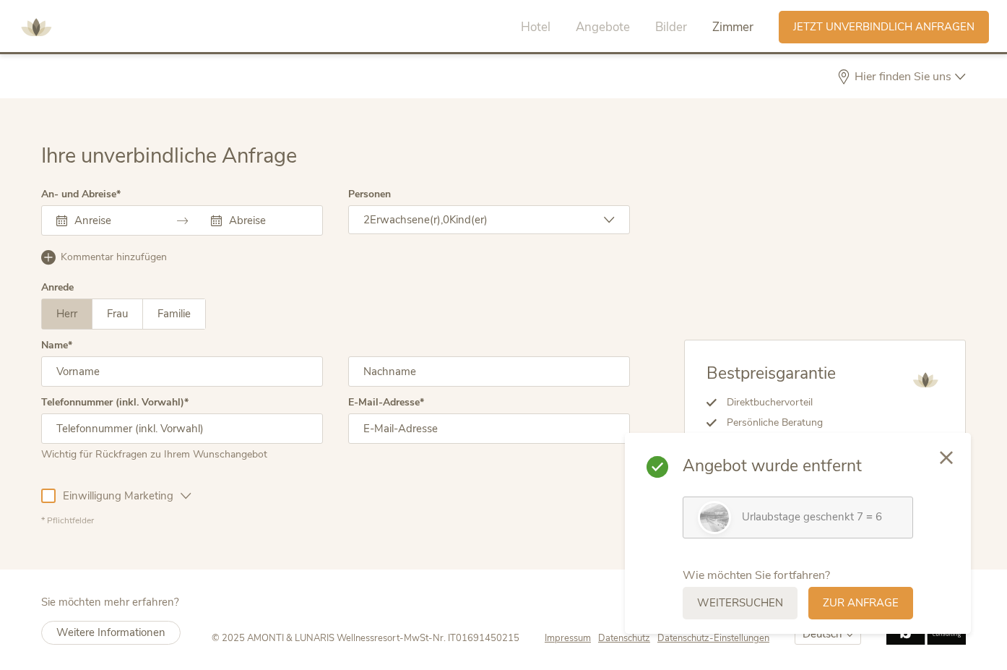
click at [939, 76] on span "Hier finden Sie uns" at bounding box center [903, 77] width 104 height 12
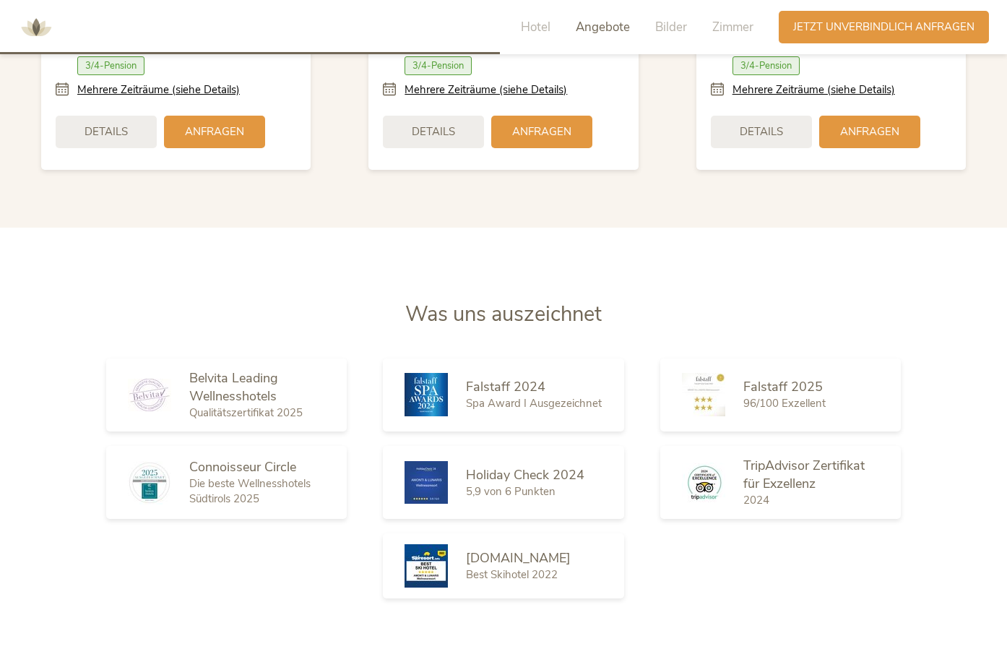
scroll to position [2122, 0]
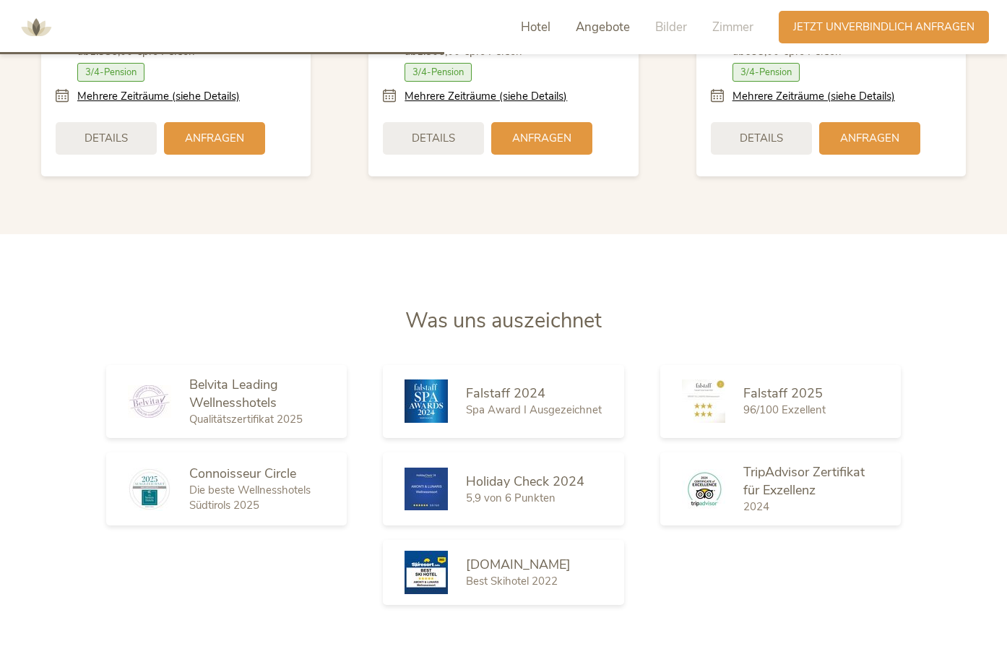
click at [538, 22] on span "Hotel" at bounding box center [536, 27] width 30 height 17
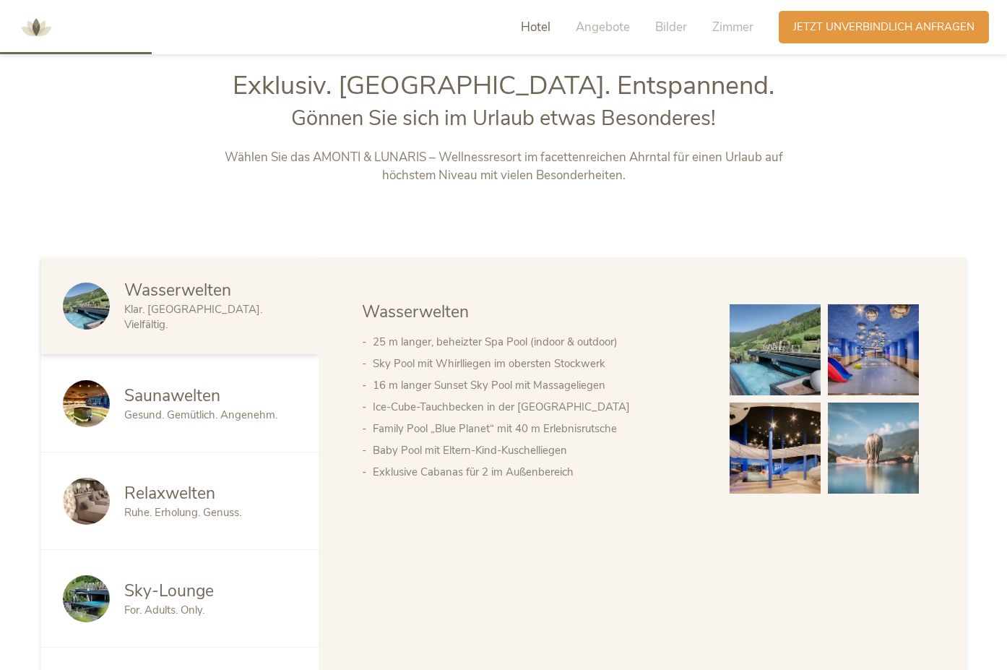
scroll to position [720, 0]
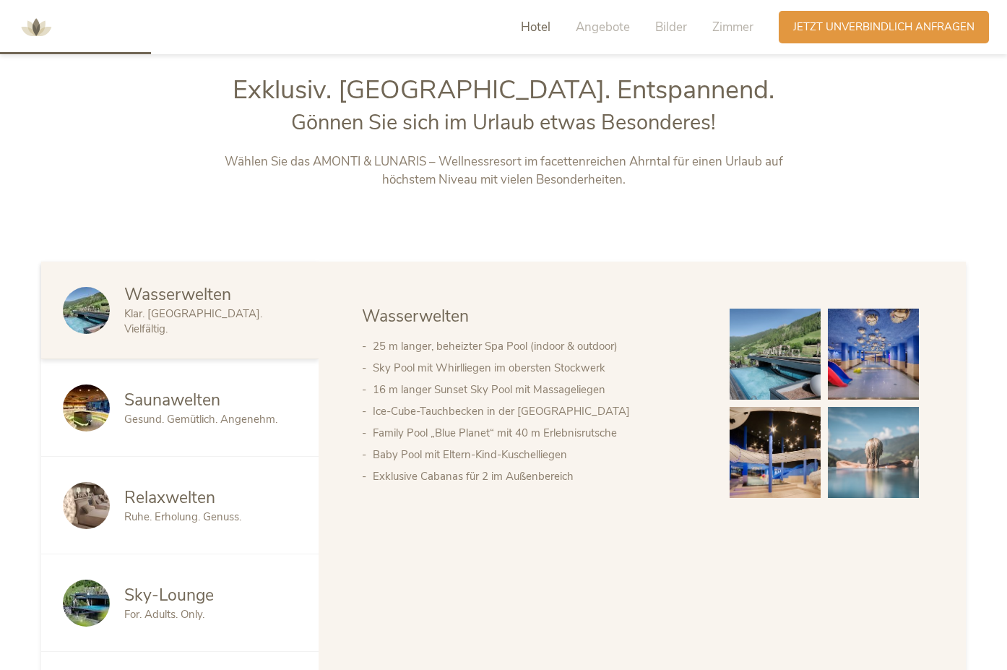
click at [90, 307] on img at bounding box center [86, 310] width 47 height 47
click at [77, 598] on img at bounding box center [86, 603] width 47 height 47
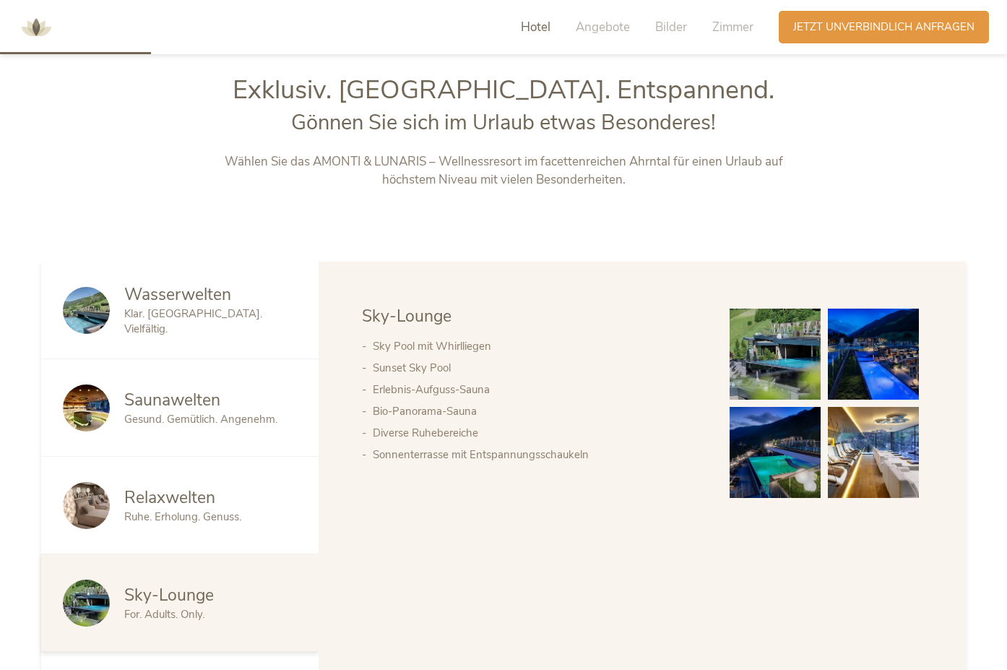
click at [772, 339] on img at bounding box center [775, 354] width 91 height 91
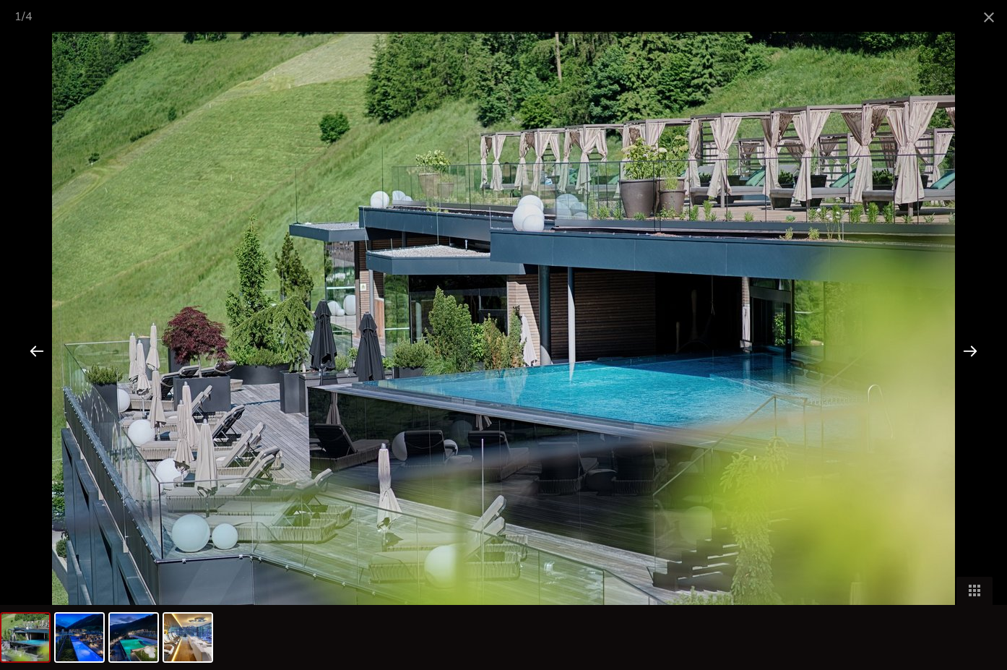
click at [977, 348] on div at bounding box center [970, 350] width 45 height 45
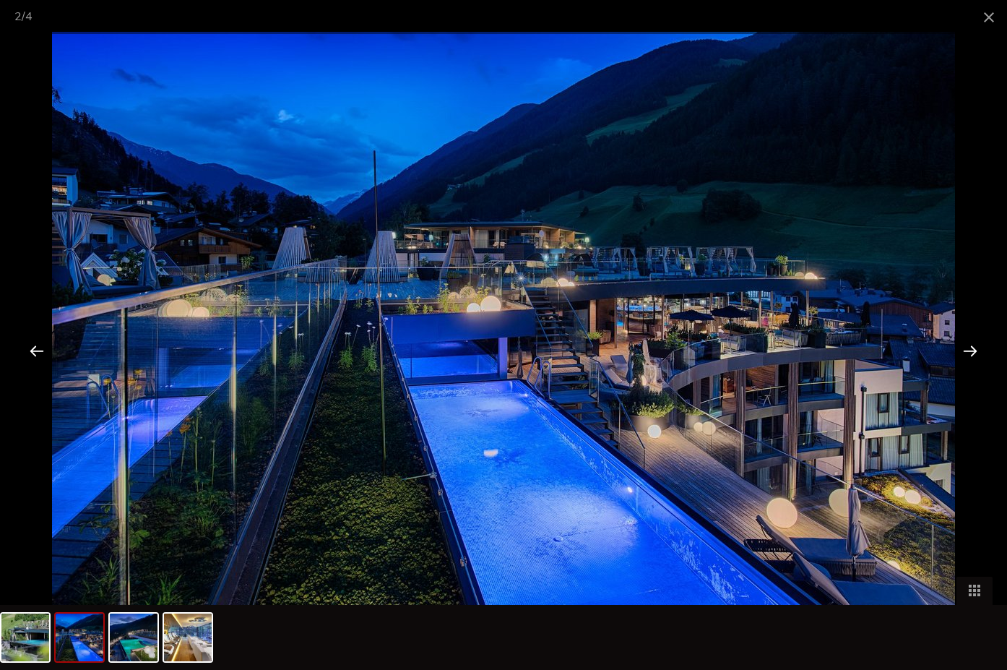
click at [977, 348] on div at bounding box center [970, 350] width 45 height 45
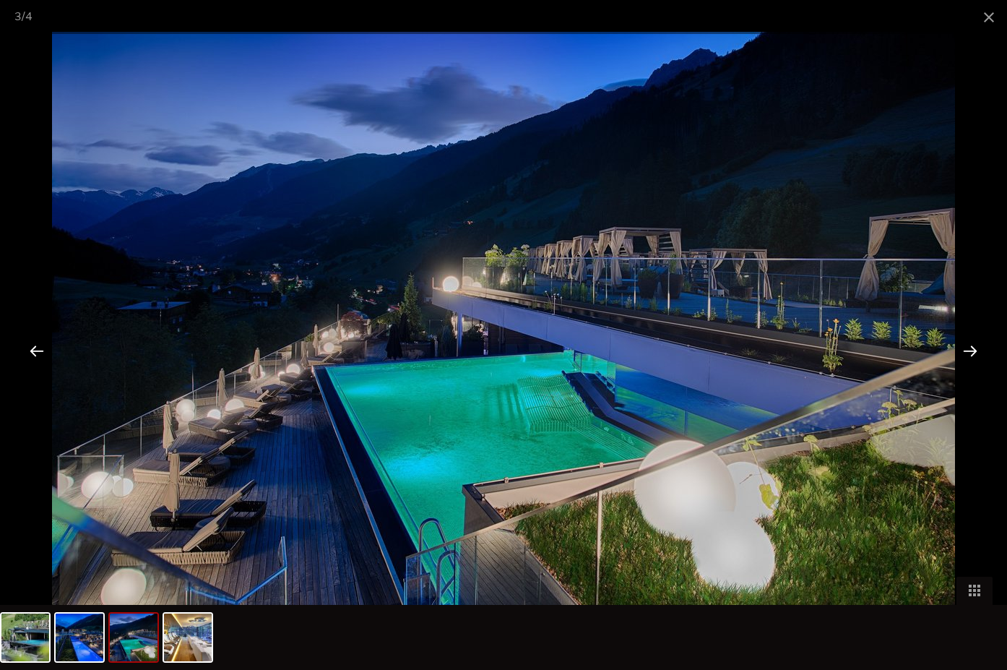
click at [977, 348] on div at bounding box center [970, 350] width 45 height 45
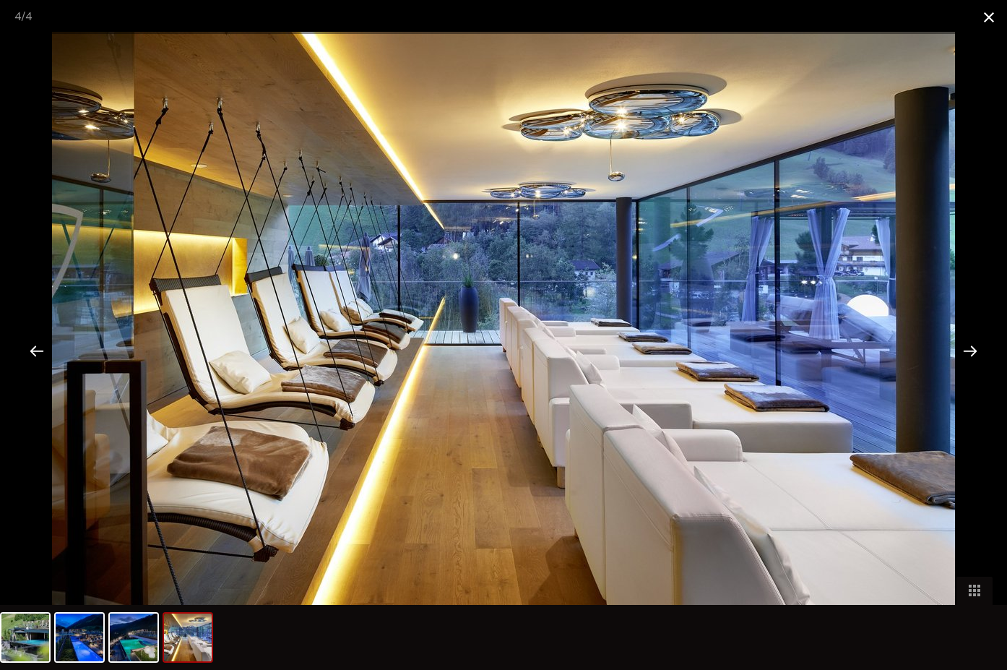
click at [997, 12] on span at bounding box center [989, 17] width 36 height 34
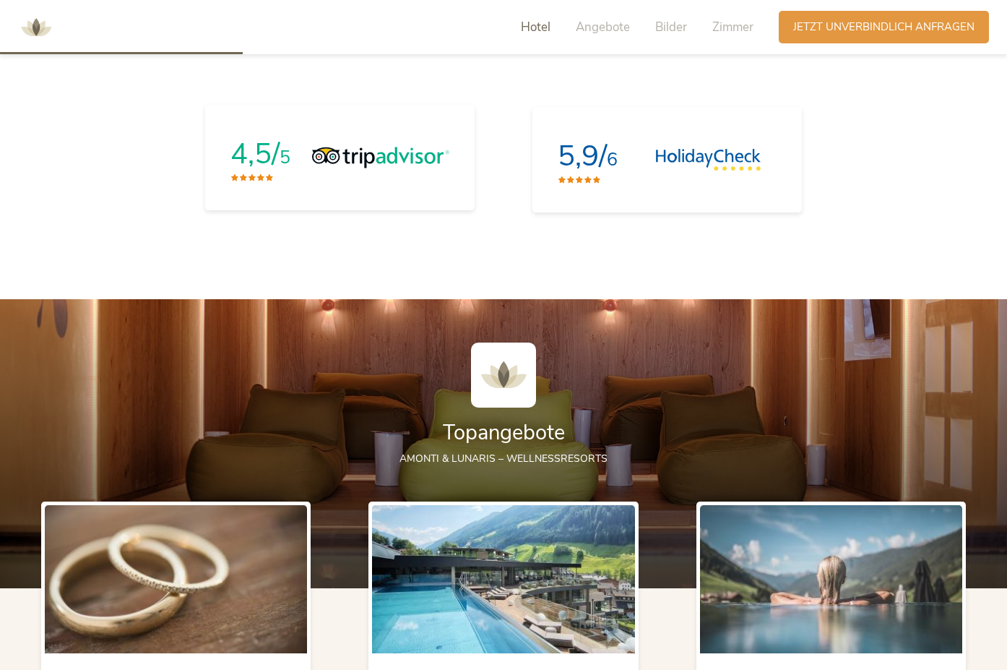
scroll to position [1515, 0]
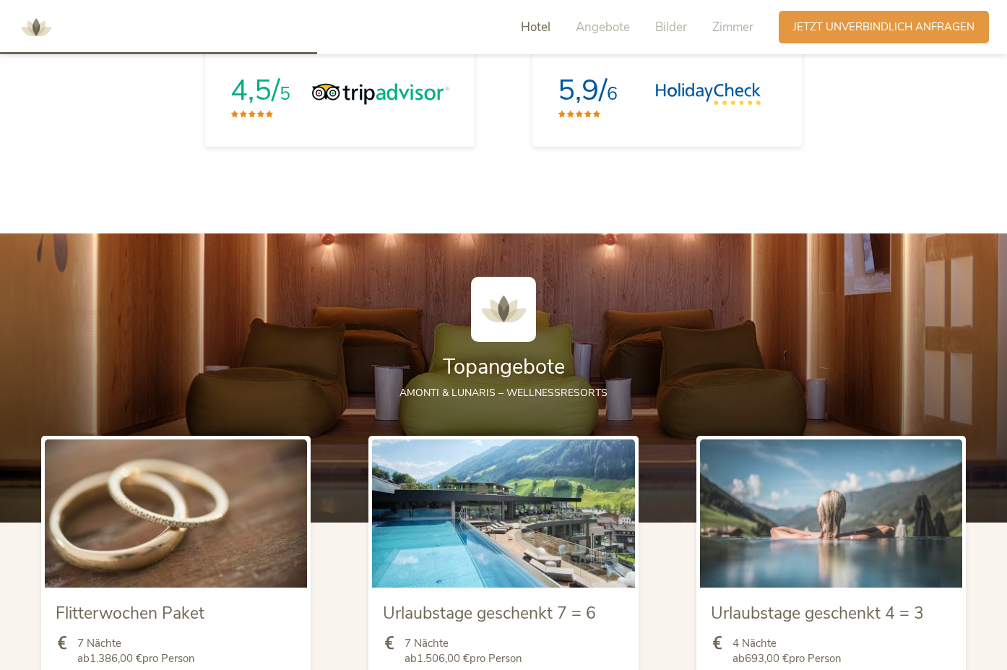
drag, startPoint x: 951, startPoint y: 291, endPoint x: 384, endPoint y: 314, distance: 567.0
click at [384, 314] on div at bounding box center [503, 315] width 925 height 76
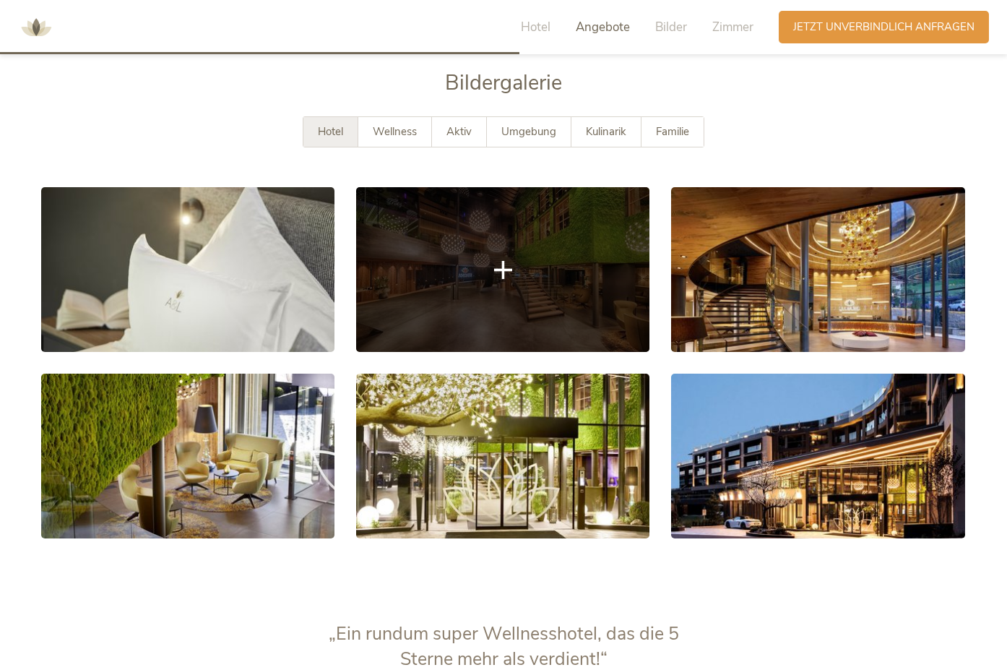
scroll to position [2743, 0]
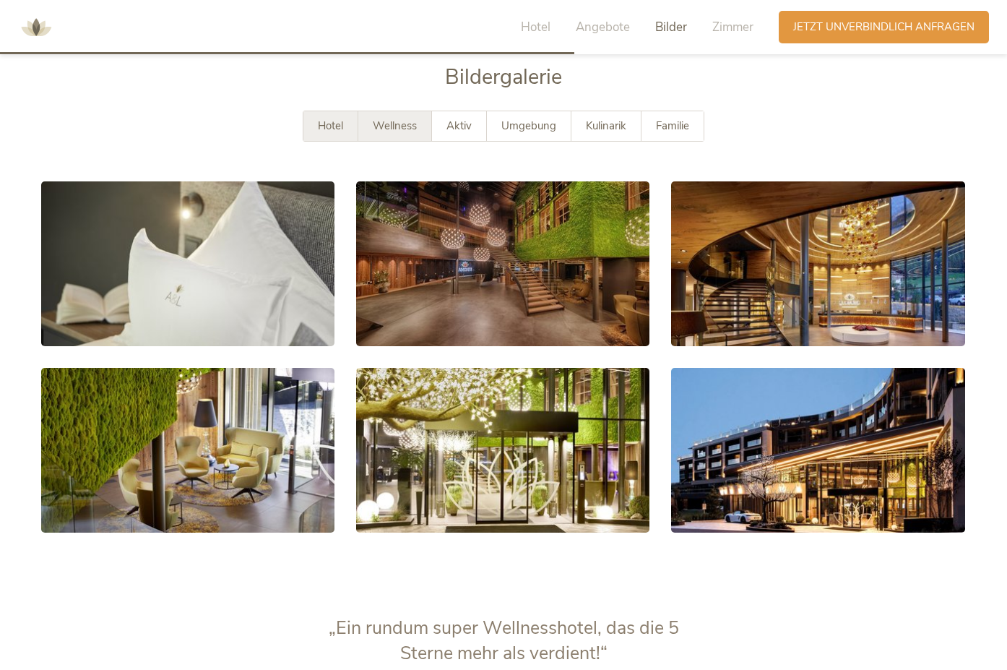
click at [382, 129] on span "Wellness" at bounding box center [395, 126] width 44 height 14
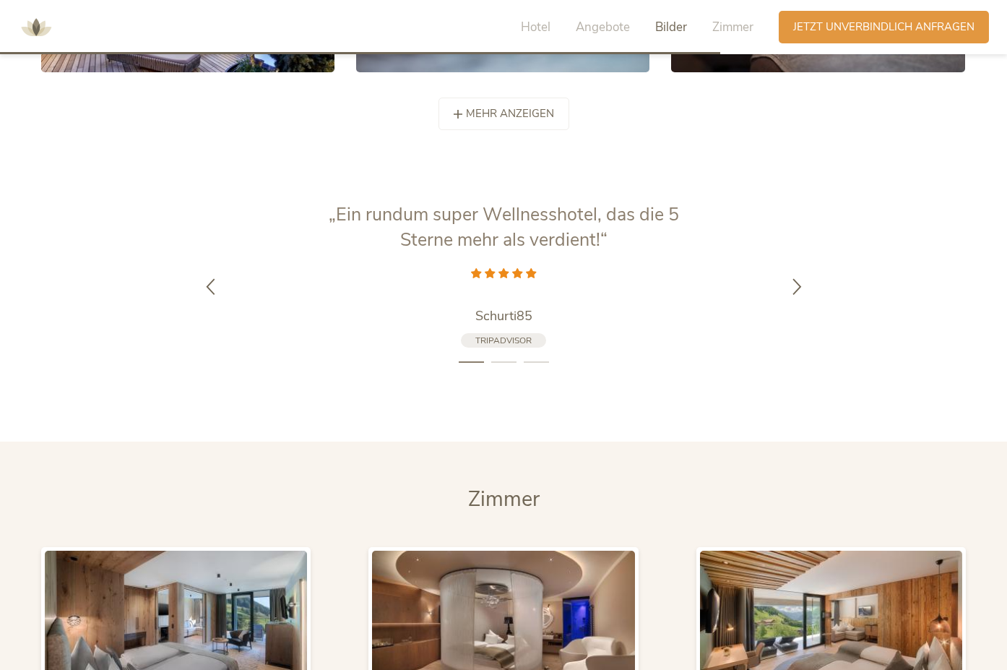
scroll to position [3195, 0]
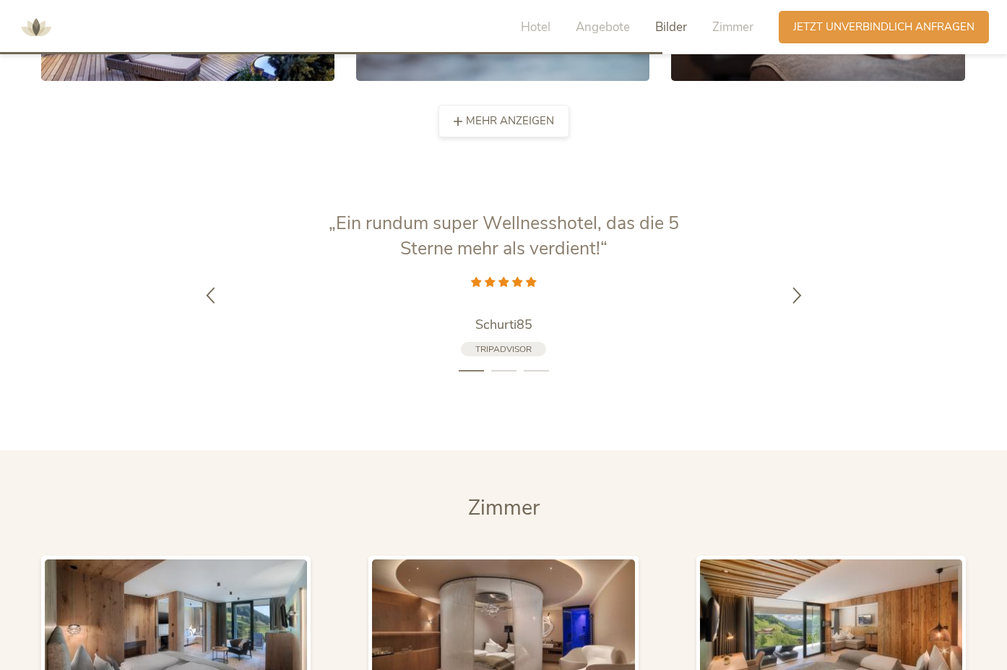
click at [507, 127] on span "mehr anzeigen" at bounding box center [510, 120] width 88 height 15
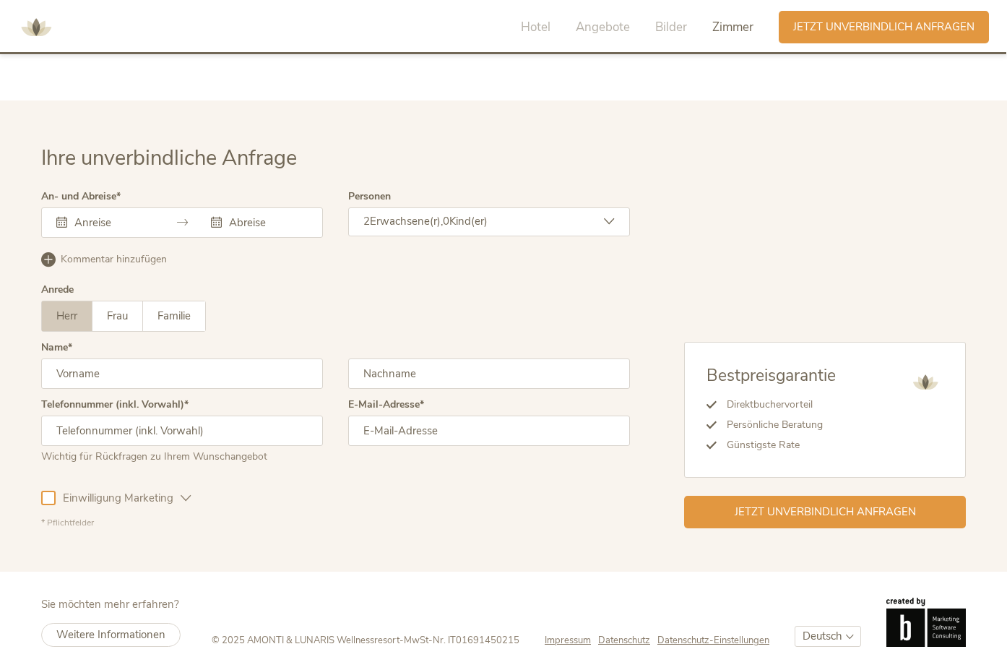
scroll to position [6163, 0]
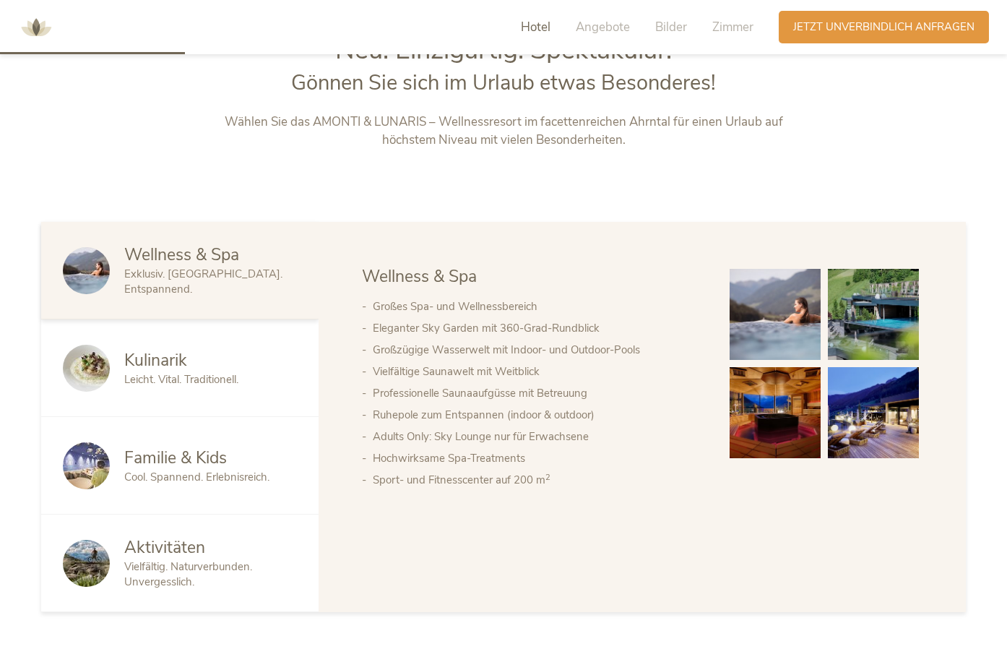
scroll to position [795, 0]
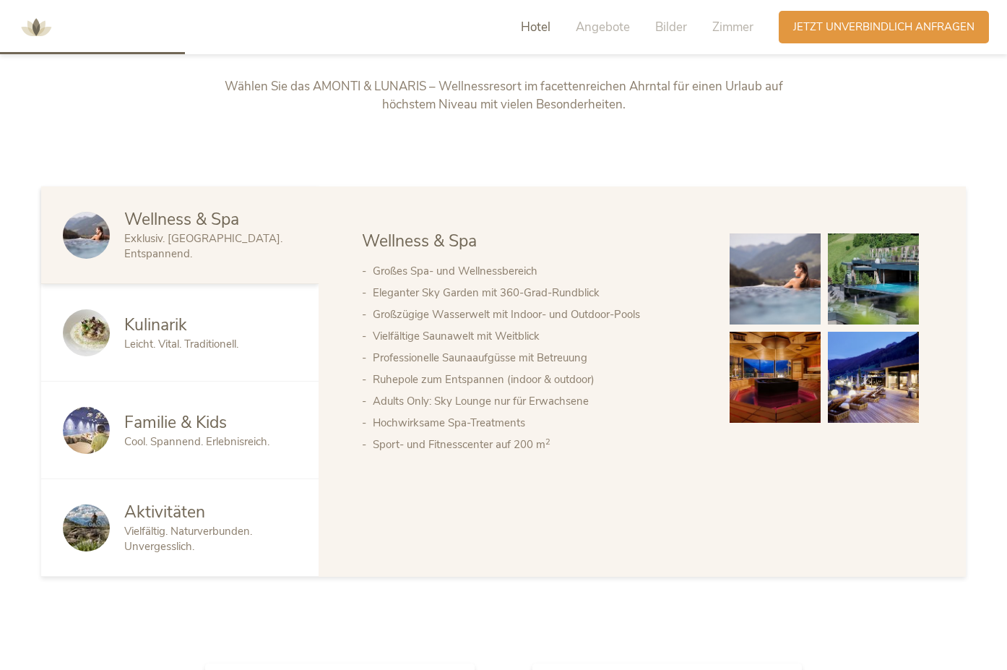
click at [176, 333] on span "Kulinarik" at bounding box center [155, 325] width 63 height 22
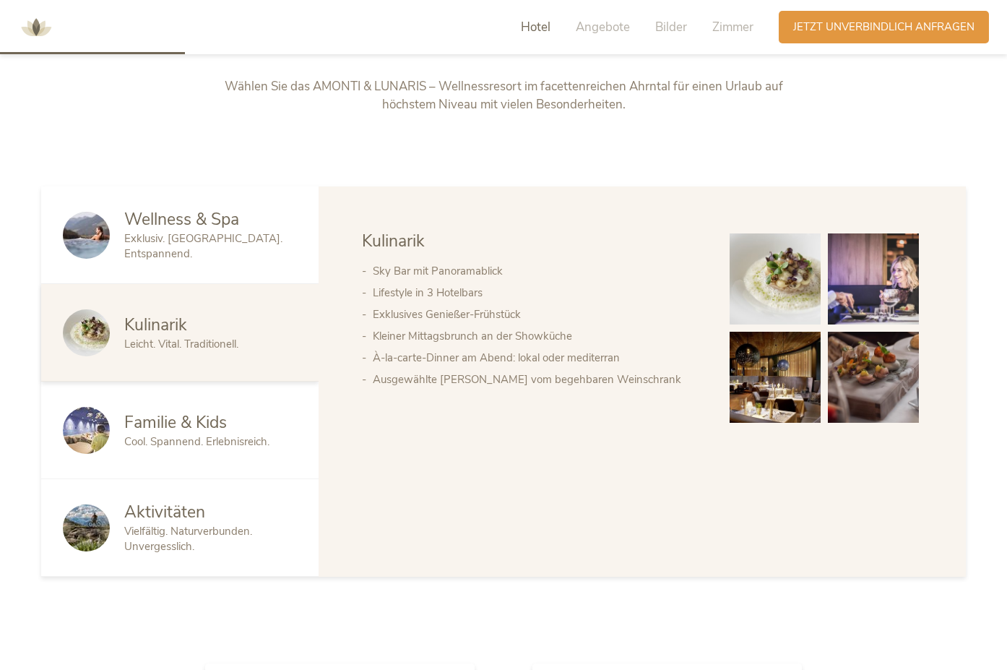
click at [758, 288] on img at bounding box center [775, 278] width 91 height 91
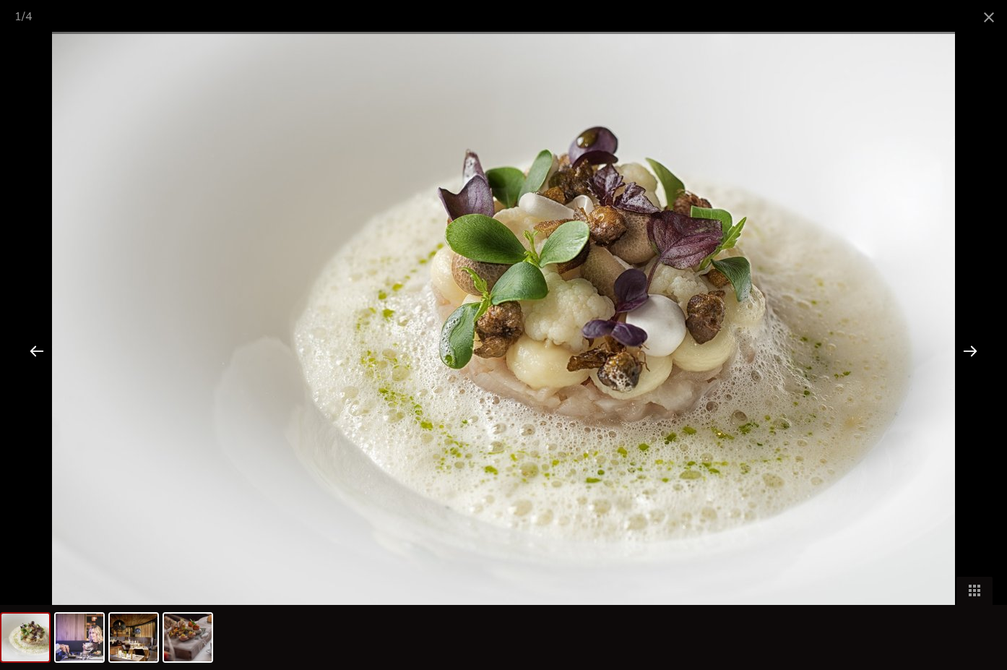
click at [973, 349] on div at bounding box center [970, 350] width 45 height 45
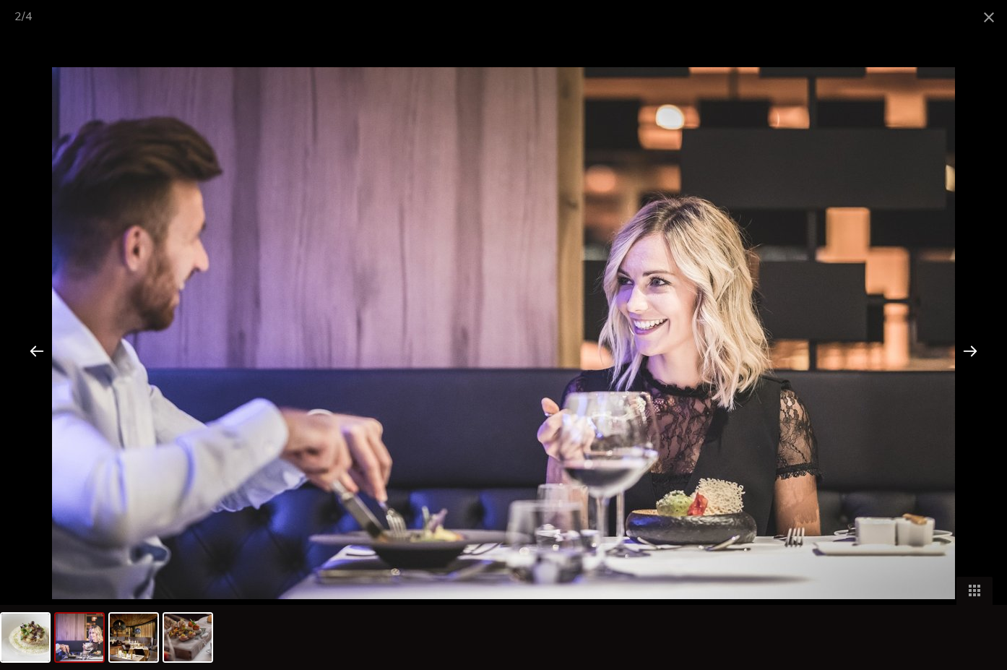
click at [973, 349] on div at bounding box center [970, 350] width 45 height 45
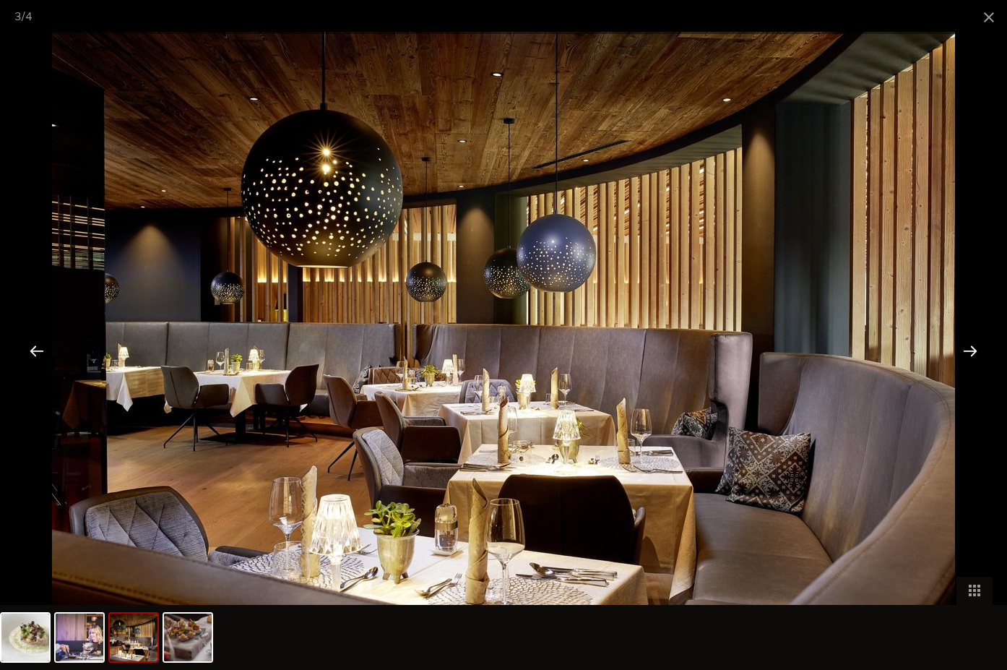
click at [973, 349] on div at bounding box center [970, 350] width 45 height 45
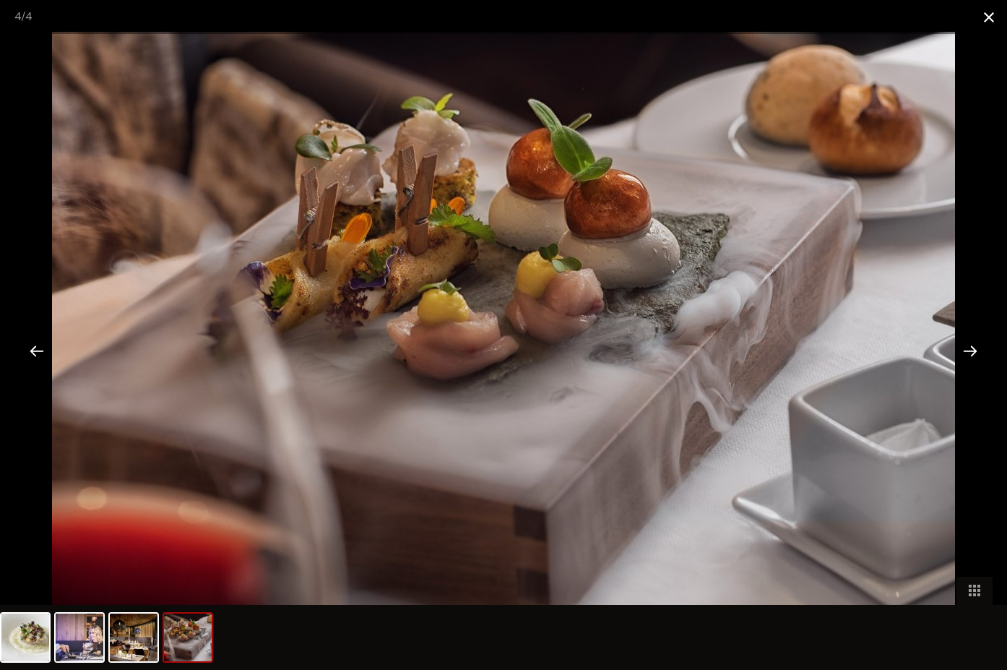
click at [991, 21] on span at bounding box center [989, 17] width 36 height 34
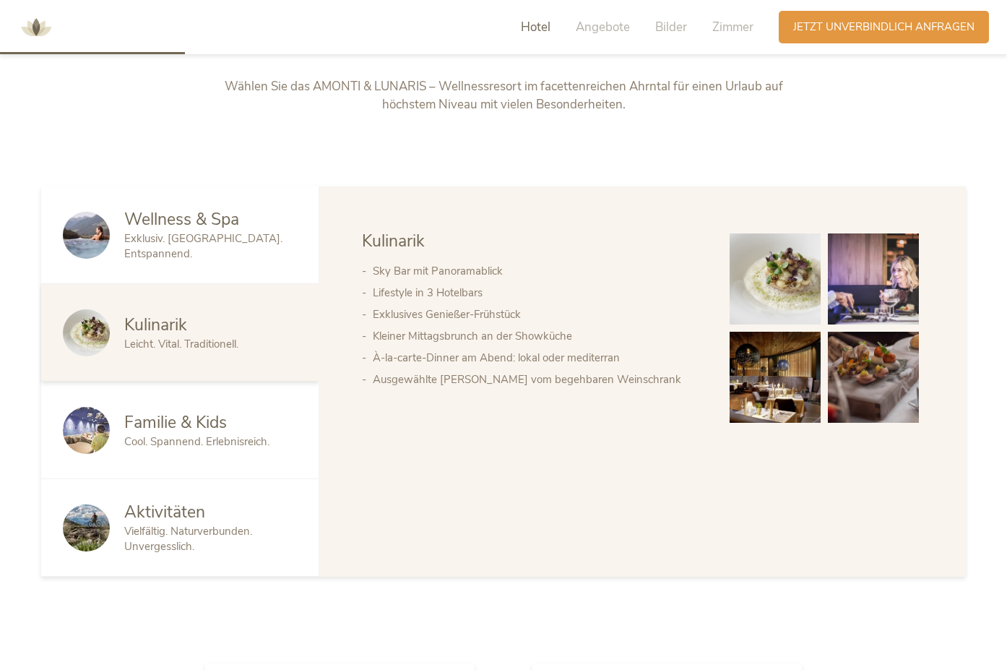
click at [193, 512] on span "Aktivitäten" at bounding box center [164, 512] width 81 height 22
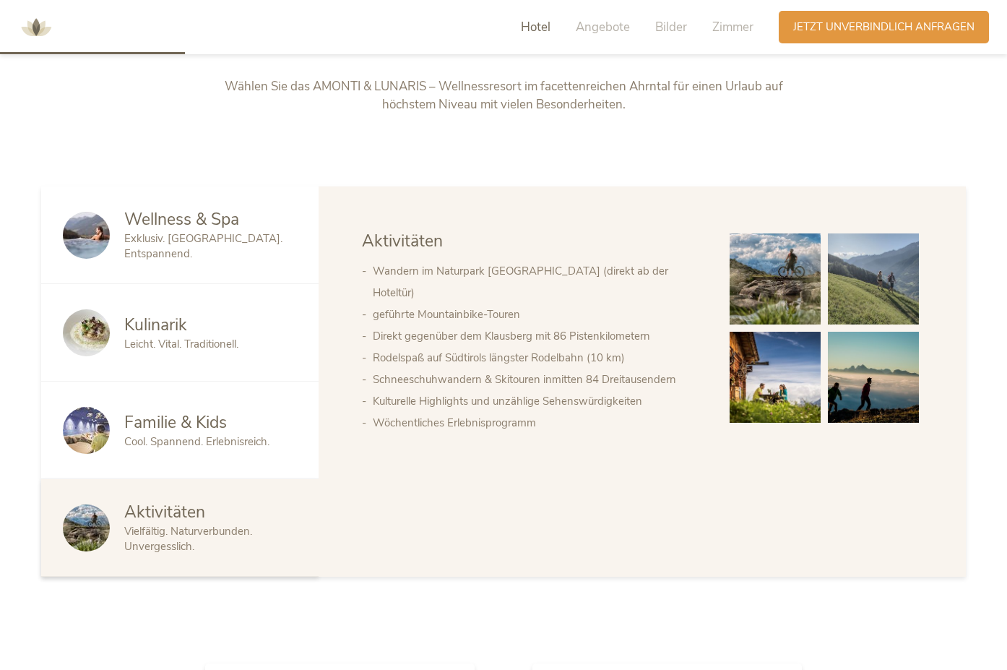
click at [197, 226] on span "Wellness & Spa" at bounding box center [181, 219] width 115 height 22
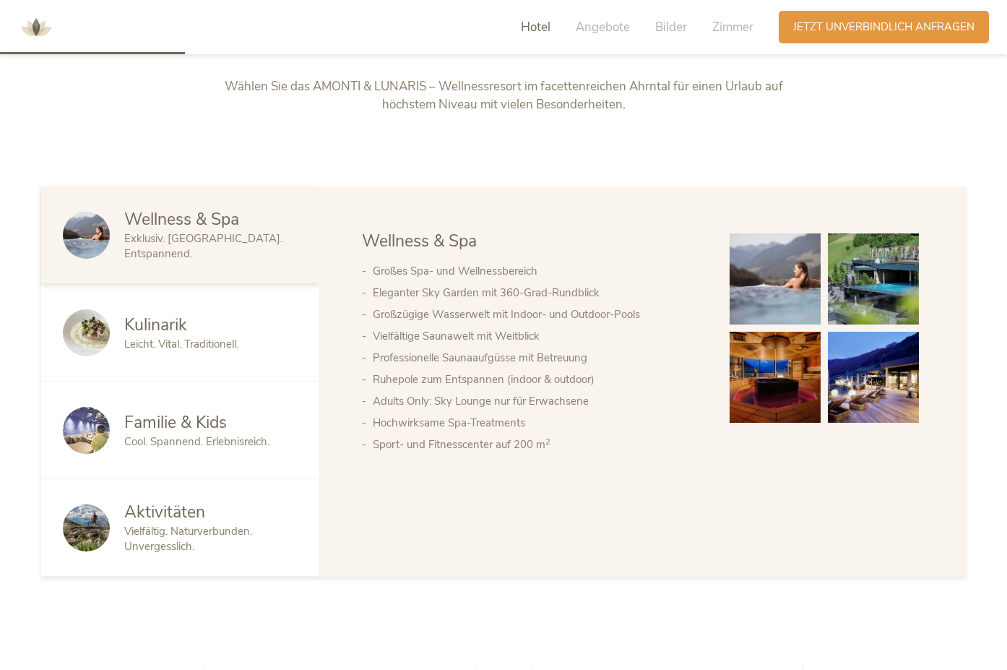
click at [755, 277] on img at bounding box center [775, 278] width 91 height 91
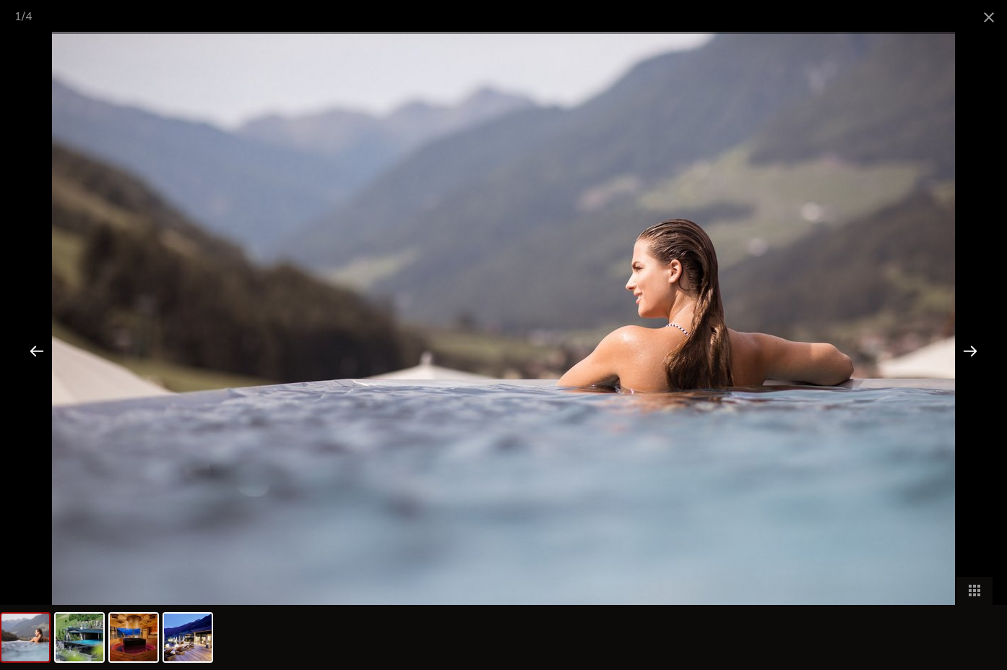
click at [973, 345] on div at bounding box center [970, 350] width 45 height 45
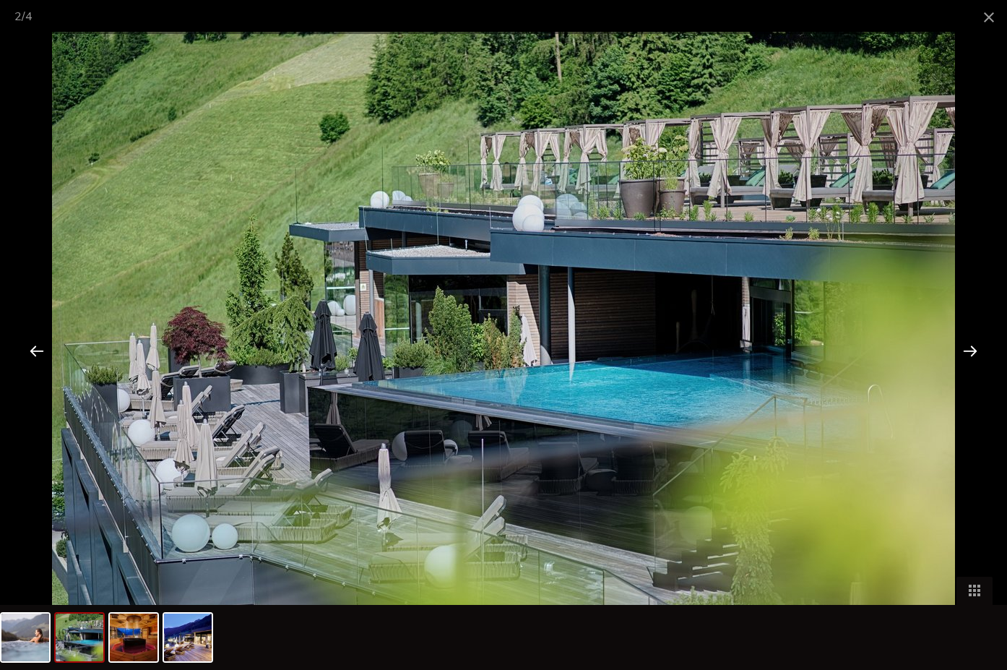
click at [973, 345] on div at bounding box center [970, 350] width 45 height 45
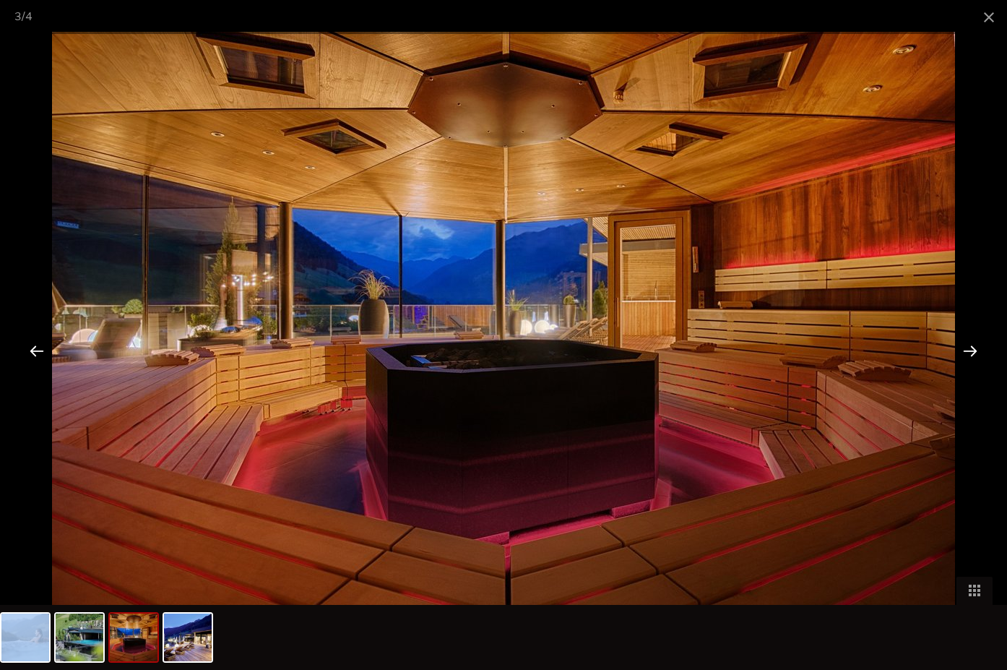
click at [973, 345] on div at bounding box center [970, 350] width 45 height 45
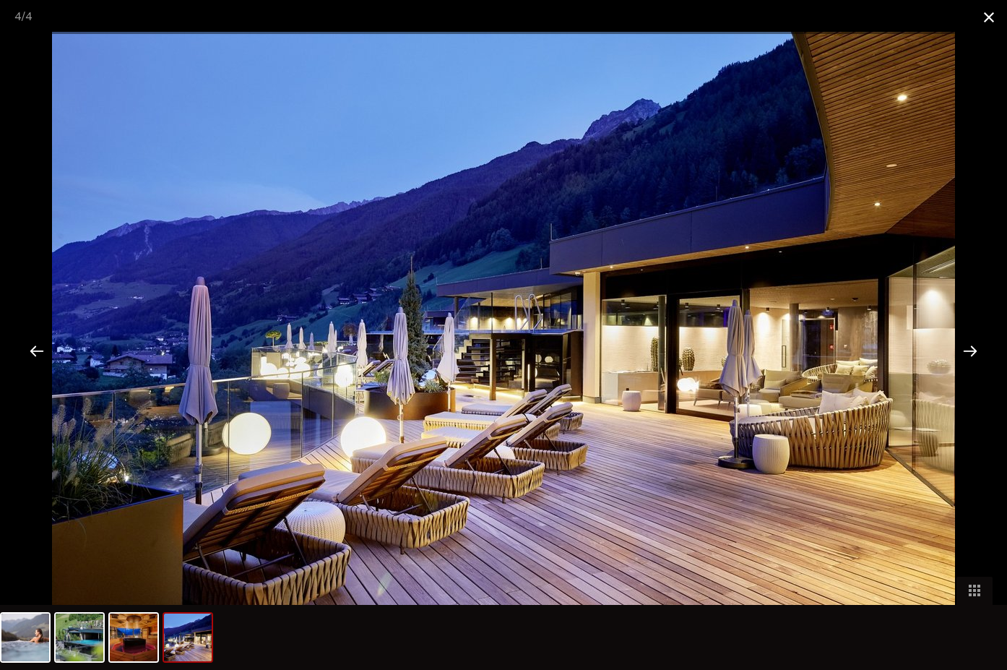
click at [987, 14] on span at bounding box center [989, 17] width 36 height 34
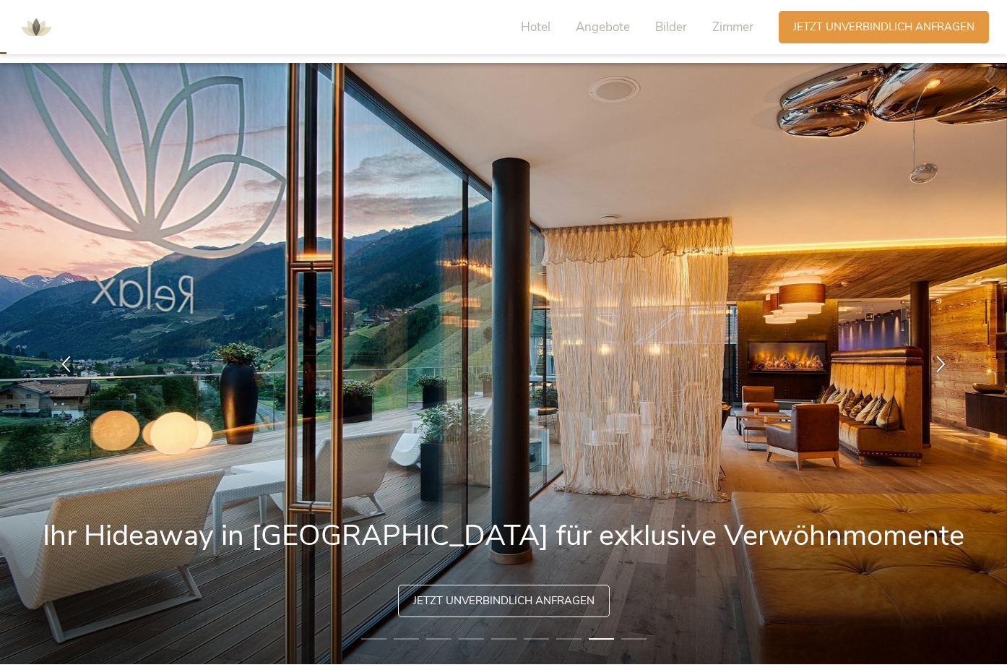
scroll to position [0, 0]
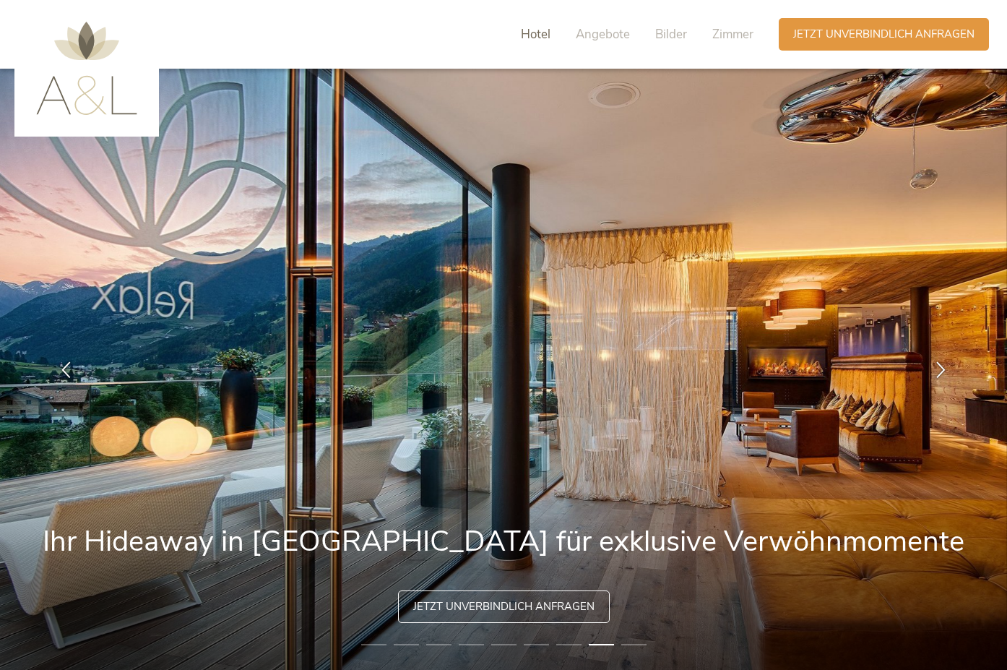
click at [525, 42] on span "Hotel" at bounding box center [536, 34] width 30 height 17
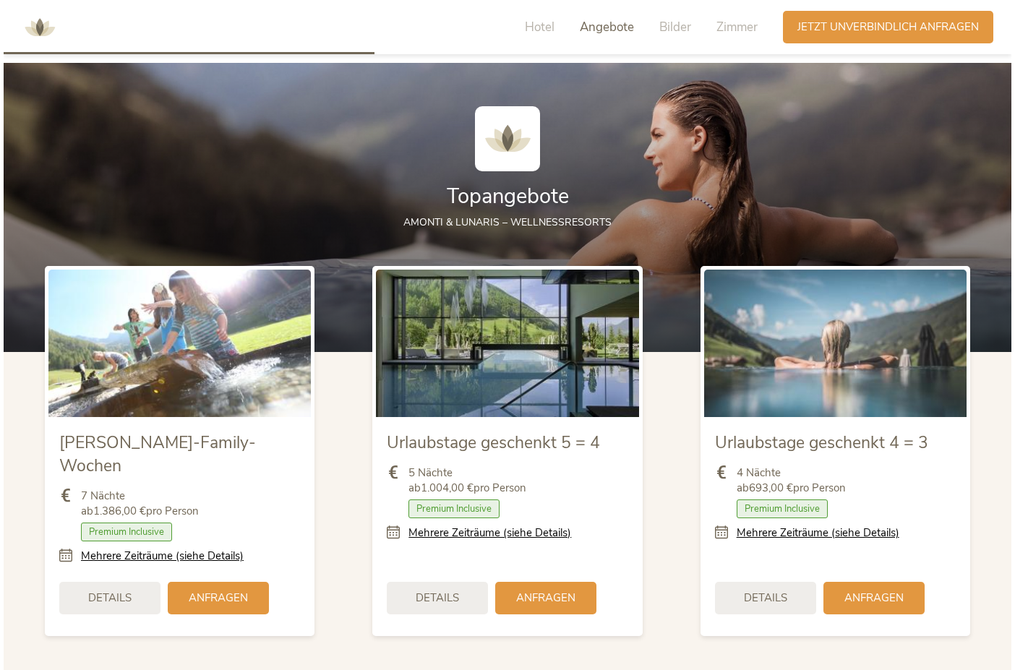
scroll to position [1587, 0]
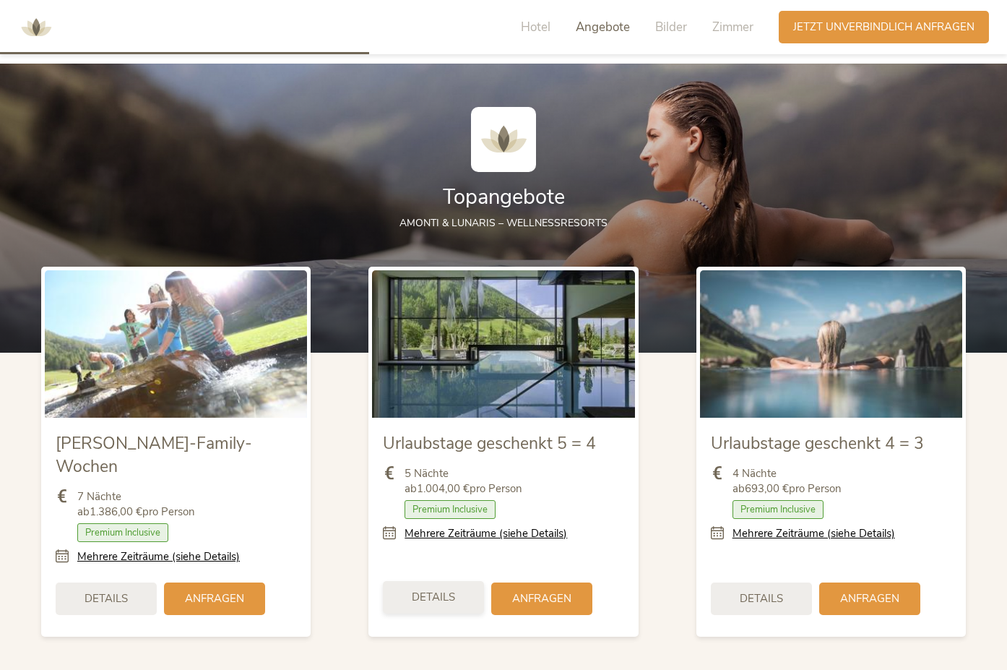
click at [460, 581] on div "Details" at bounding box center [433, 597] width 101 height 33
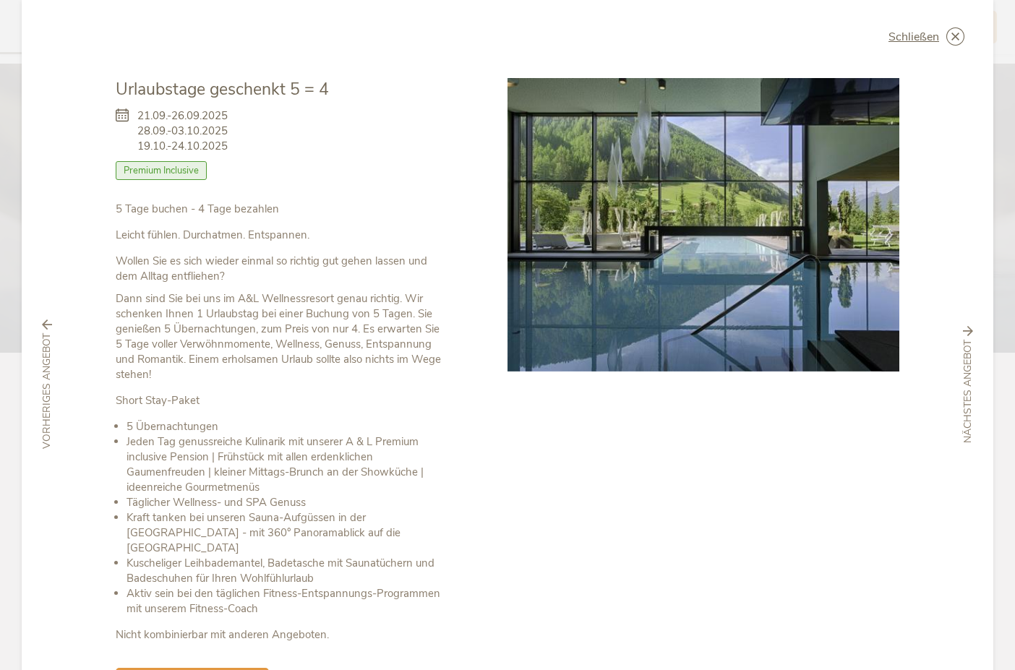
scroll to position [0, 0]
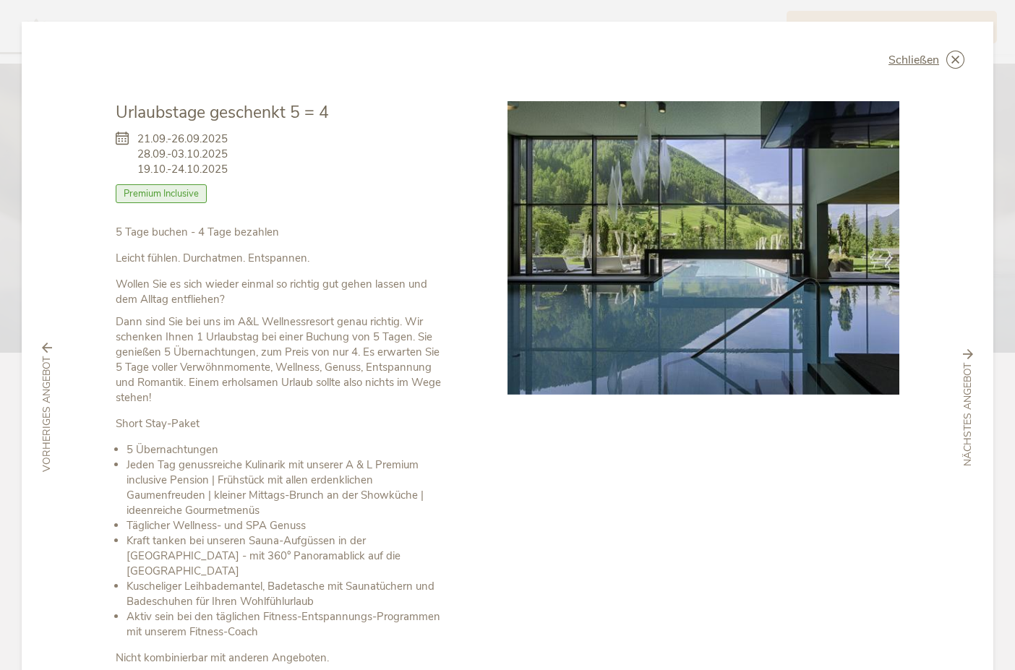
click at [881, 254] on img at bounding box center [703, 247] width 392 height 293
click at [819, 264] on img at bounding box center [703, 247] width 392 height 293
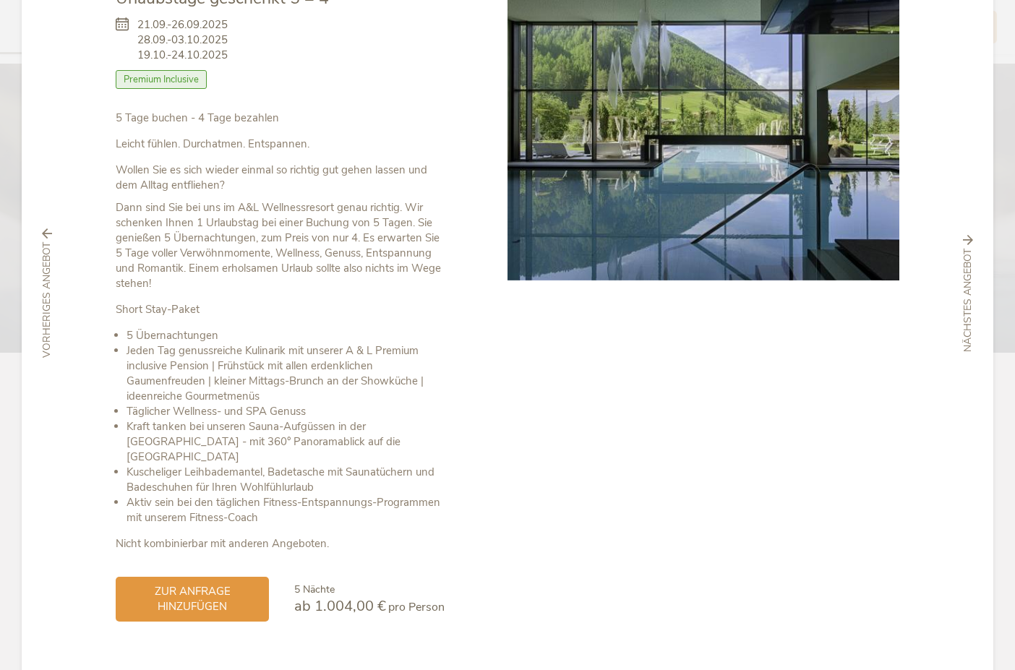
scroll to position [130, 0]
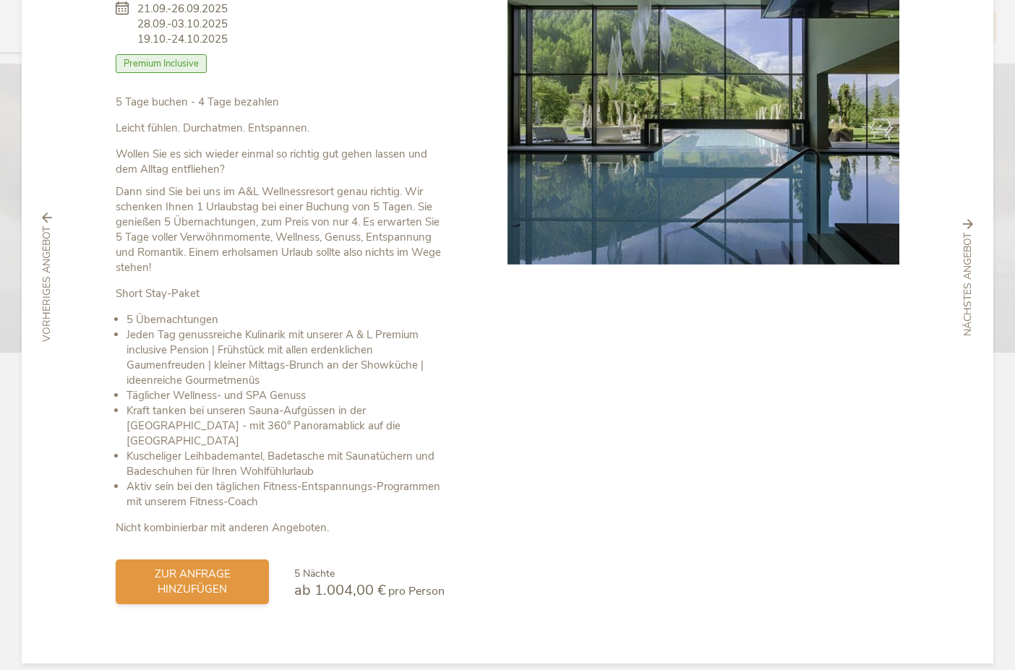
click at [178, 571] on span "zur Anfrage hinzufügen" at bounding box center [192, 582] width 124 height 30
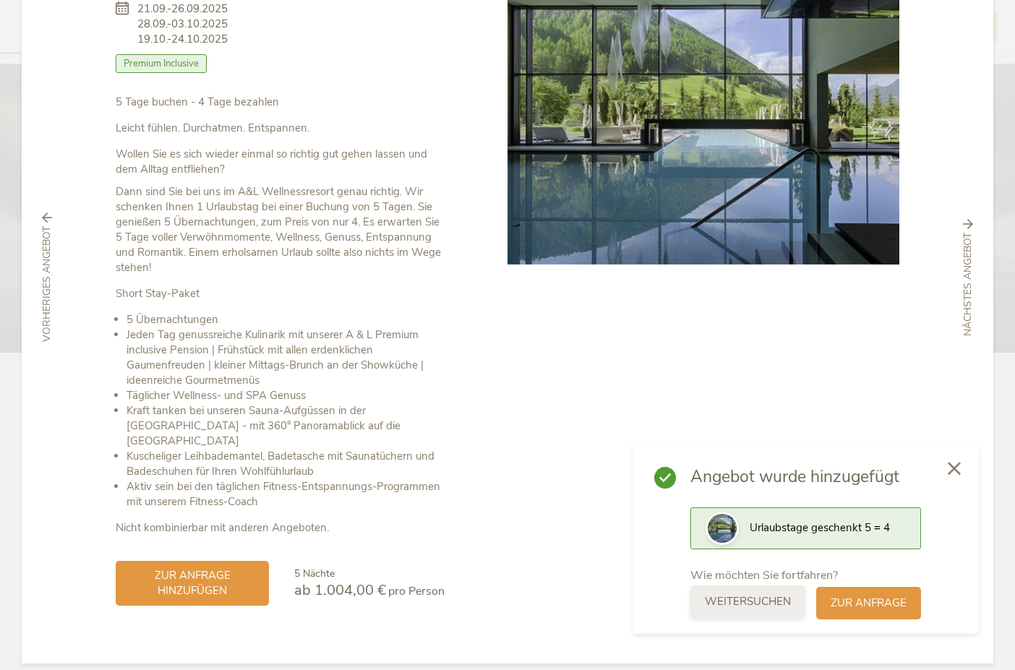
click at [776, 605] on span "weitersuchen" at bounding box center [748, 601] width 86 height 15
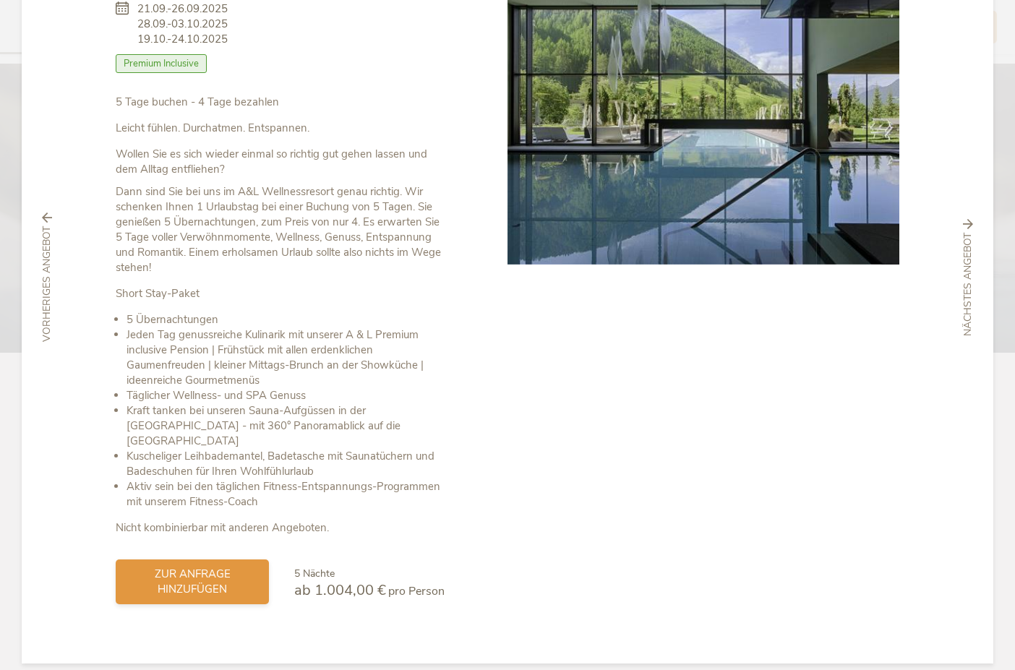
click at [247, 568] on span "zur Anfrage hinzufügen" at bounding box center [192, 582] width 124 height 30
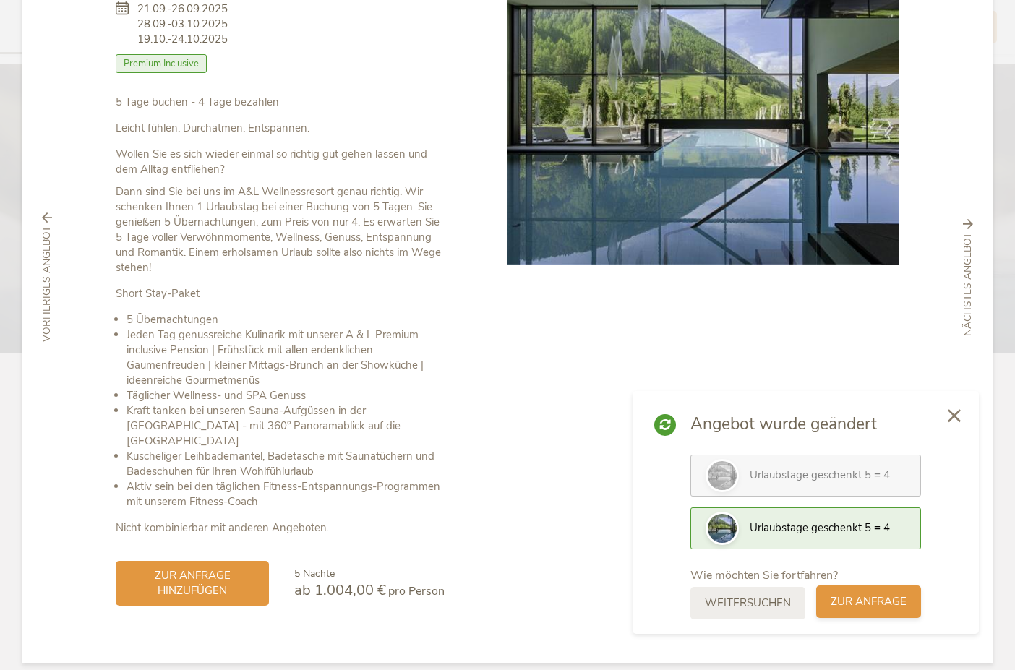
click at [859, 601] on span "zur Anfrage" at bounding box center [868, 601] width 76 height 15
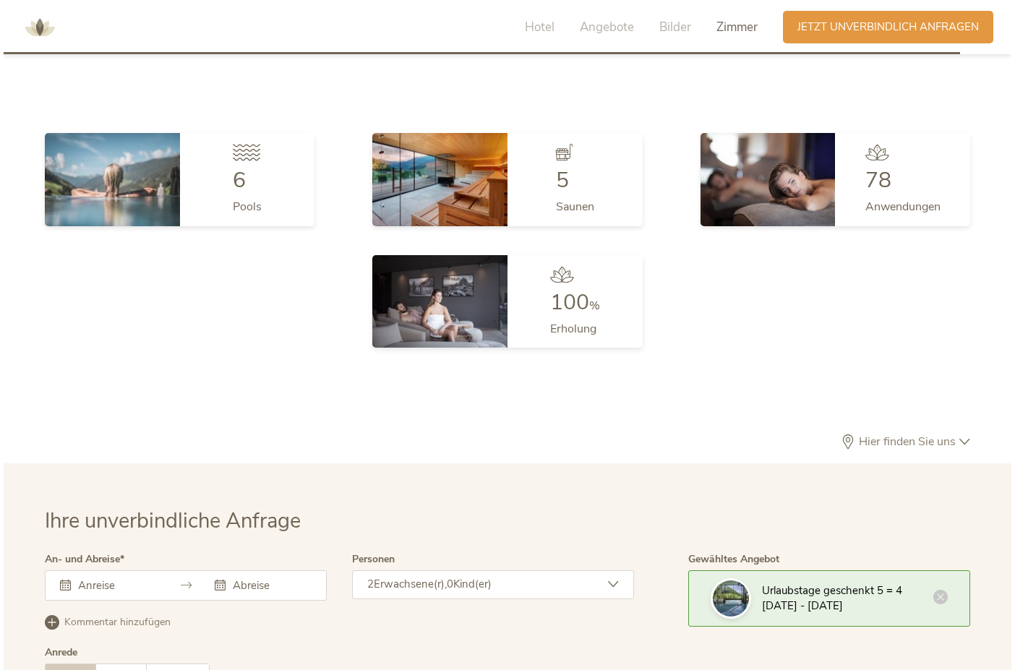
scroll to position [4326, 0]
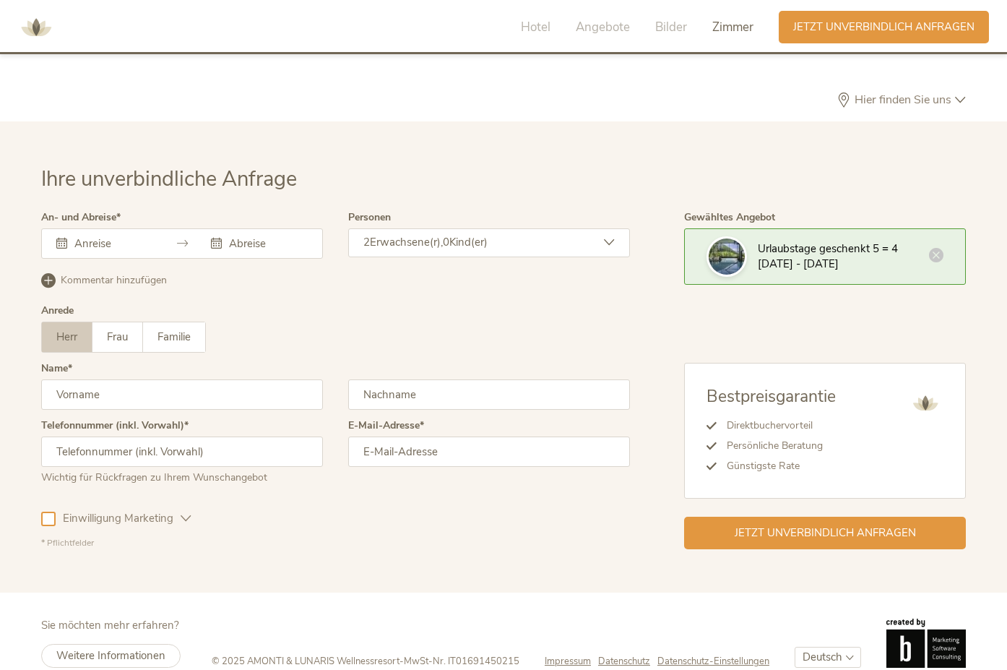
click at [68, 236] on div at bounding box center [104, 243] width 97 height 14
click at [98, 236] on input "text" at bounding box center [112, 243] width 82 height 14
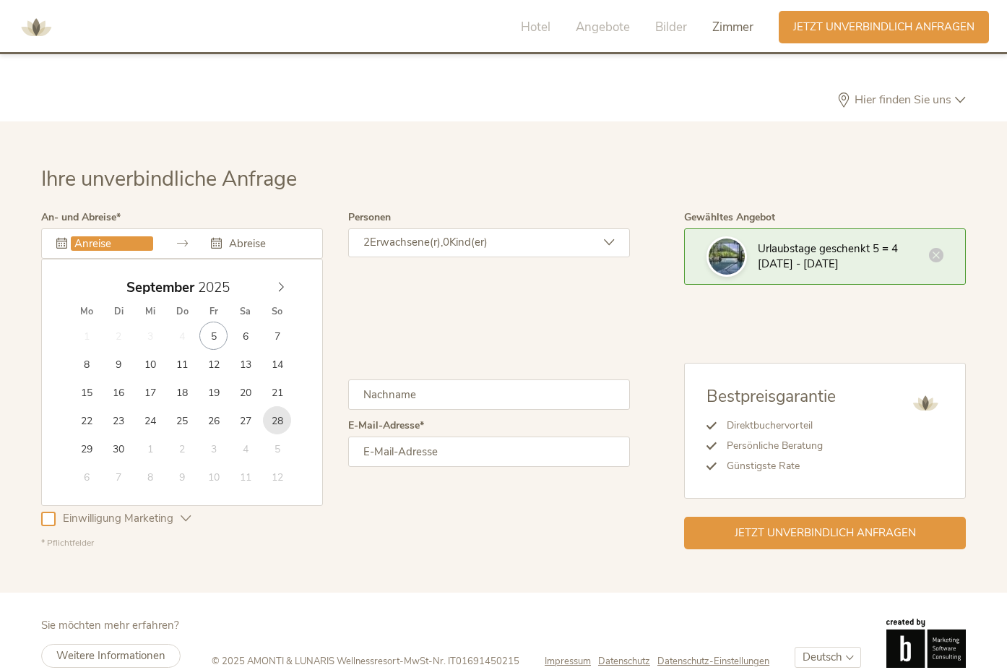
type input "28.09.2025"
click at [283, 282] on icon at bounding box center [281, 287] width 10 height 10
type input "03.10.2025"
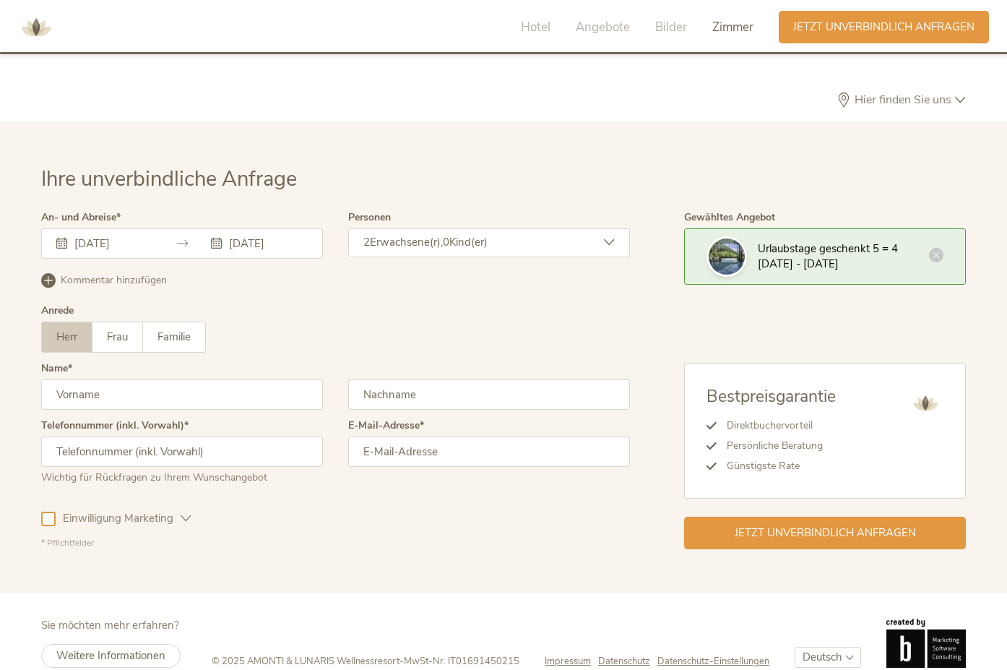
click at [733, 238] on img at bounding box center [727, 256] width 36 height 36
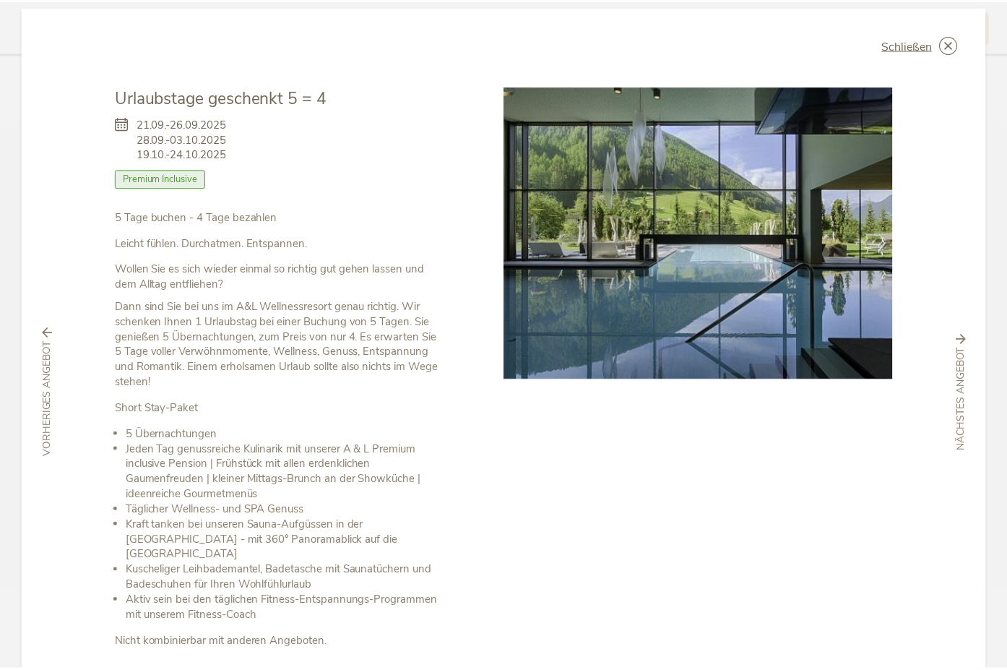
scroll to position [0, 0]
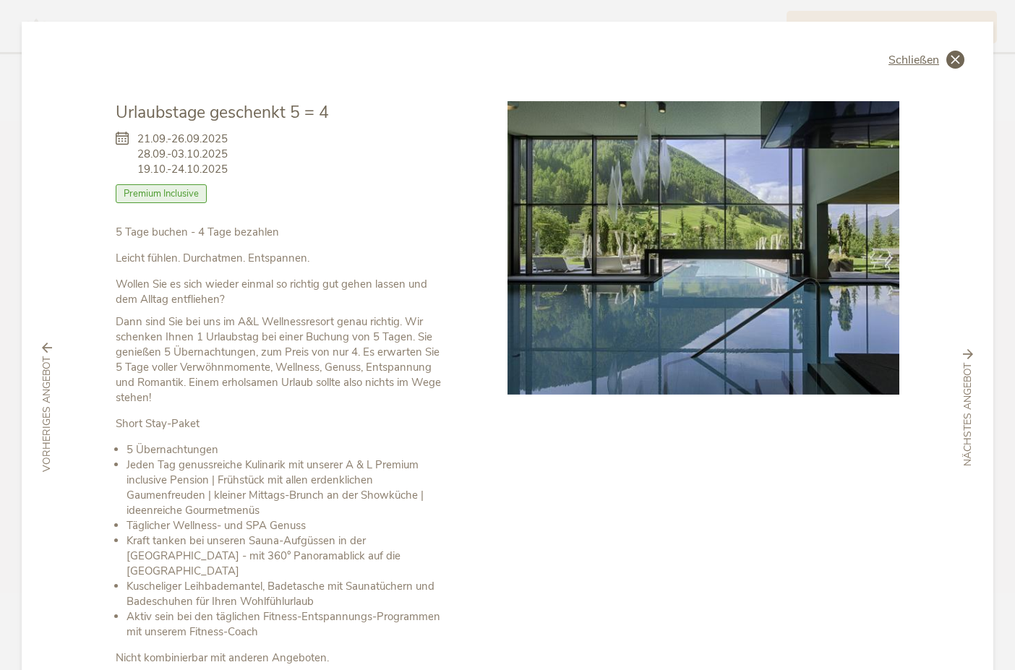
click at [952, 59] on icon at bounding box center [955, 60] width 18 height 18
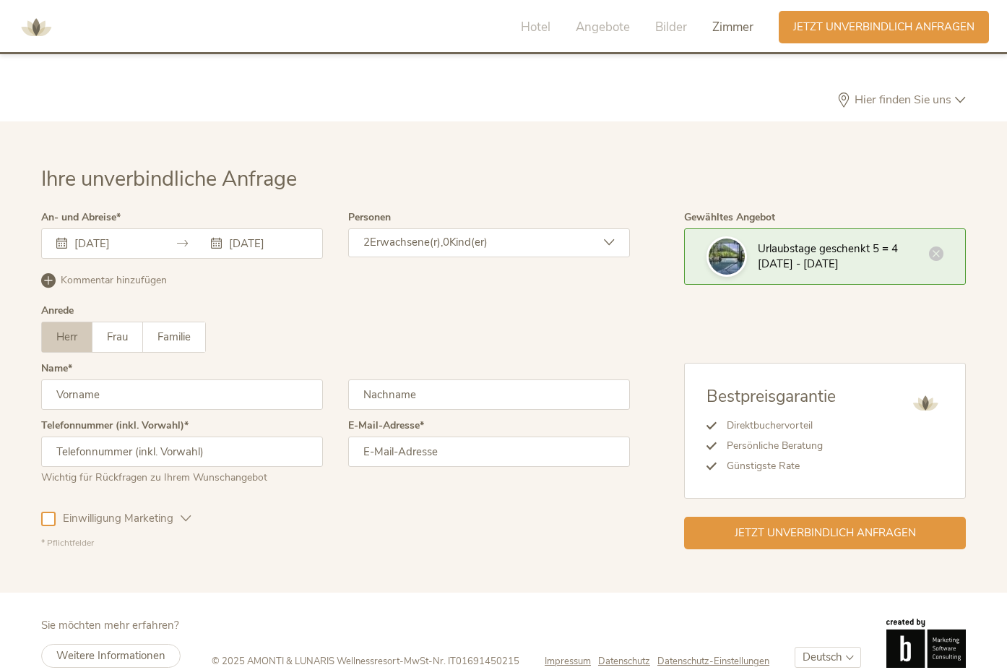
click at [937, 246] on icon at bounding box center [936, 253] width 14 height 14
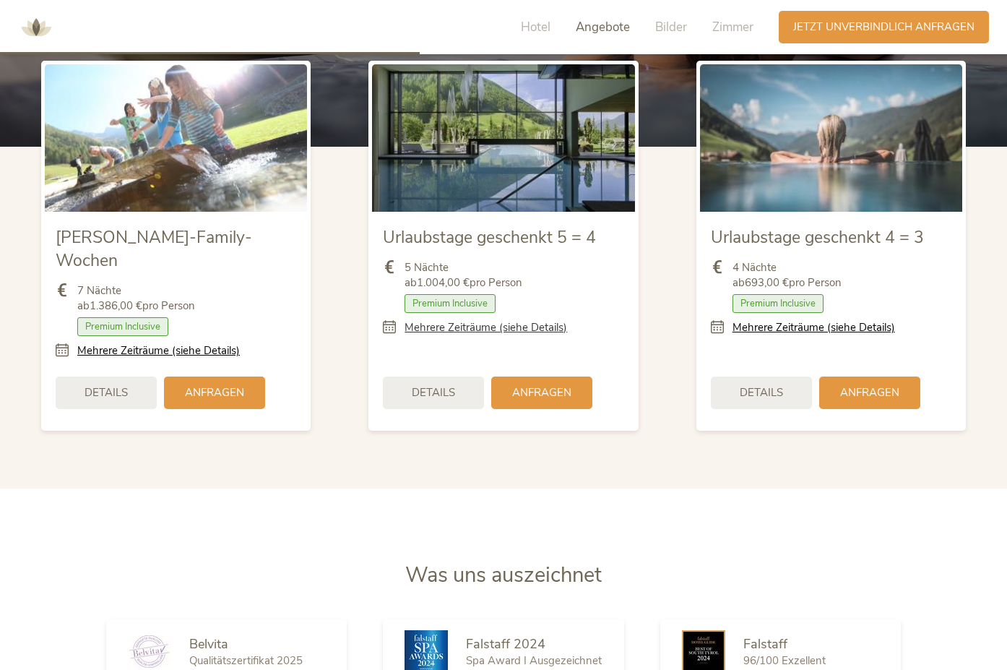
scroll to position [1807, 0]
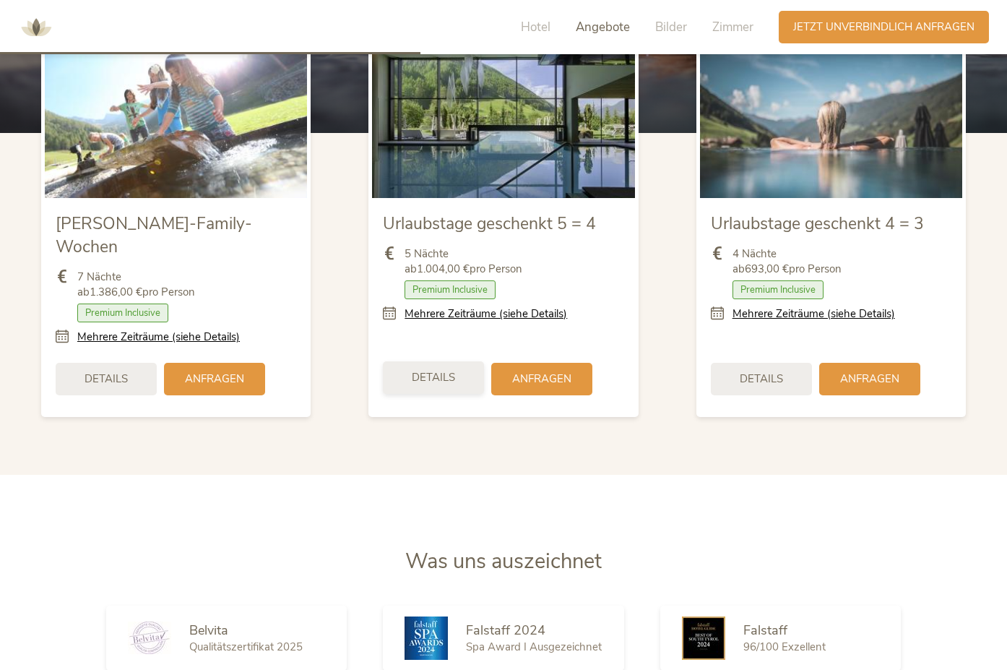
click at [450, 370] on span "Details" at bounding box center [433, 377] width 43 height 15
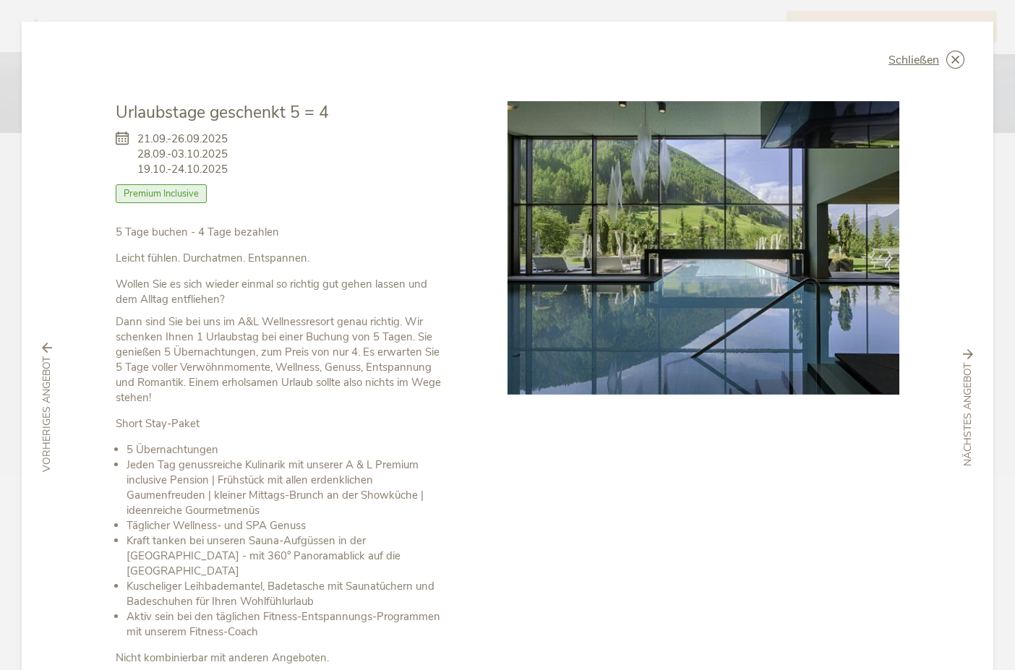
click at [124, 139] on icon at bounding box center [127, 155] width 22 height 46
click at [946, 60] on icon at bounding box center [955, 60] width 18 height 18
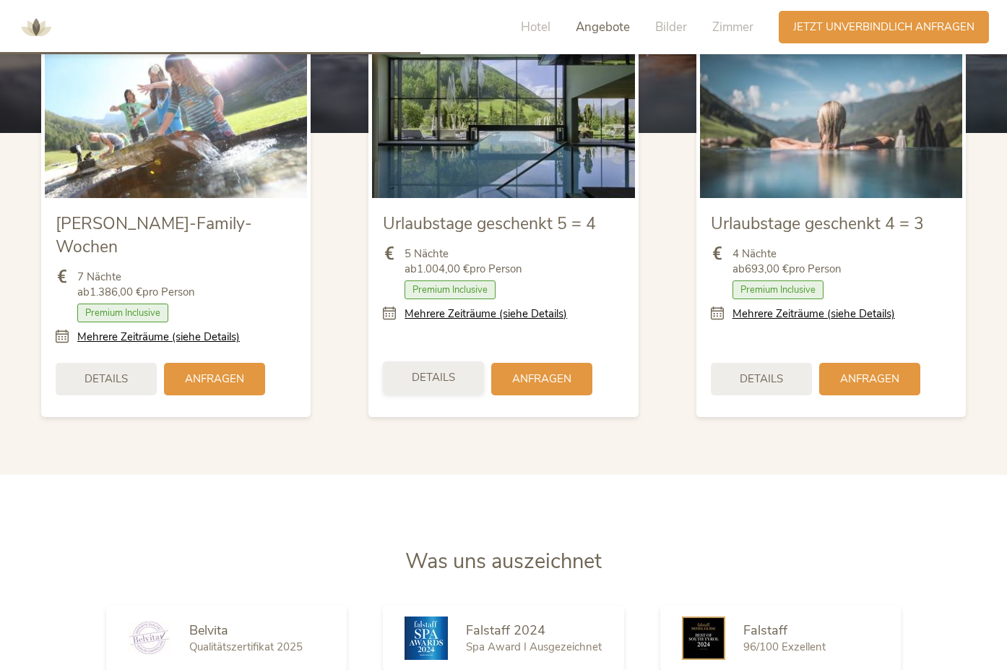
click at [449, 370] on span "Details" at bounding box center [433, 377] width 43 height 15
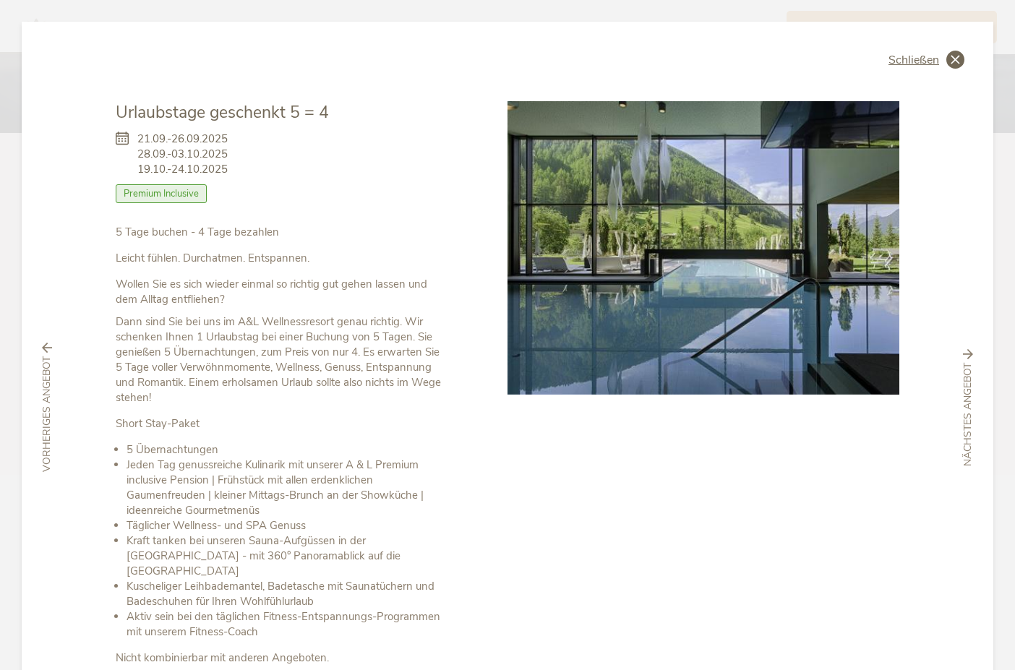
click at [946, 61] on icon at bounding box center [955, 60] width 18 height 18
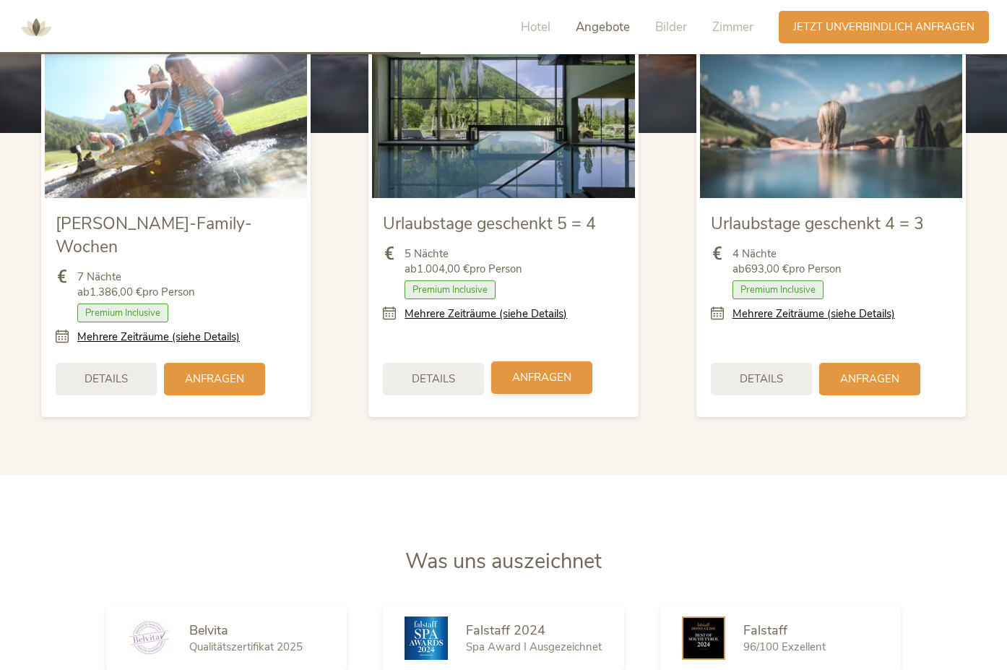
click at [510, 361] on div "Anfragen" at bounding box center [541, 377] width 101 height 33
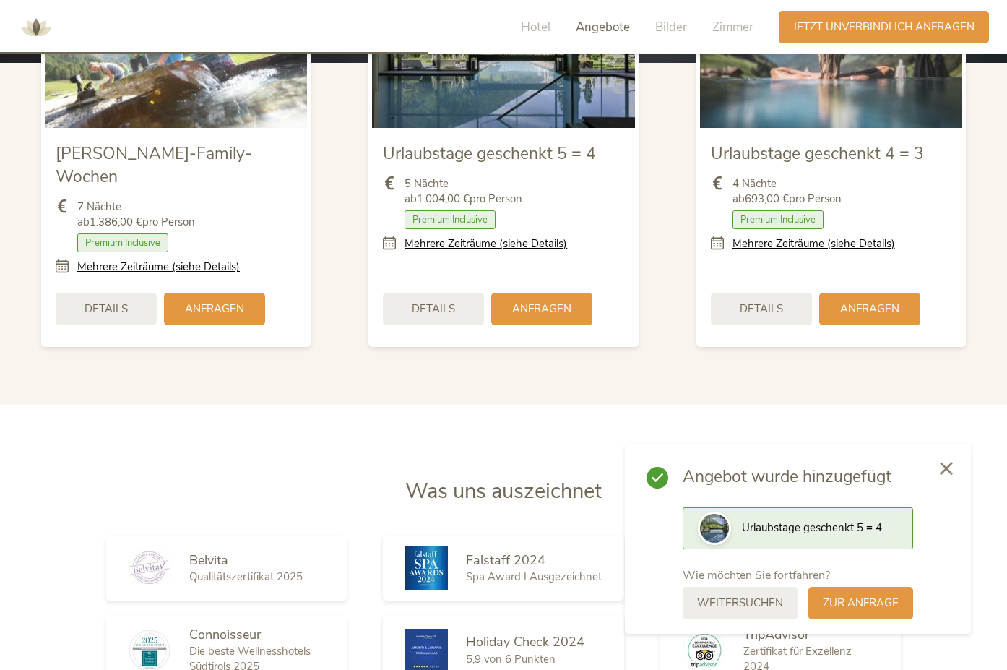
scroll to position [1879, 0]
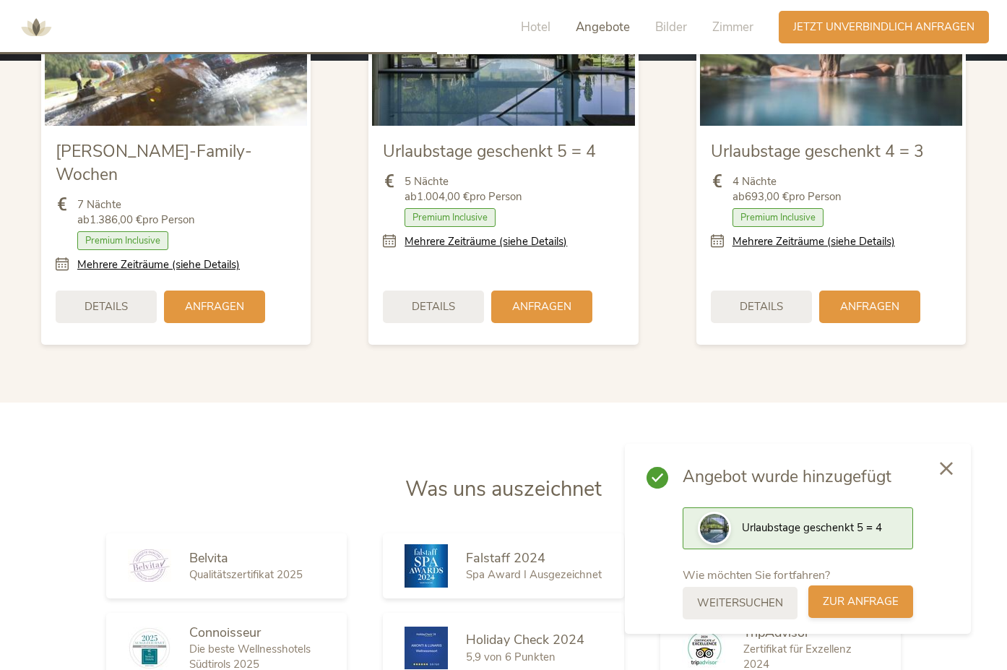
click at [863, 604] on span "zur Anfrage" at bounding box center [861, 601] width 76 height 15
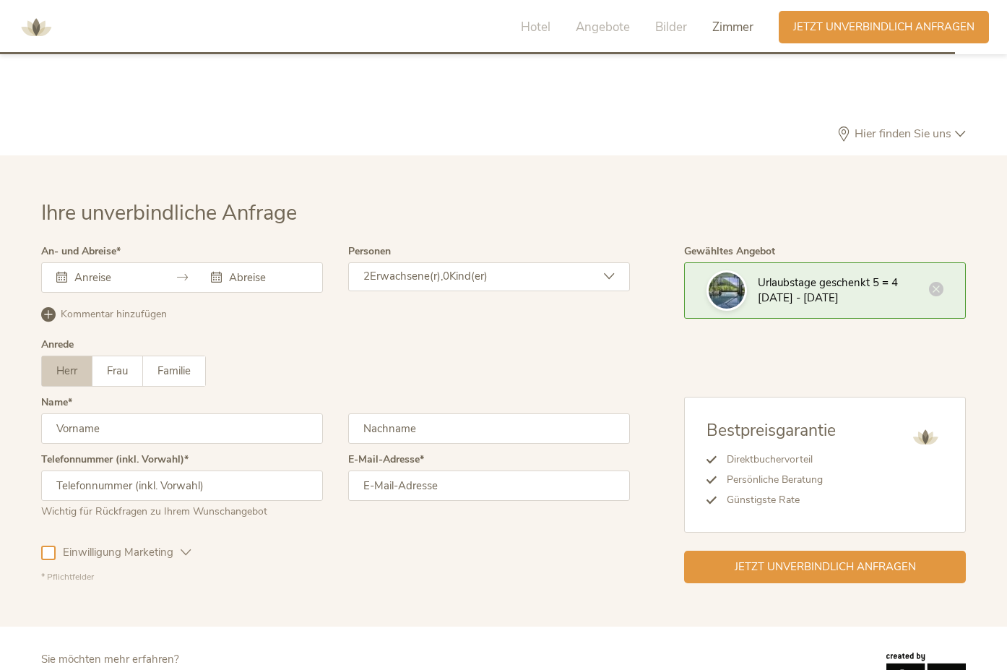
scroll to position [4326, 0]
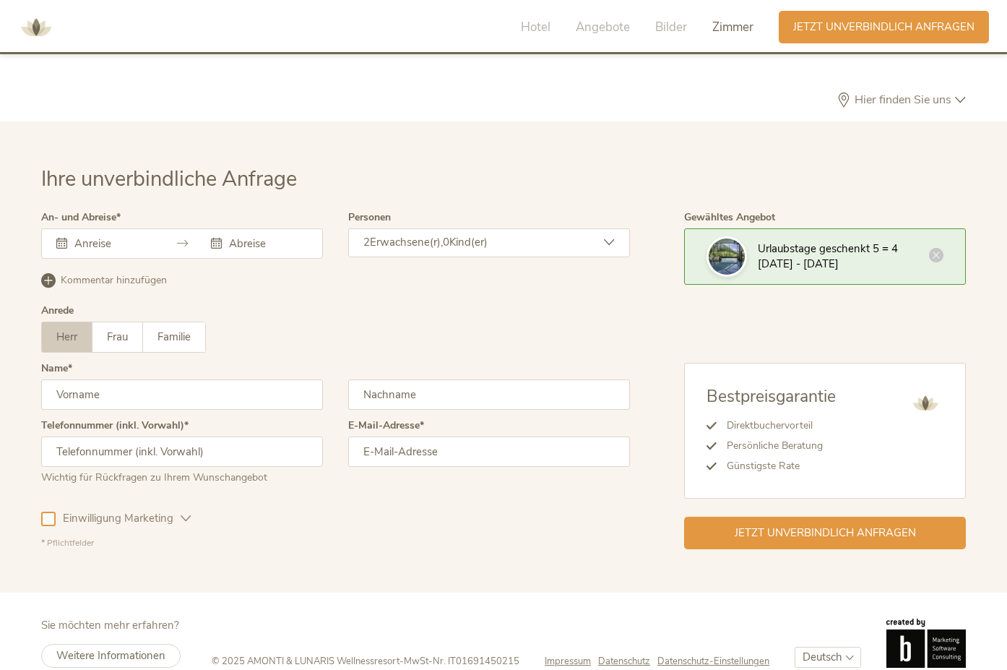
click at [63, 238] on icon at bounding box center [61, 243] width 11 height 11
click at [113, 236] on input "text" at bounding box center [112, 243] width 82 height 14
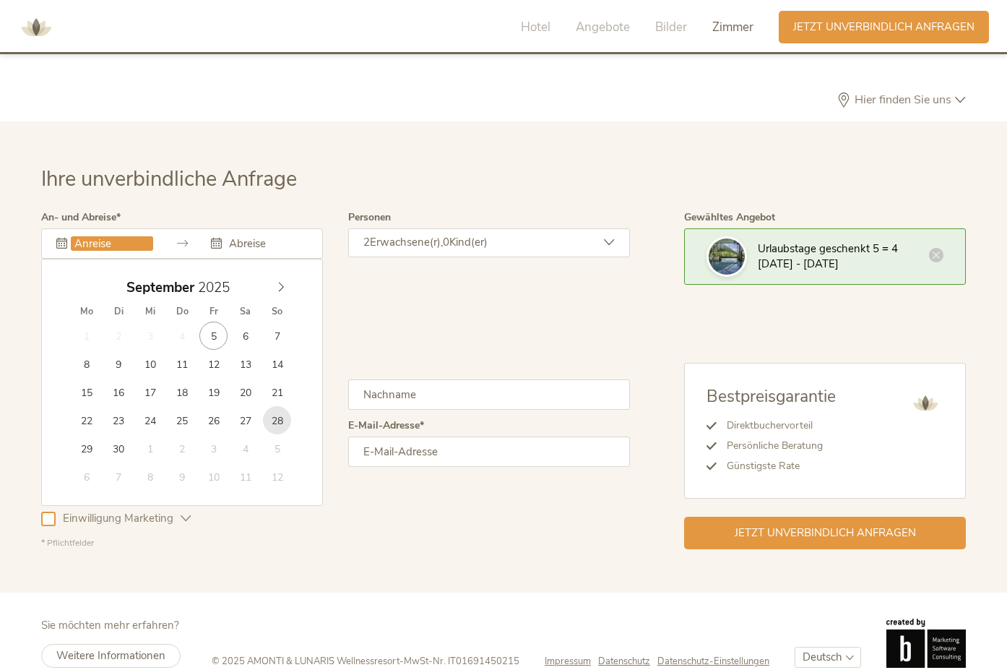
type input "28.09.2025"
click at [272, 236] on input "text" at bounding box center [266, 243] width 82 height 14
click at [279, 282] on icon at bounding box center [281, 287] width 10 height 10
type input "03.10.2025"
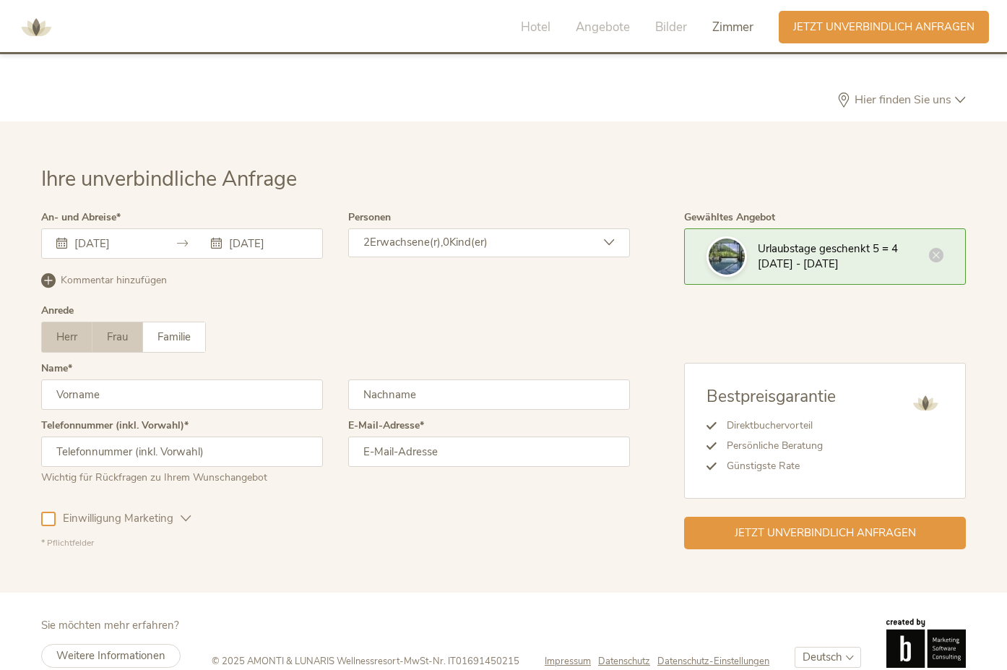
click at [116, 330] on span "Frau" at bounding box center [117, 337] width 21 height 14
click at [116, 379] on input "text" at bounding box center [182, 394] width 282 height 30
type input "Manuela"
type input "Forsbach"
type input "+4915206080801"
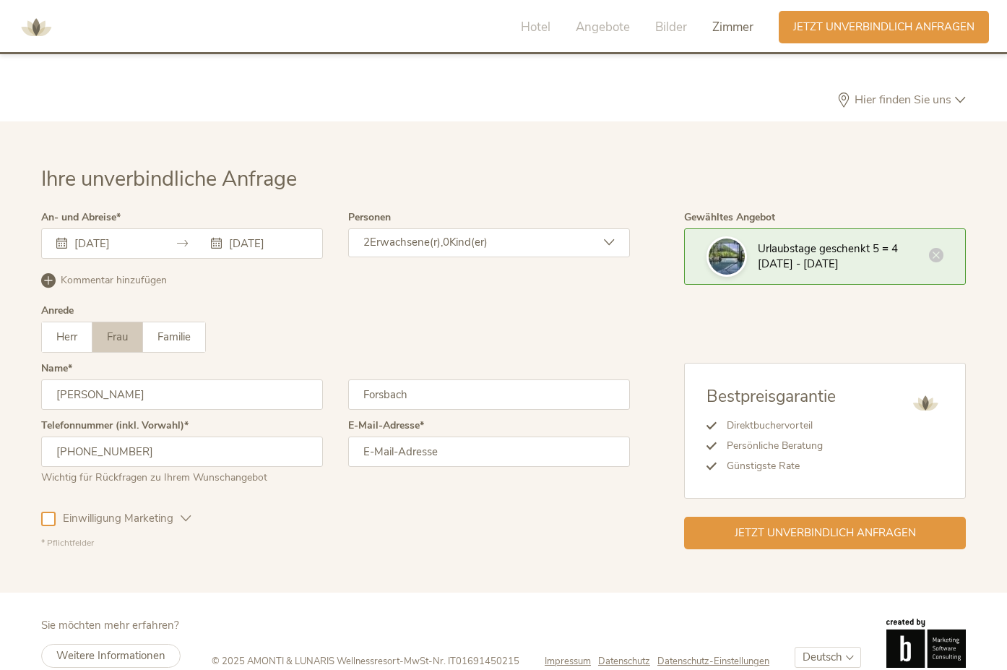
type input "manuela.forsbach@web.de"
click at [474, 235] on span "Kind(er)" at bounding box center [468, 242] width 38 height 14
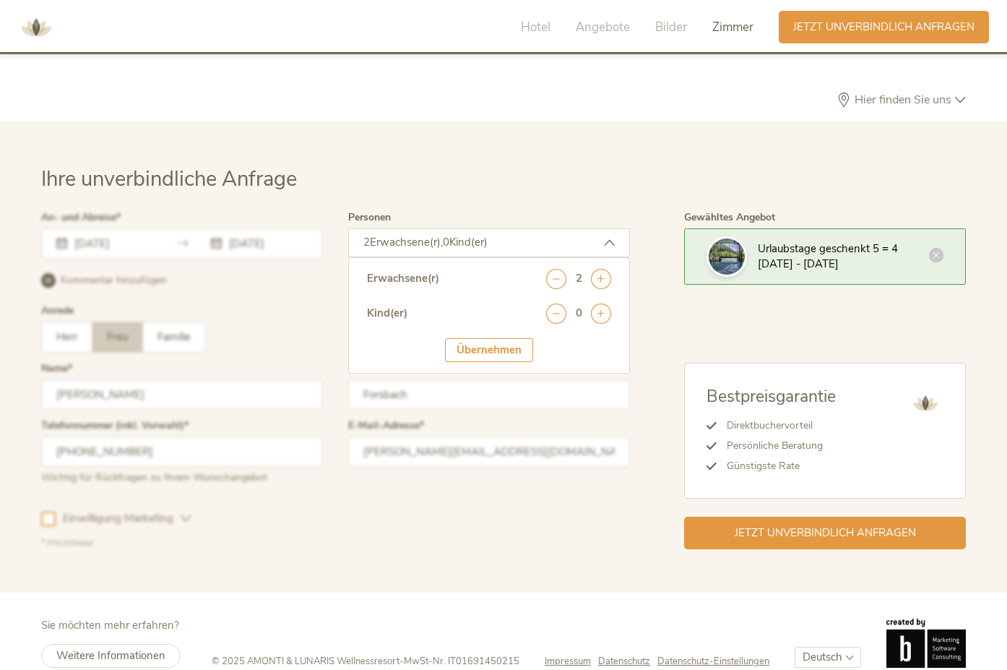
click at [474, 235] on span "Kind(er)" at bounding box center [468, 242] width 38 height 14
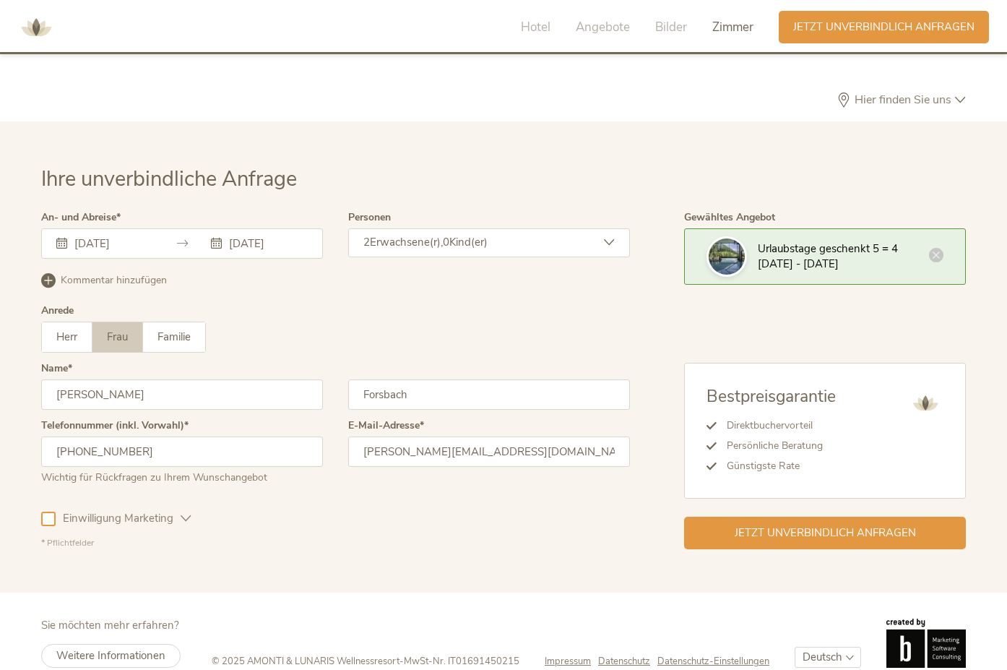
click at [58, 238] on icon at bounding box center [61, 243] width 11 height 11
click at [43, 512] on div at bounding box center [48, 519] width 14 height 14
click at [803, 524] on span "Jetzt unverbindlich anfragen" at bounding box center [825, 531] width 181 height 15
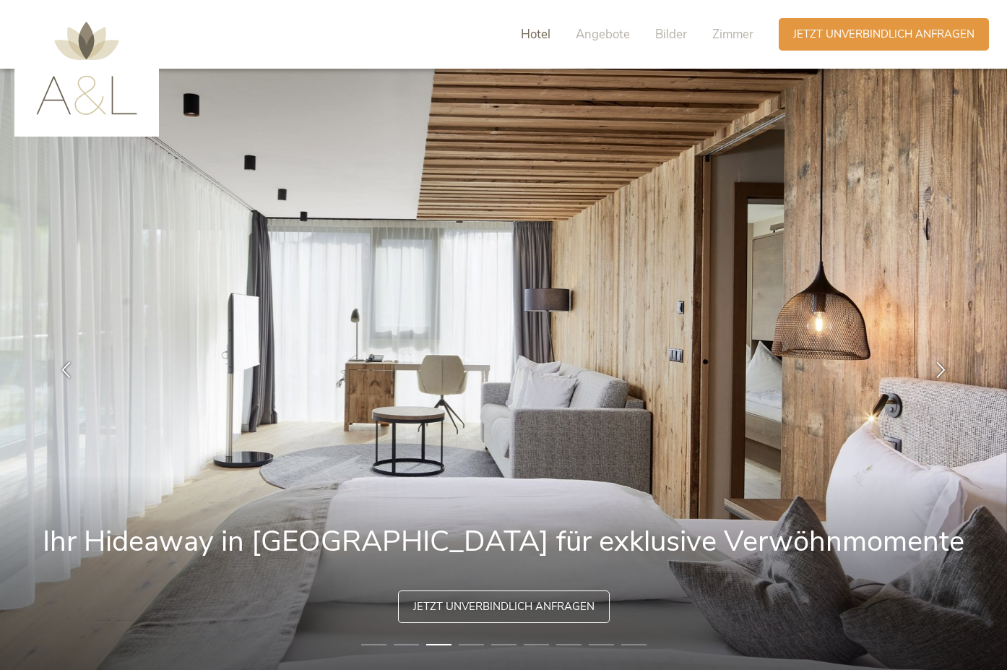
click at [535, 34] on span "Hotel" at bounding box center [536, 34] width 30 height 17
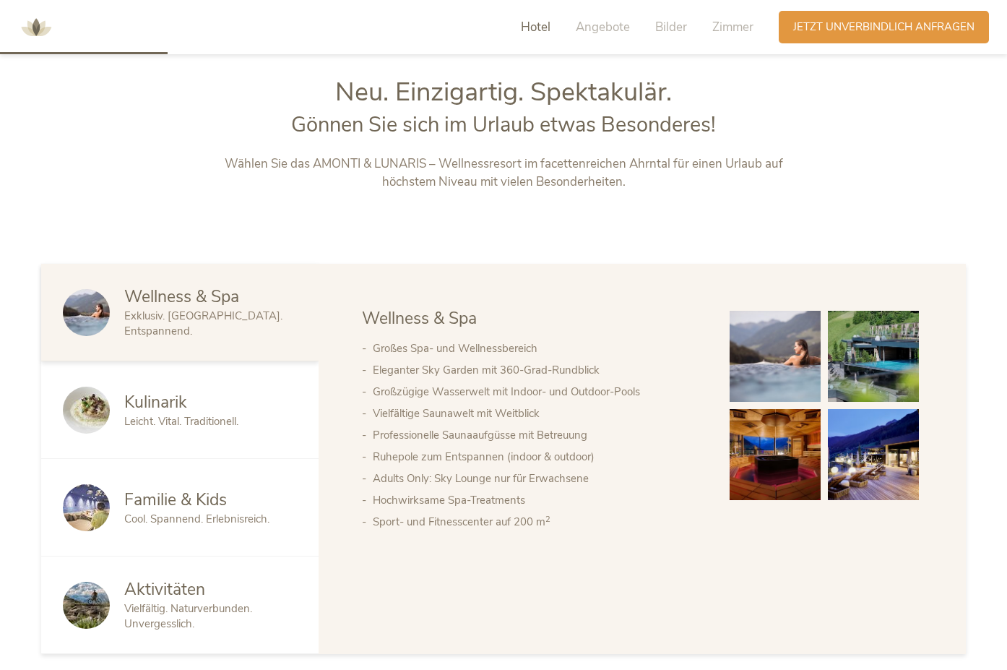
scroll to position [720, 0]
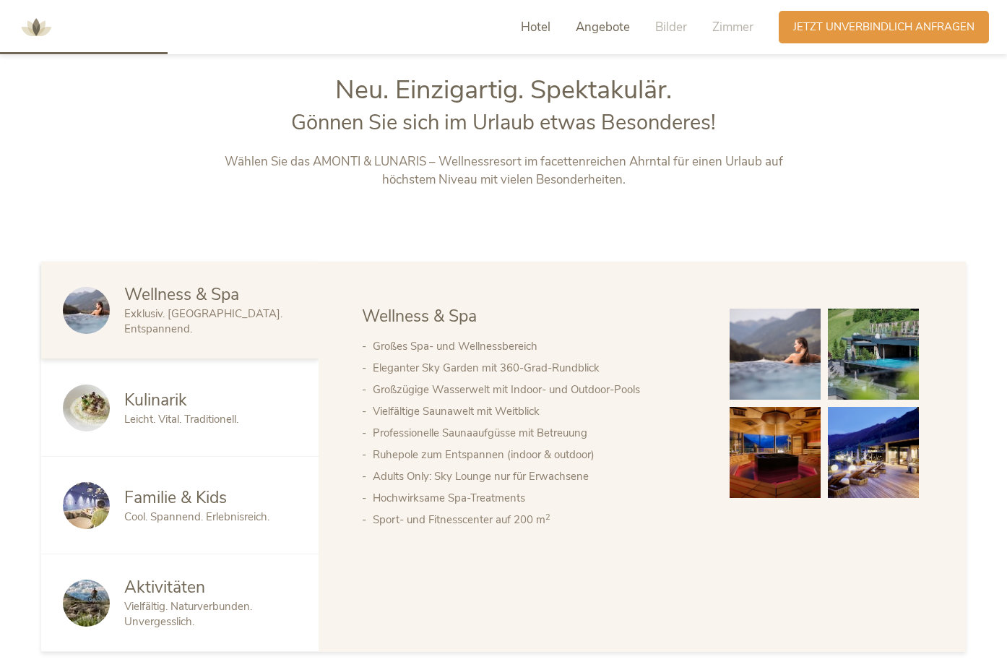
click at [592, 24] on span "Angebote" at bounding box center [603, 27] width 54 height 17
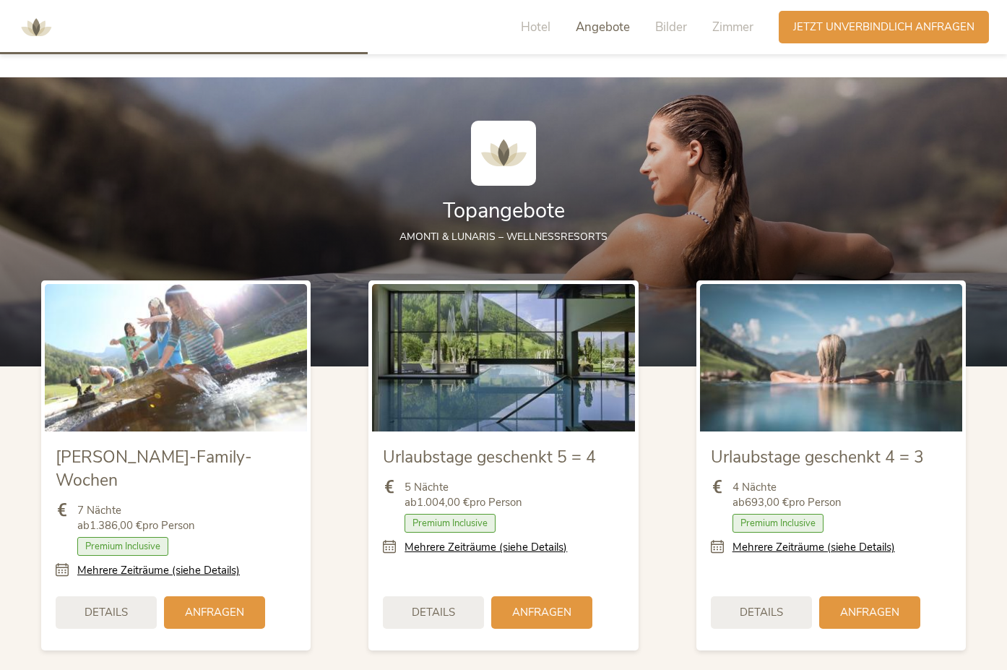
scroll to position [1578, 0]
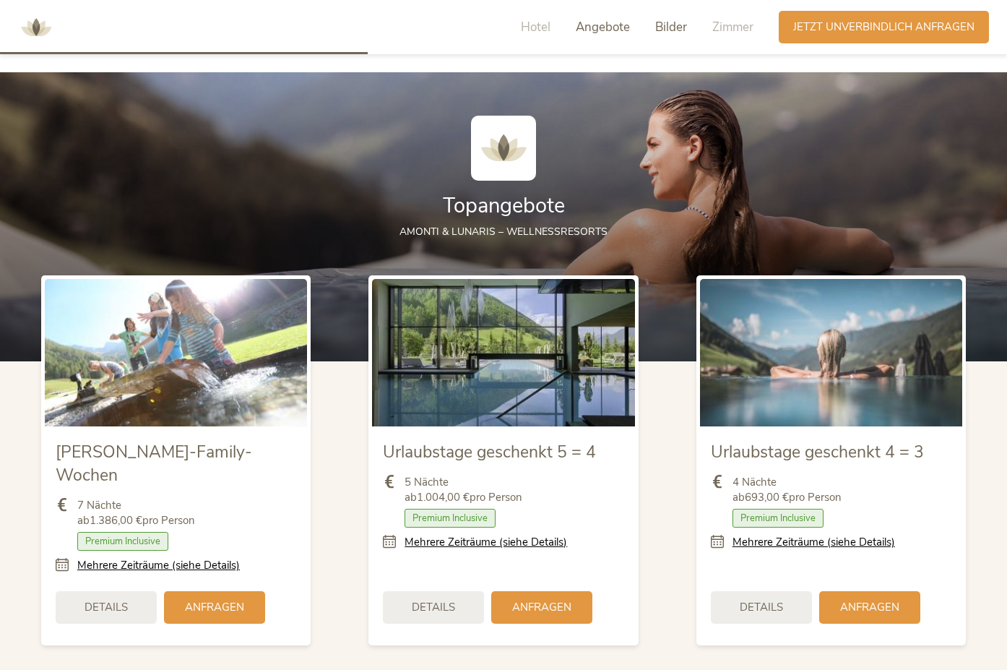
click at [664, 27] on span "Bilder" at bounding box center [671, 27] width 32 height 17
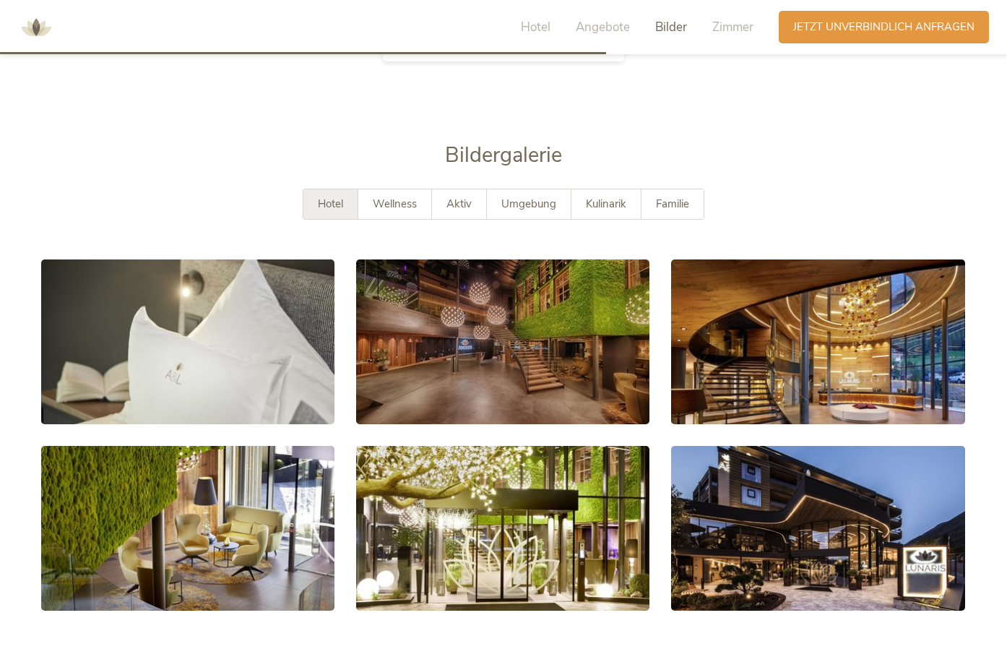
scroll to position [2625, 0]
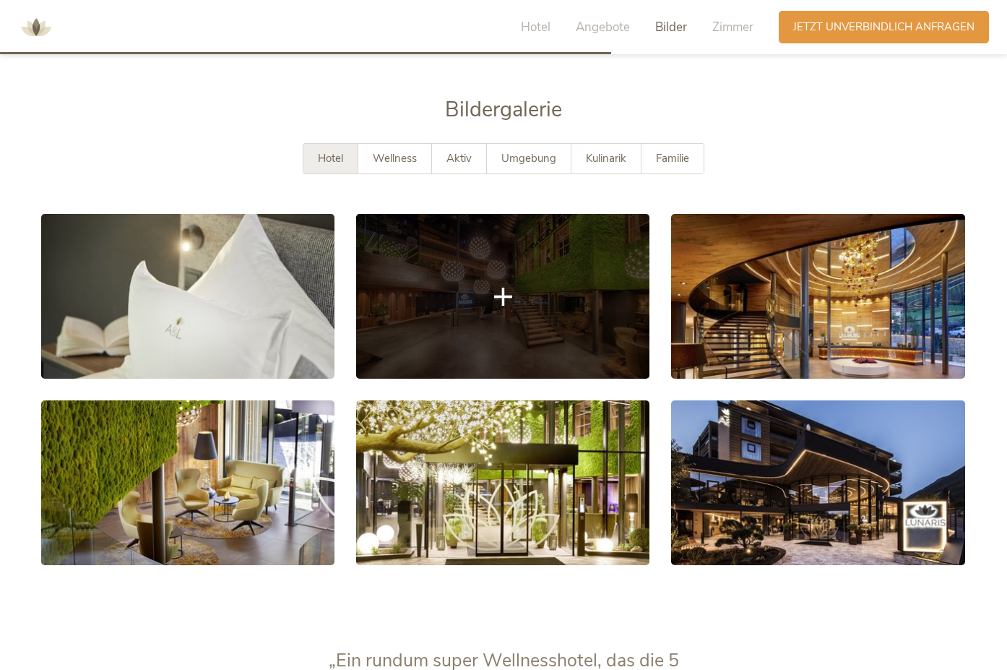
click at [493, 248] on link at bounding box center [502, 296] width 293 height 165
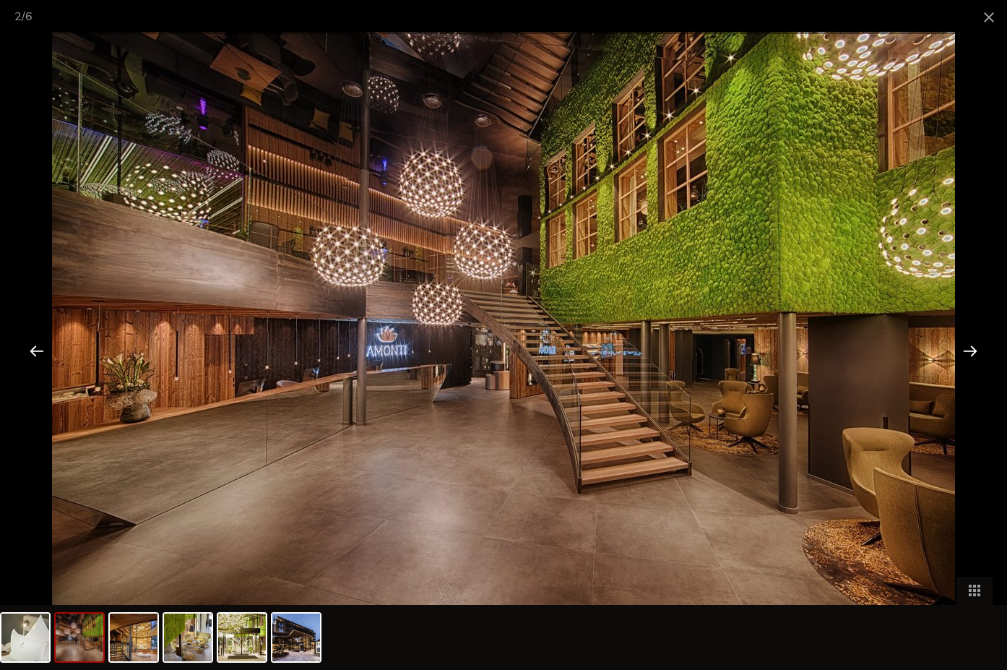
click at [975, 351] on div at bounding box center [970, 350] width 45 height 45
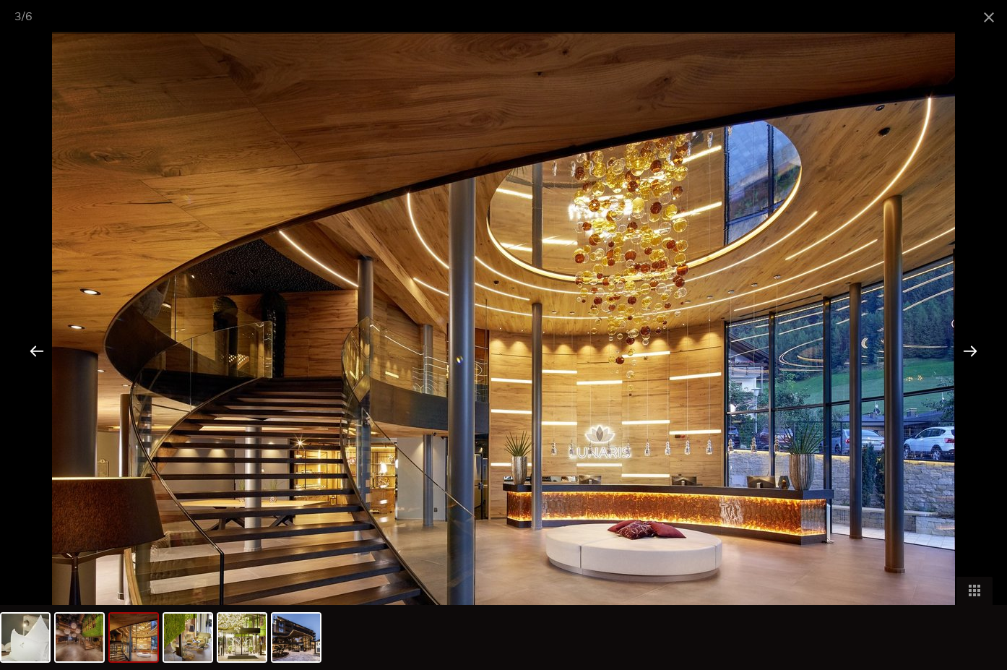
click at [975, 351] on div at bounding box center [970, 350] width 45 height 45
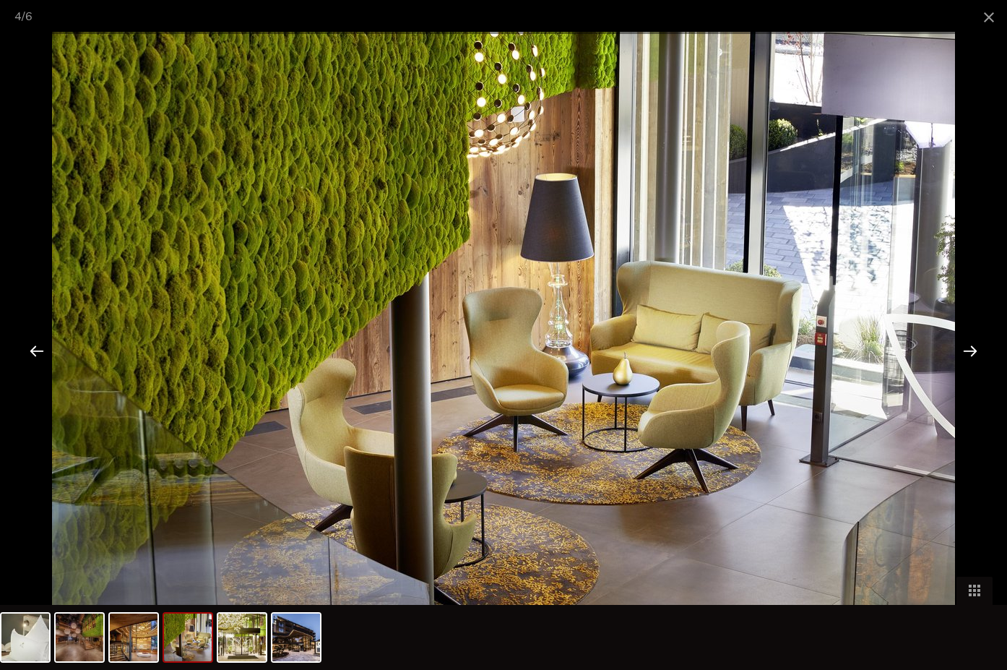
click at [975, 351] on div at bounding box center [970, 350] width 45 height 45
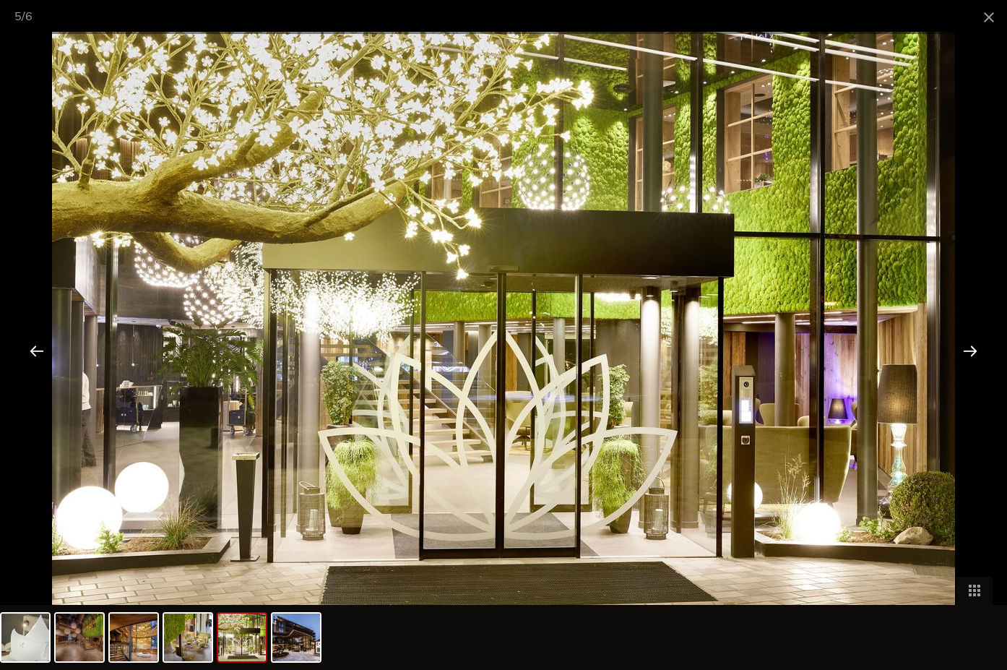
click at [975, 351] on div at bounding box center [970, 350] width 45 height 45
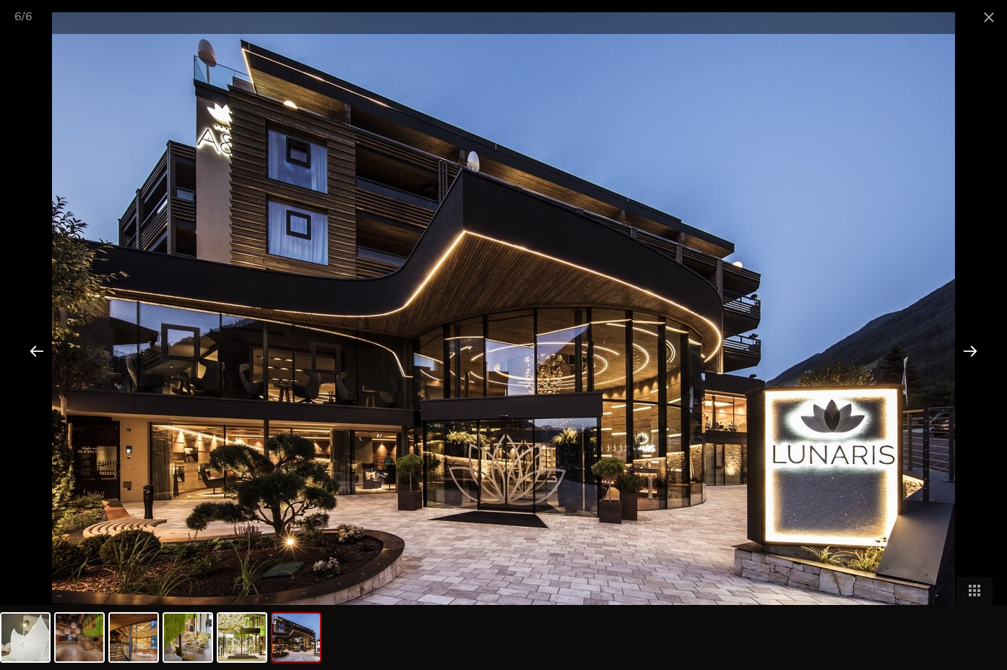
click at [966, 353] on div at bounding box center [970, 350] width 45 height 45
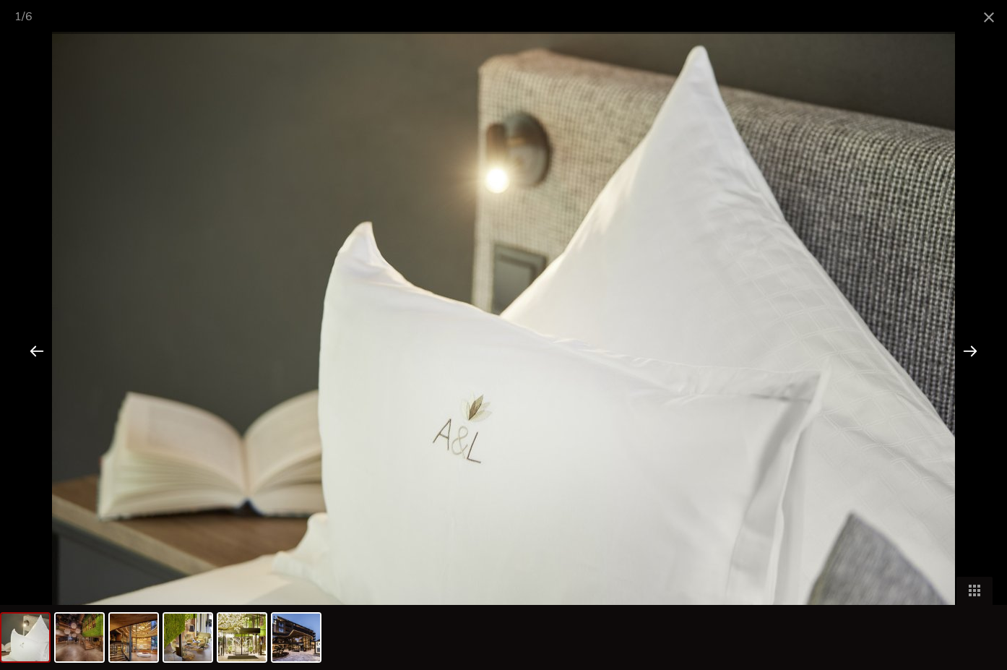
click at [966, 353] on div at bounding box center [970, 350] width 45 height 45
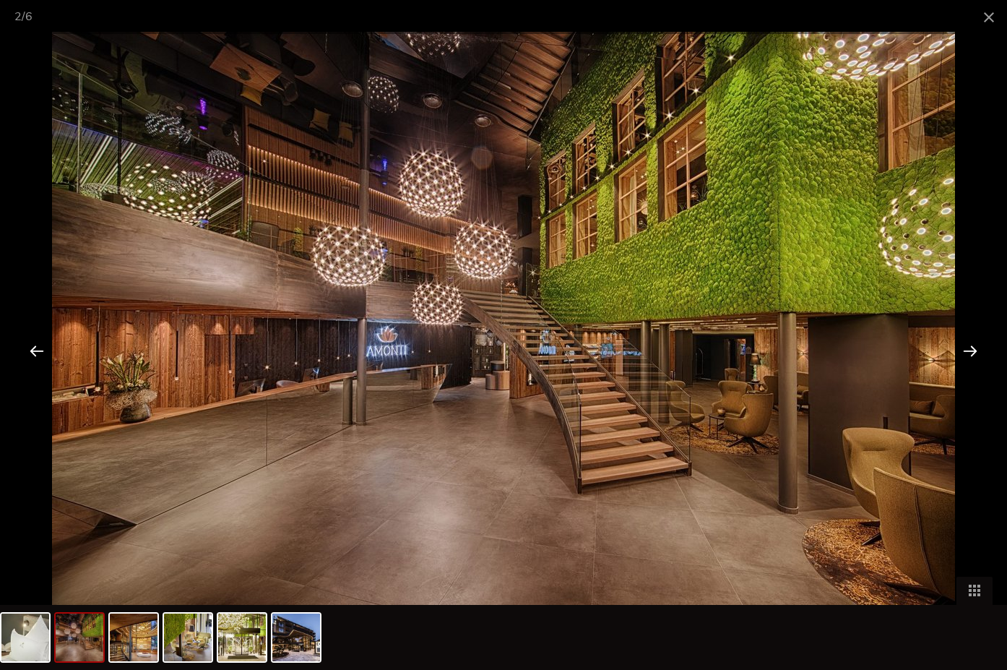
click at [968, 348] on div at bounding box center [970, 350] width 45 height 45
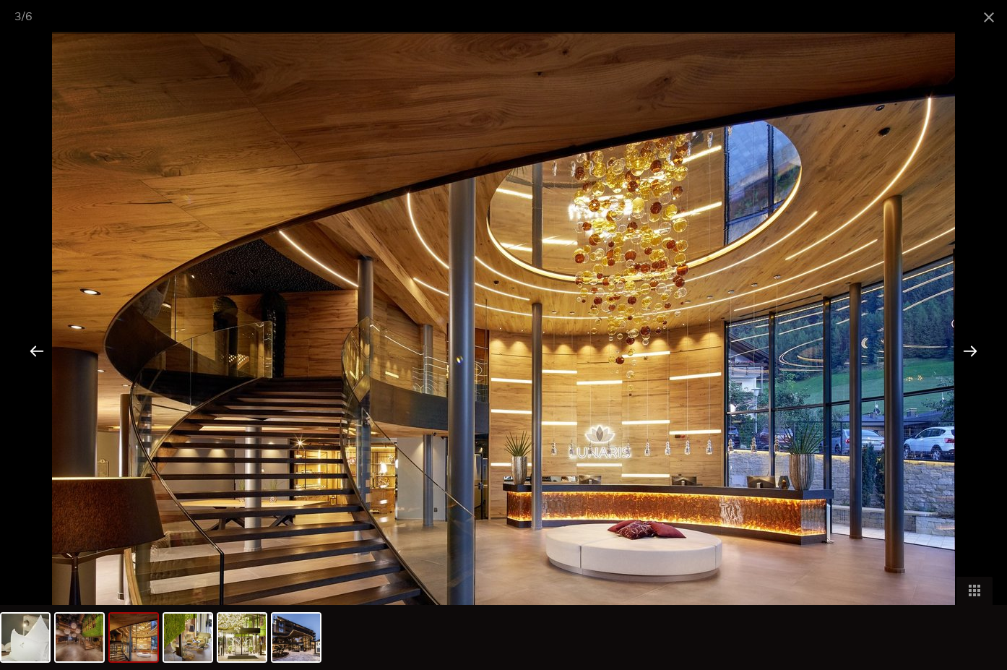
click at [968, 348] on div at bounding box center [970, 350] width 45 height 45
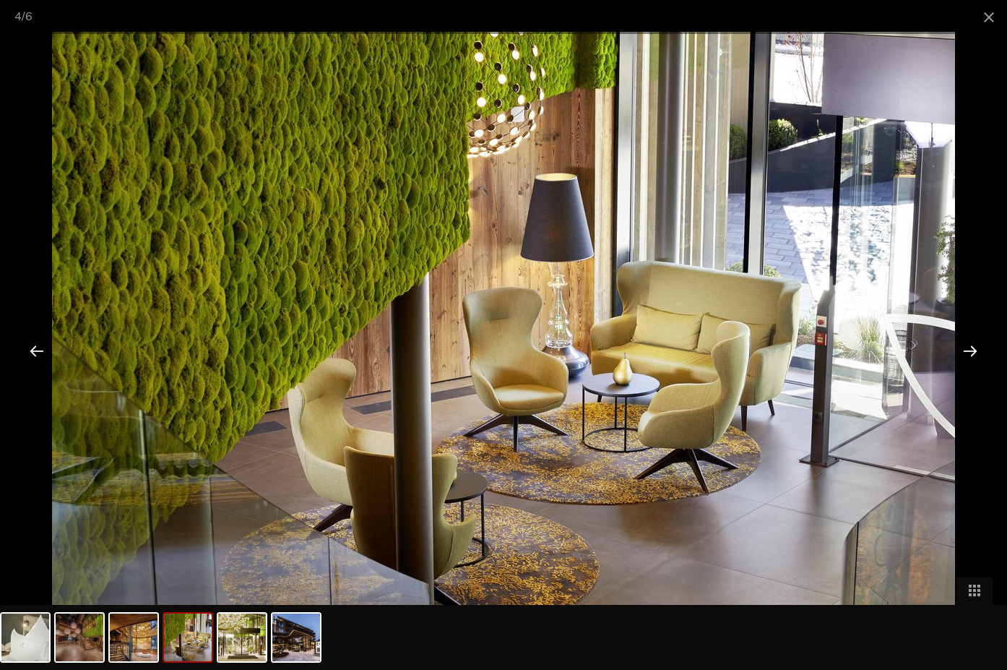
click at [968, 348] on div at bounding box center [970, 350] width 45 height 45
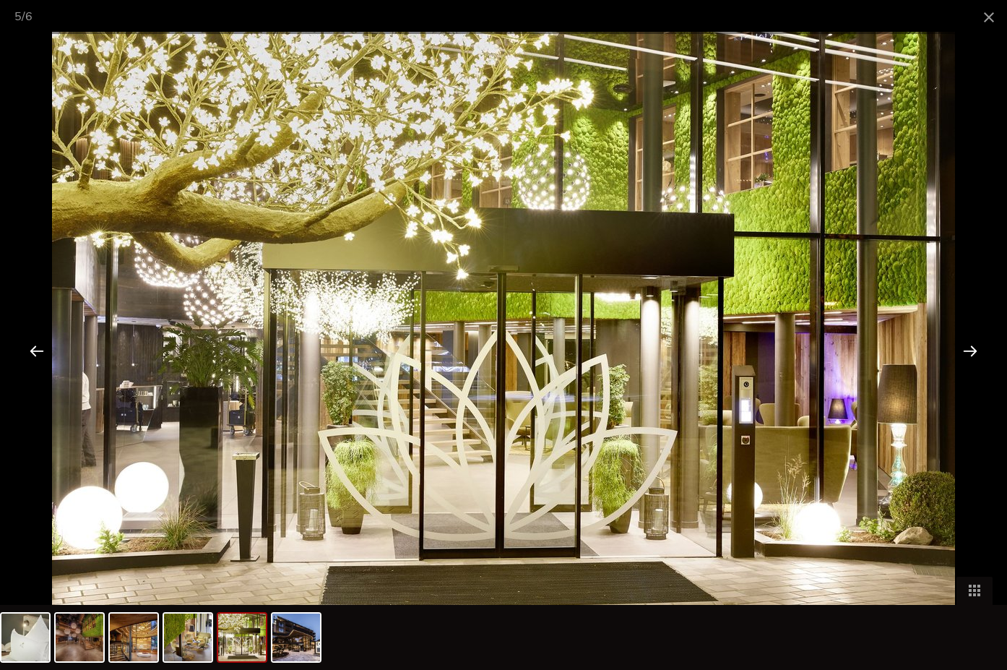
click at [968, 348] on div at bounding box center [970, 350] width 45 height 45
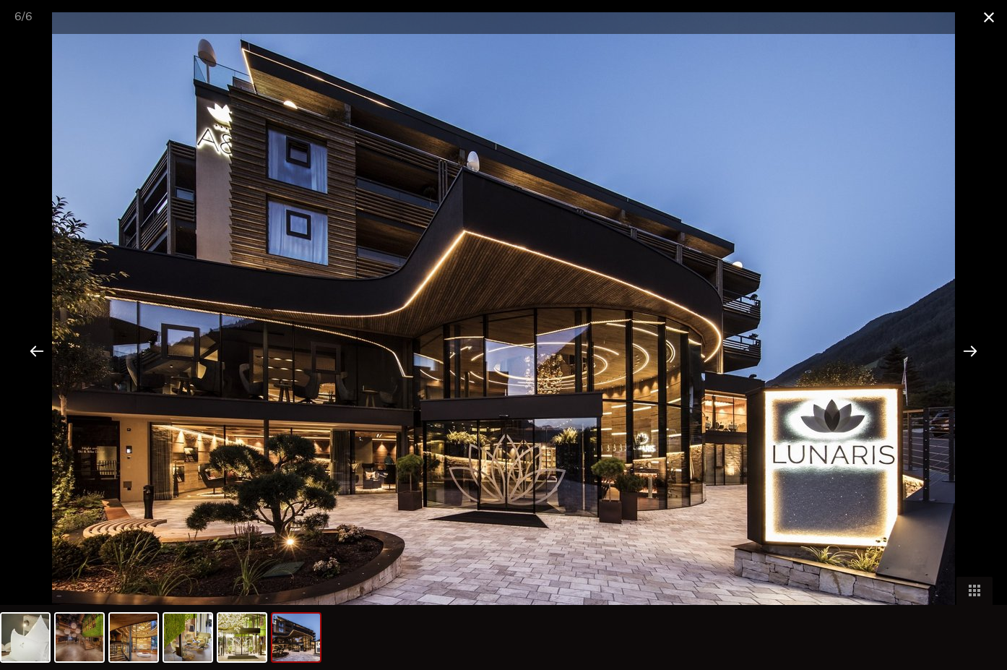
click at [992, 12] on span at bounding box center [989, 17] width 36 height 34
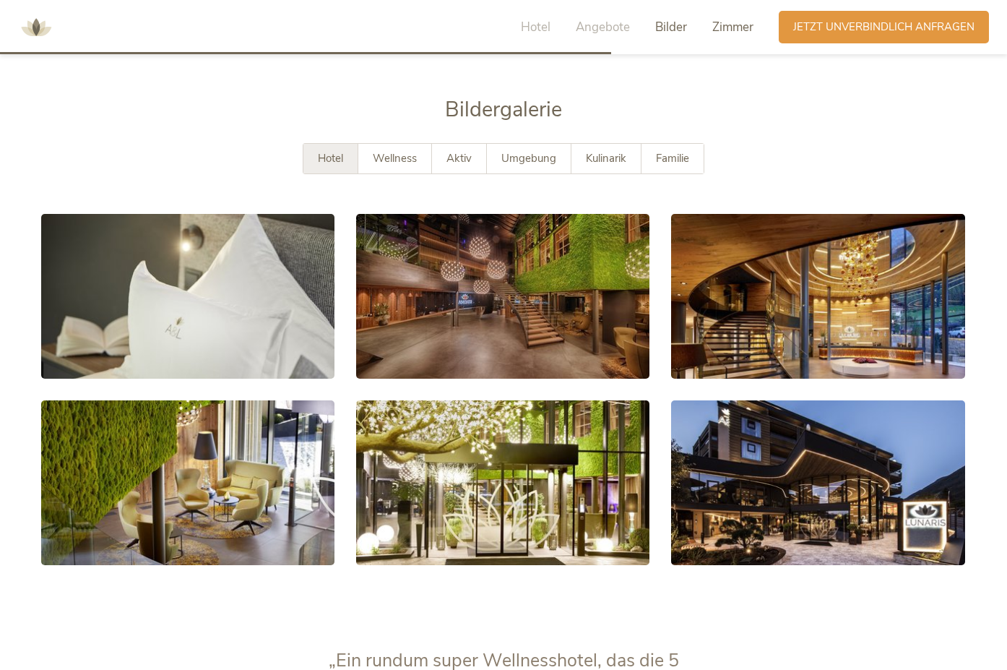
click at [730, 30] on span "Zimmer" at bounding box center [733, 27] width 41 height 17
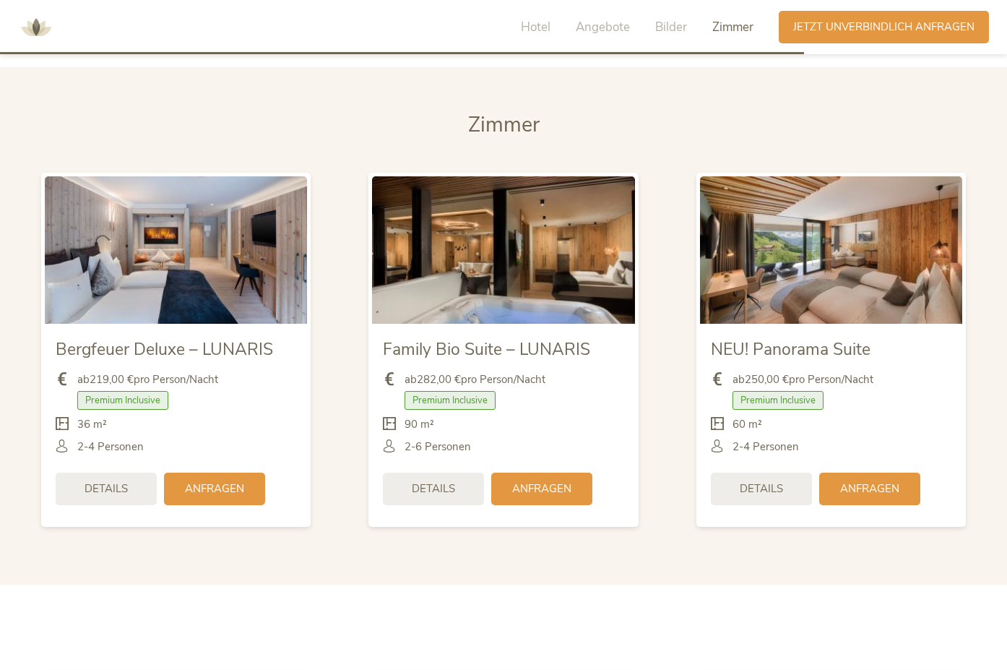
scroll to position [3345, 0]
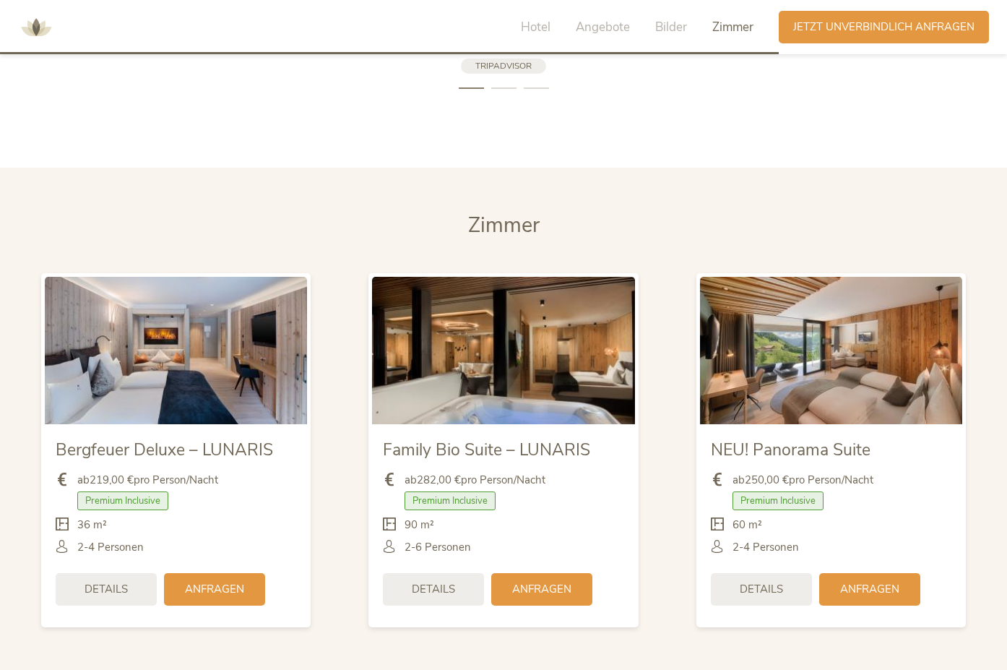
click at [527, 211] on span "Zimmer" at bounding box center [504, 225] width 72 height 28
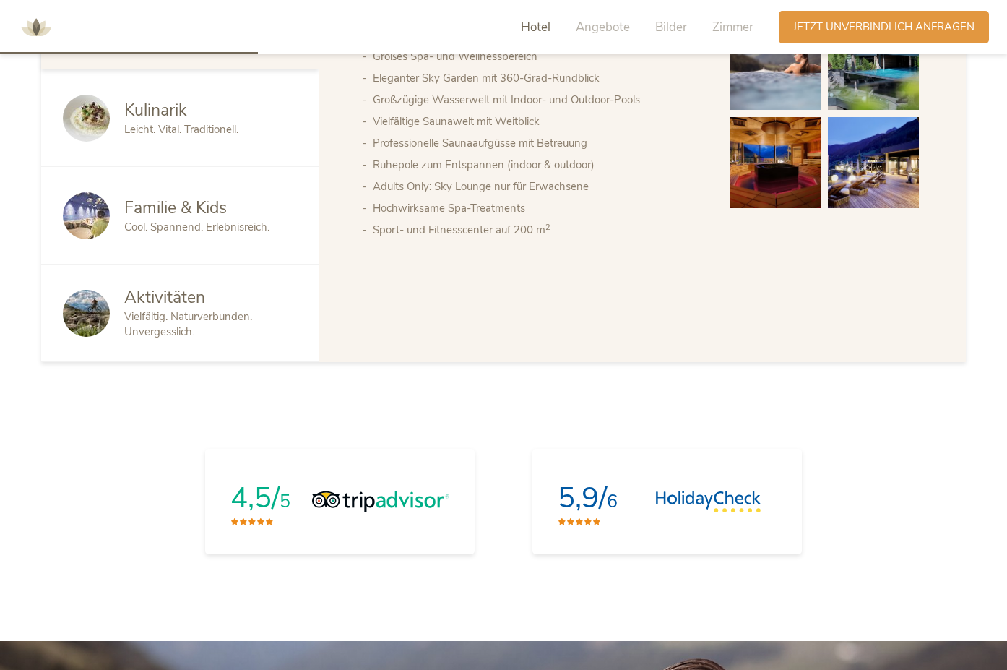
scroll to position [929, 0]
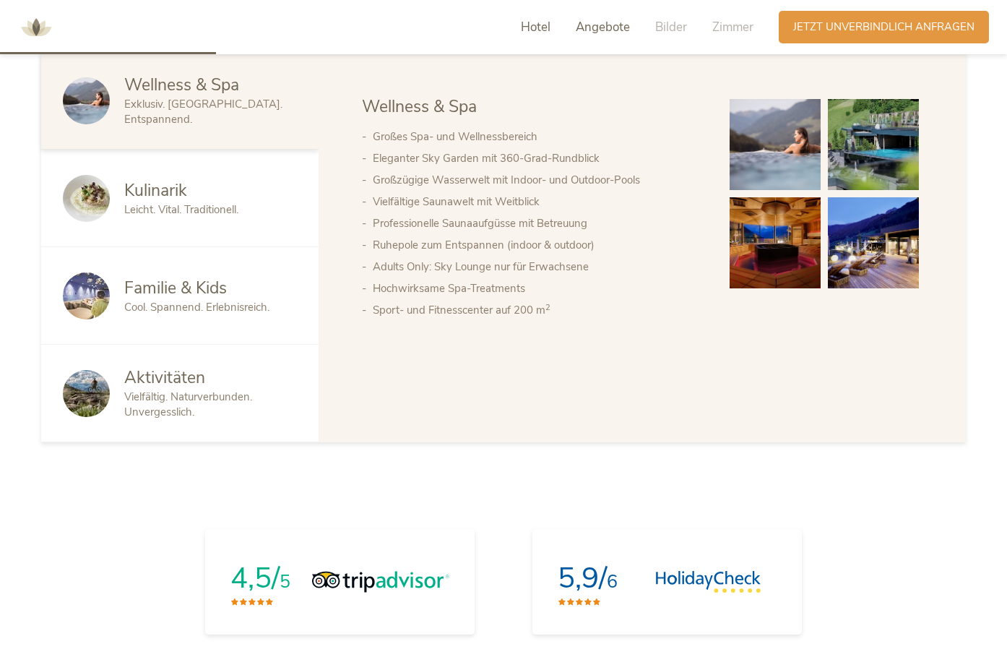
click at [593, 28] on span "Angebote" at bounding box center [603, 27] width 54 height 17
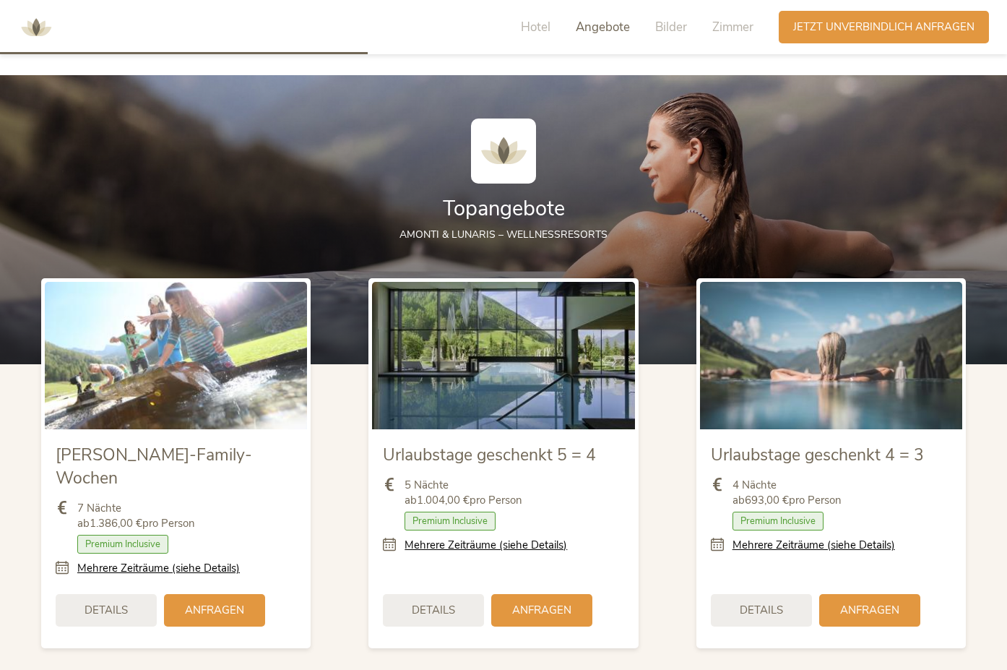
scroll to position [1578, 0]
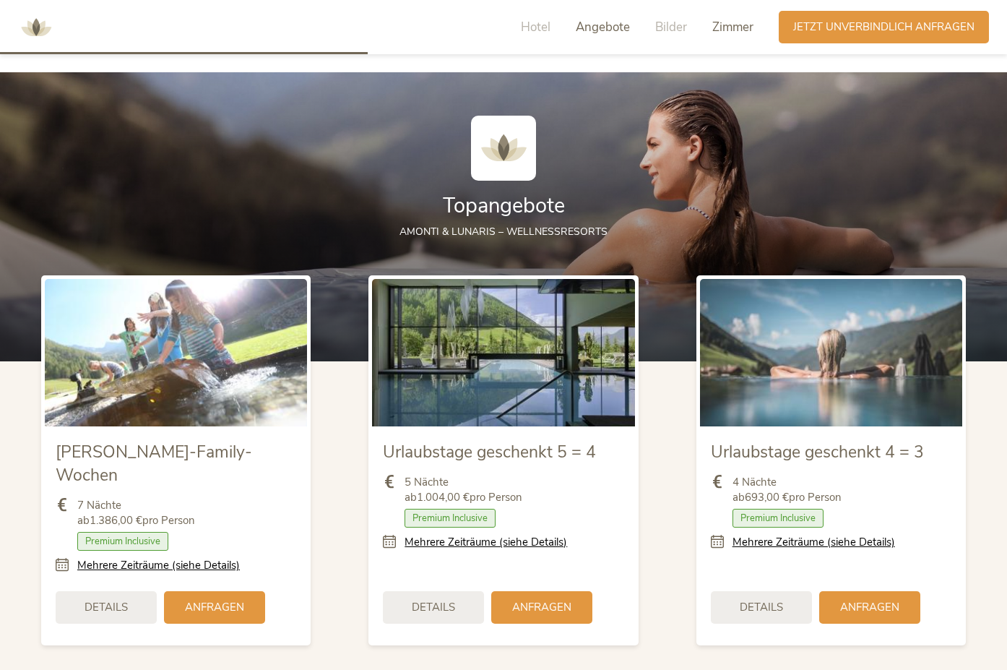
click at [722, 24] on span "Zimmer" at bounding box center [733, 27] width 41 height 17
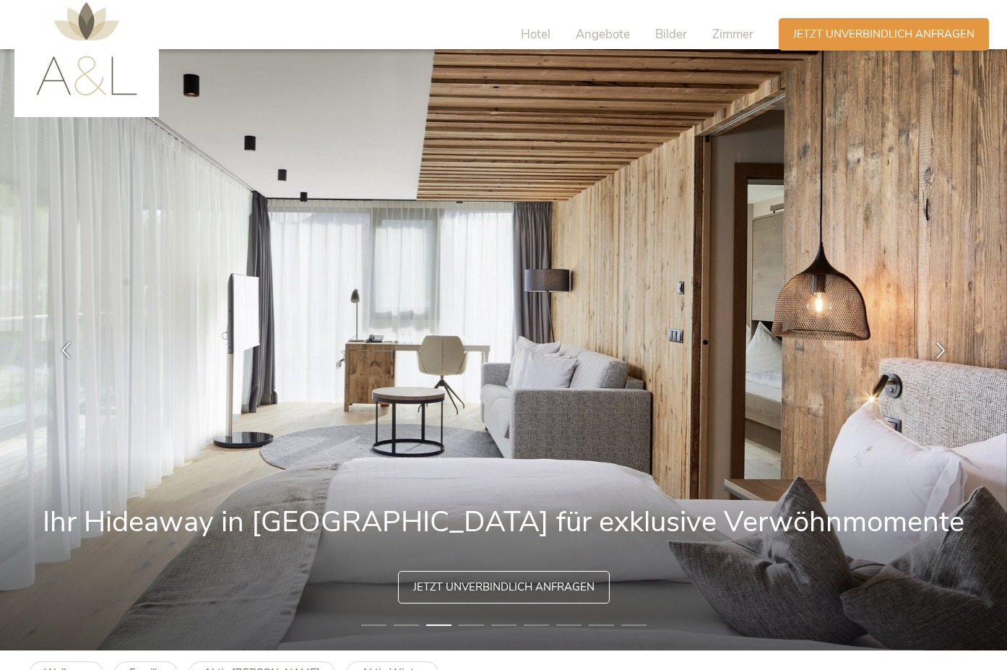
scroll to position [0, 0]
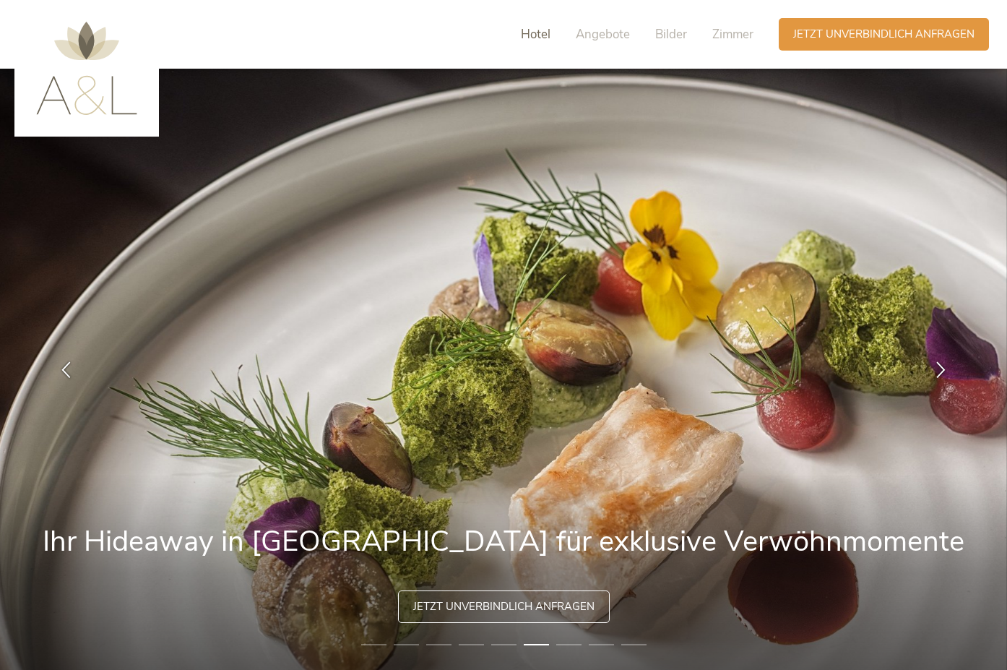
click at [531, 28] on span "Hotel" at bounding box center [536, 34] width 30 height 17
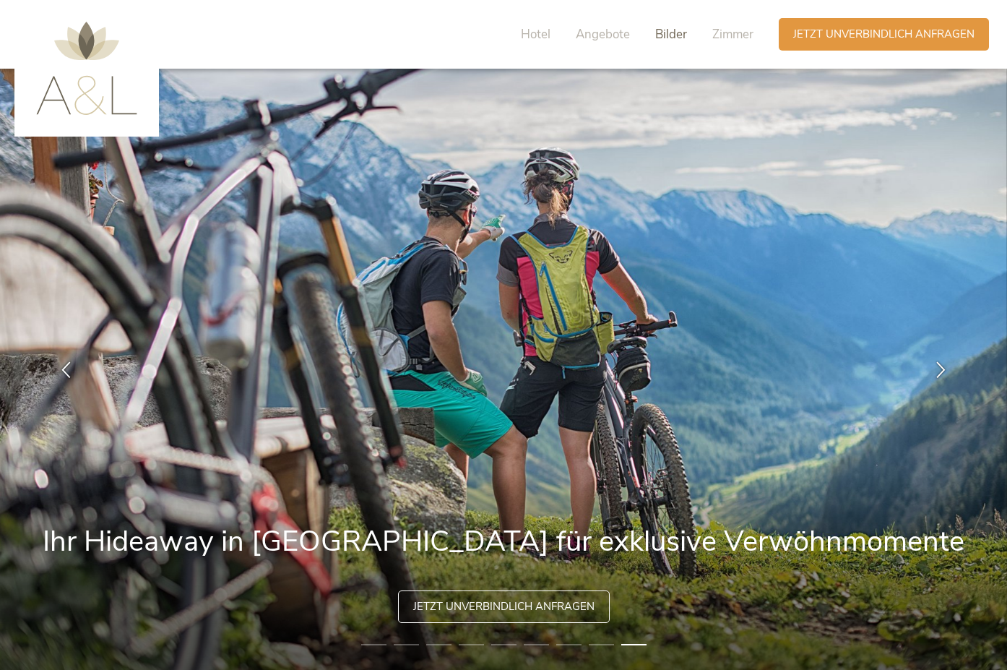
click at [675, 32] on span "Bilder" at bounding box center [671, 34] width 32 height 17
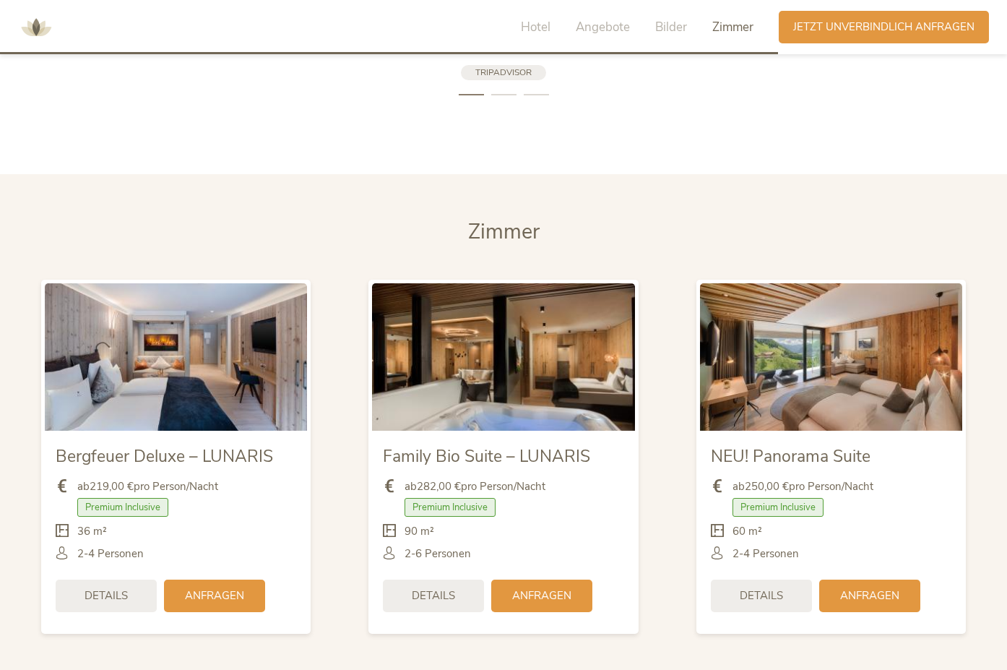
scroll to position [3348, 0]
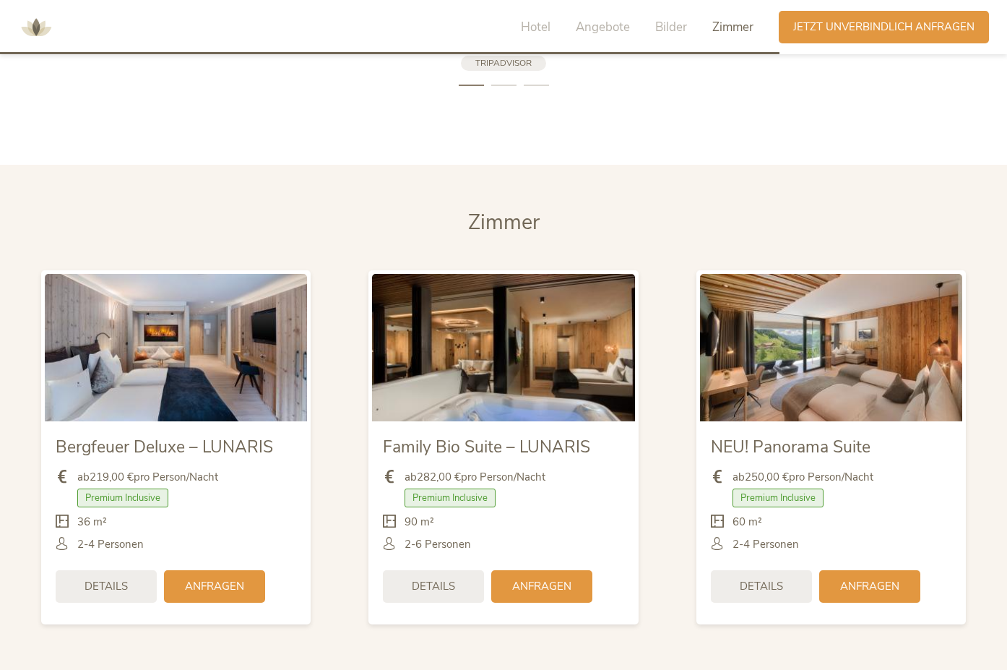
click at [212, 336] on img at bounding box center [176, 347] width 262 height 147
click at [197, 340] on img at bounding box center [176, 347] width 262 height 147
click at [291, 332] on img at bounding box center [176, 347] width 262 height 147
click at [110, 343] on img at bounding box center [176, 347] width 262 height 147
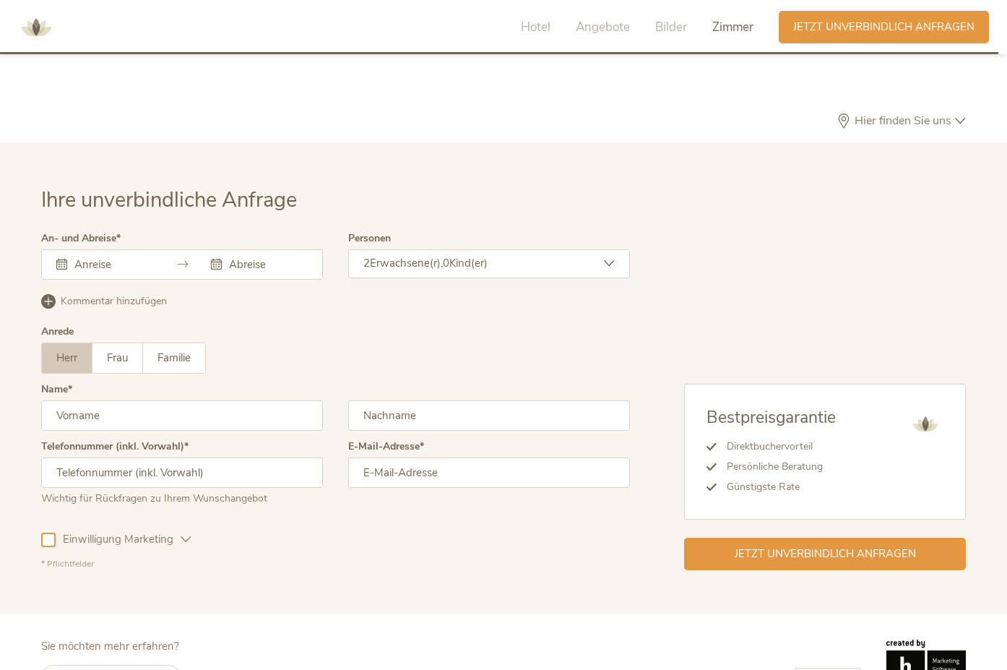
scroll to position [4326, 0]
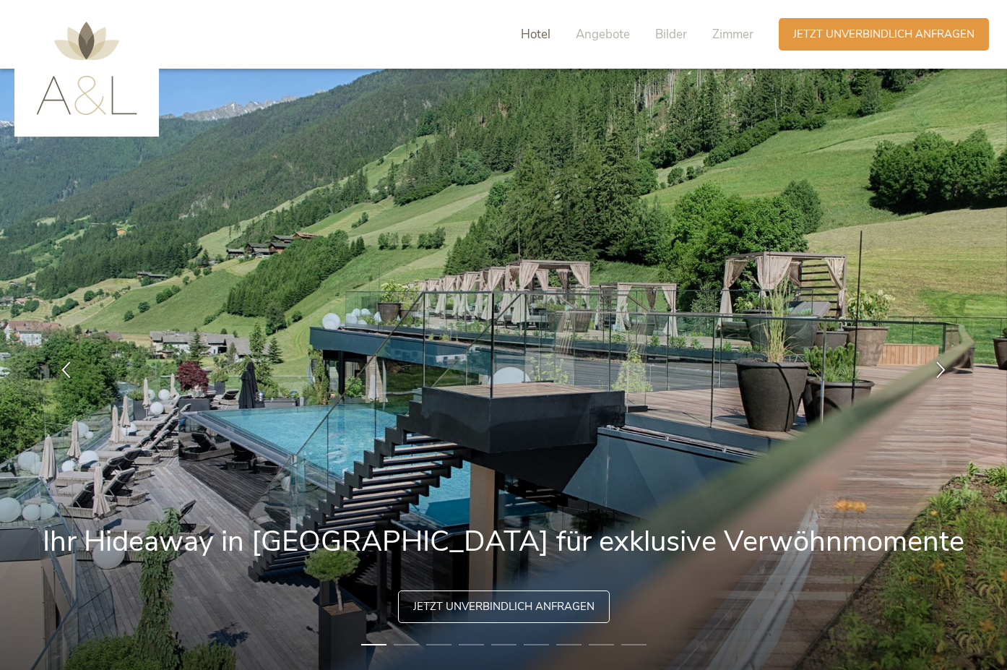
click at [530, 34] on span "Hotel" at bounding box center [536, 34] width 30 height 17
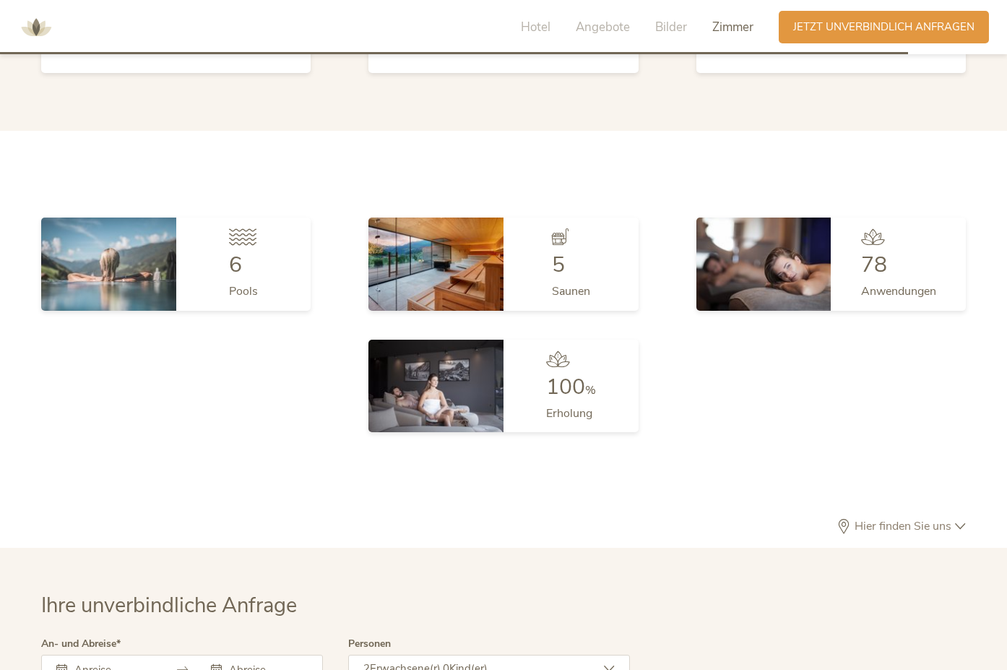
scroll to position [4326, 0]
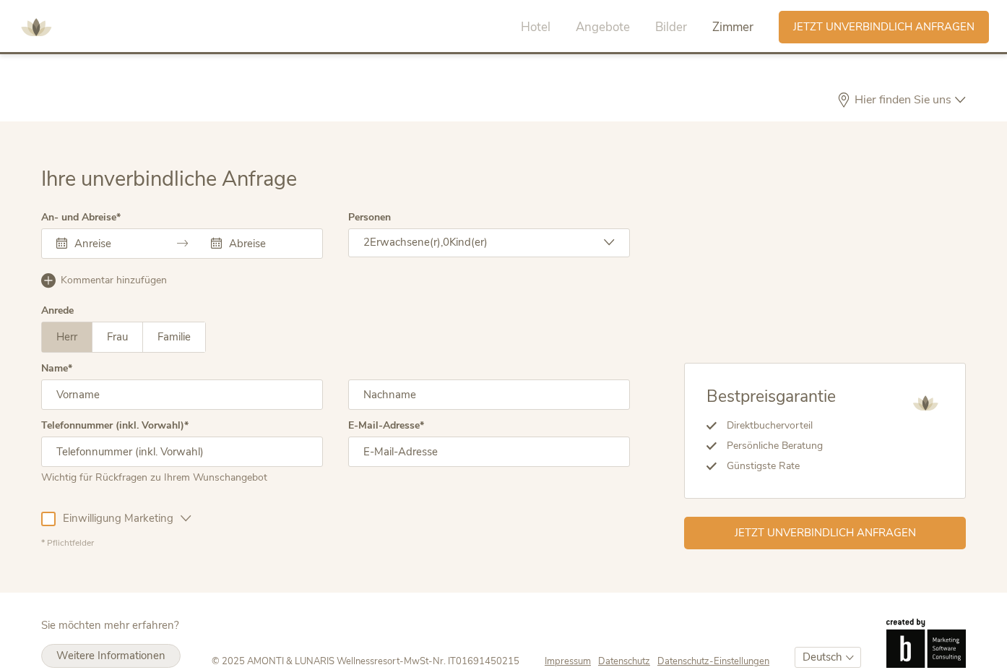
click at [147, 648] on span "Weitere Informationen" at bounding box center [110, 655] width 109 height 14
